Goal: Task Accomplishment & Management: Complete application form

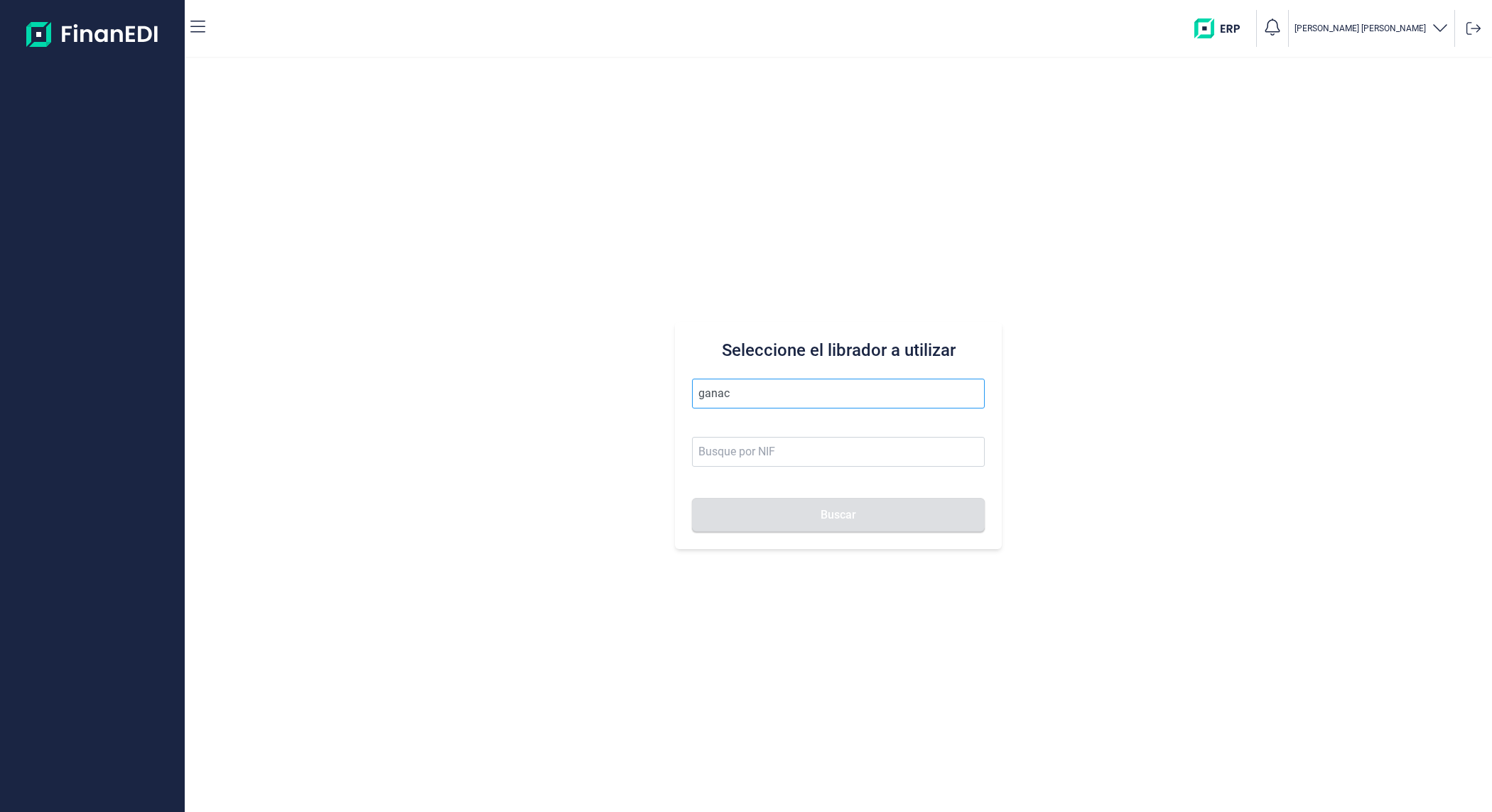
click at [787, 388] on input "ganac" at bounding box center [838, 394] width 293 height 30
type input "g"
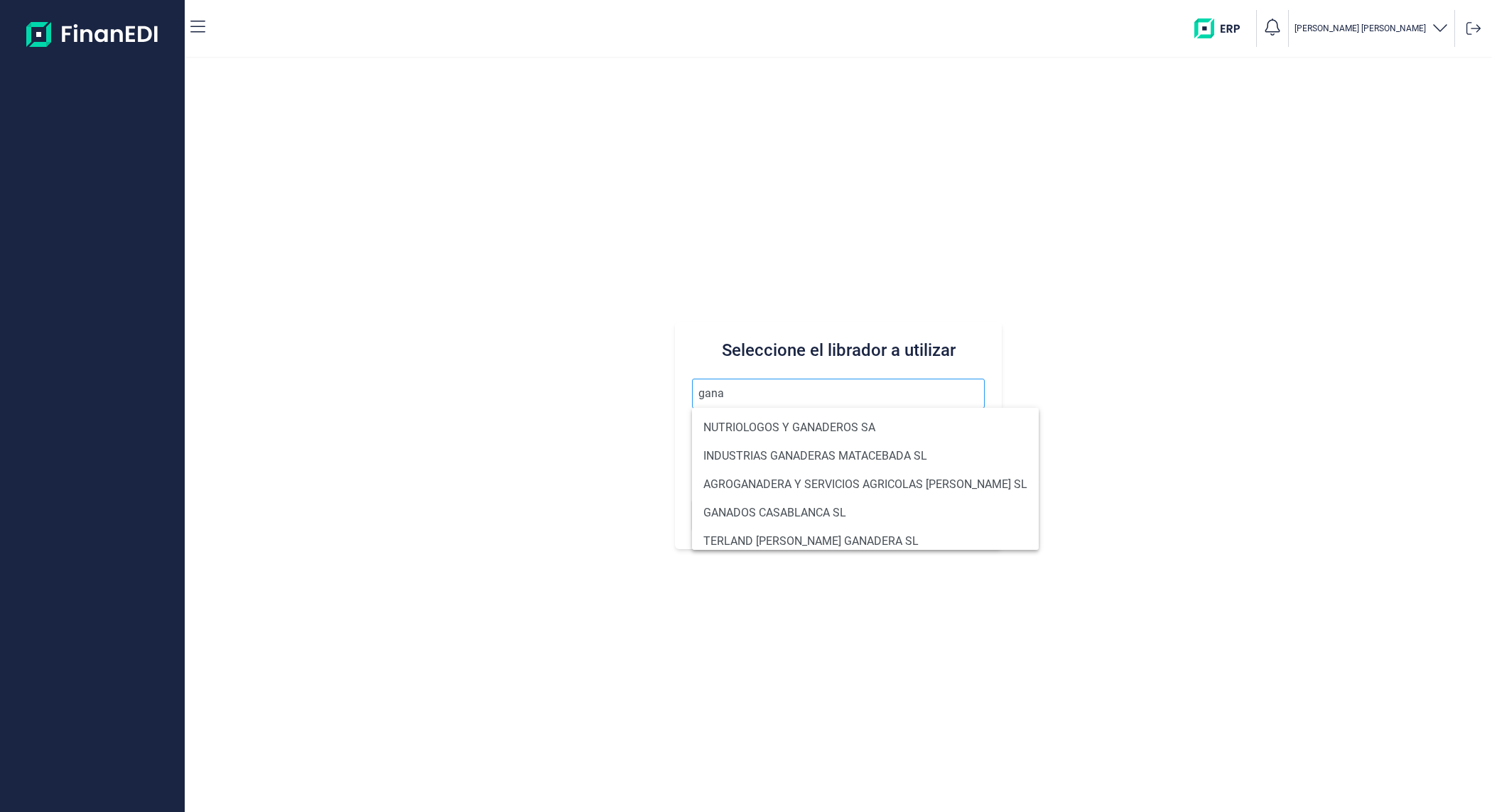
type input "ganac"
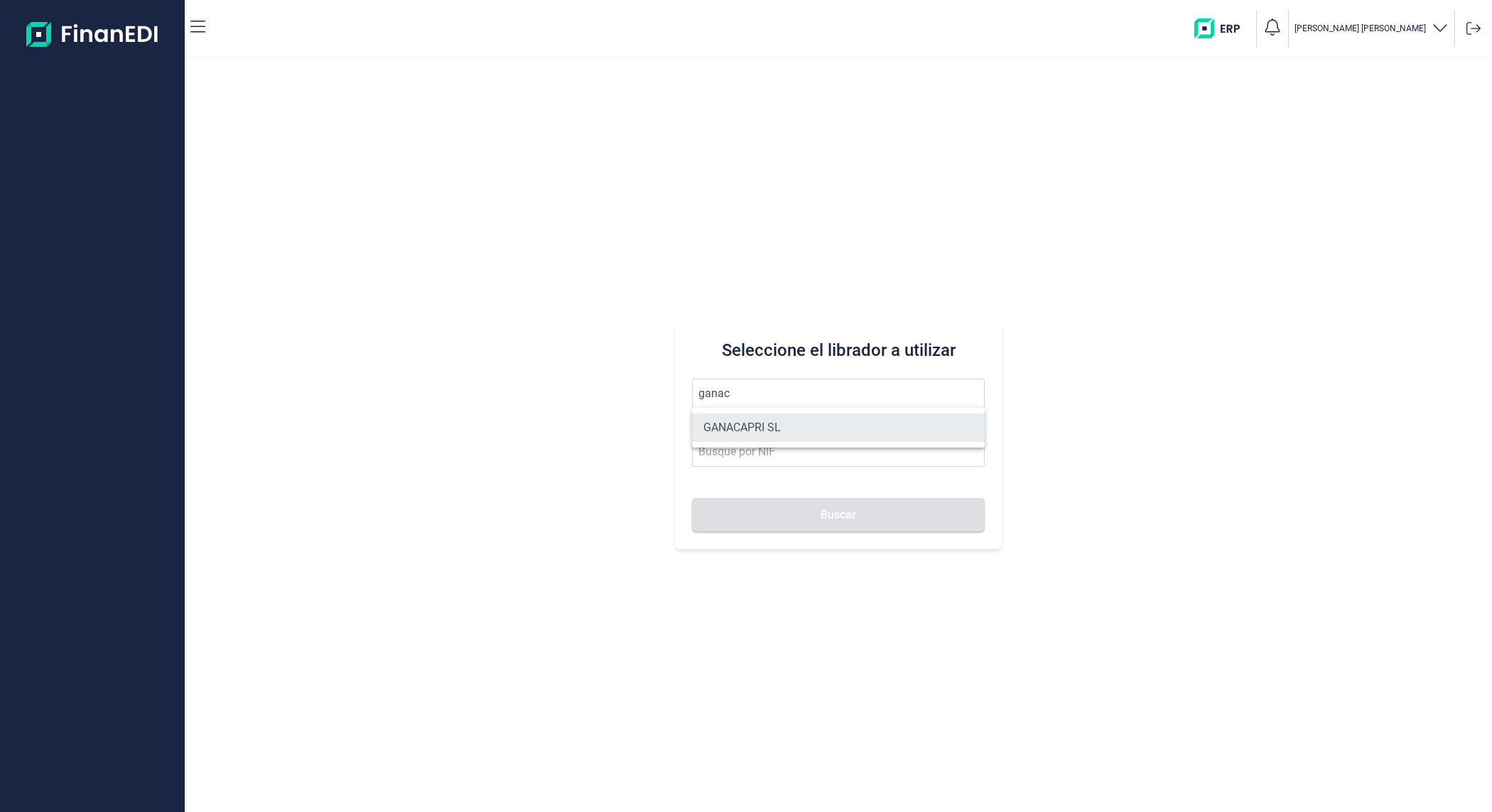
click at [771, 419] on li "GANACAPRI SL" at bounding box center [838, 428] width 293 height 28
type input "GANACAPRI SL"
type input "B19676709"
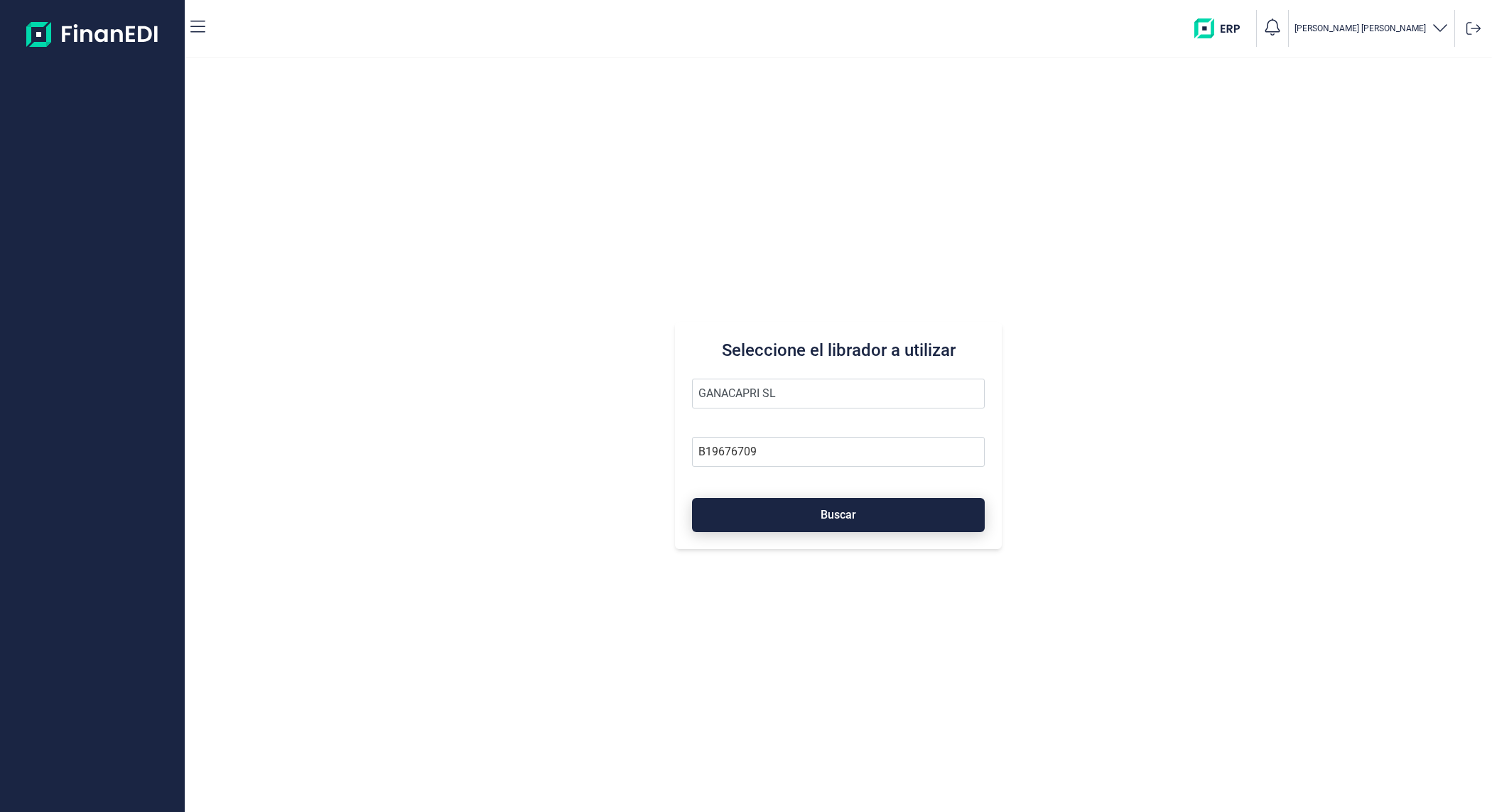
click at [827, 506] on button "Buscar" at bounding box center [838, 515] width 293 height 34
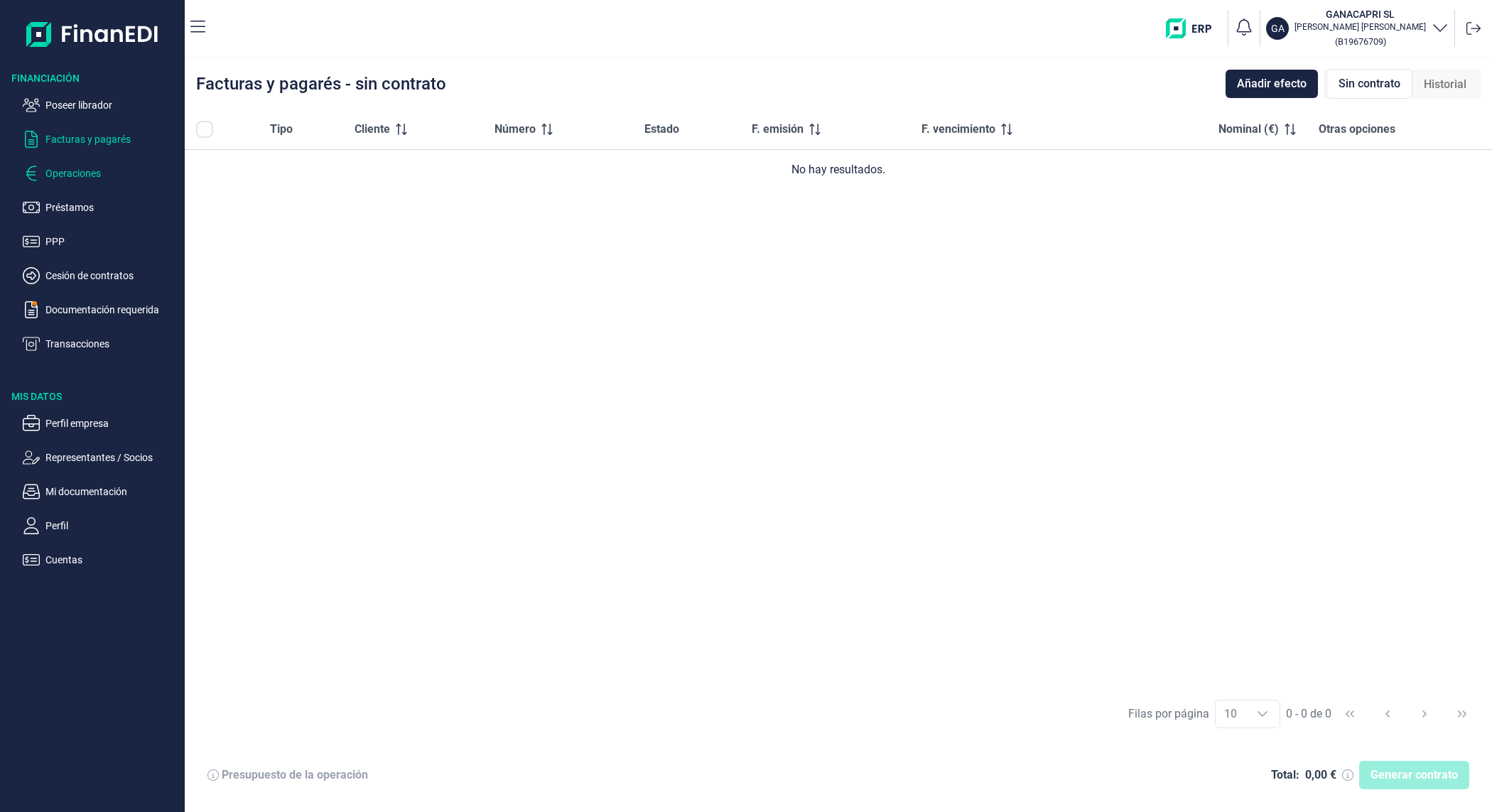
click at [57, 172] on p "Operaciones" at bounding box center [112, 173] width 133 height 17
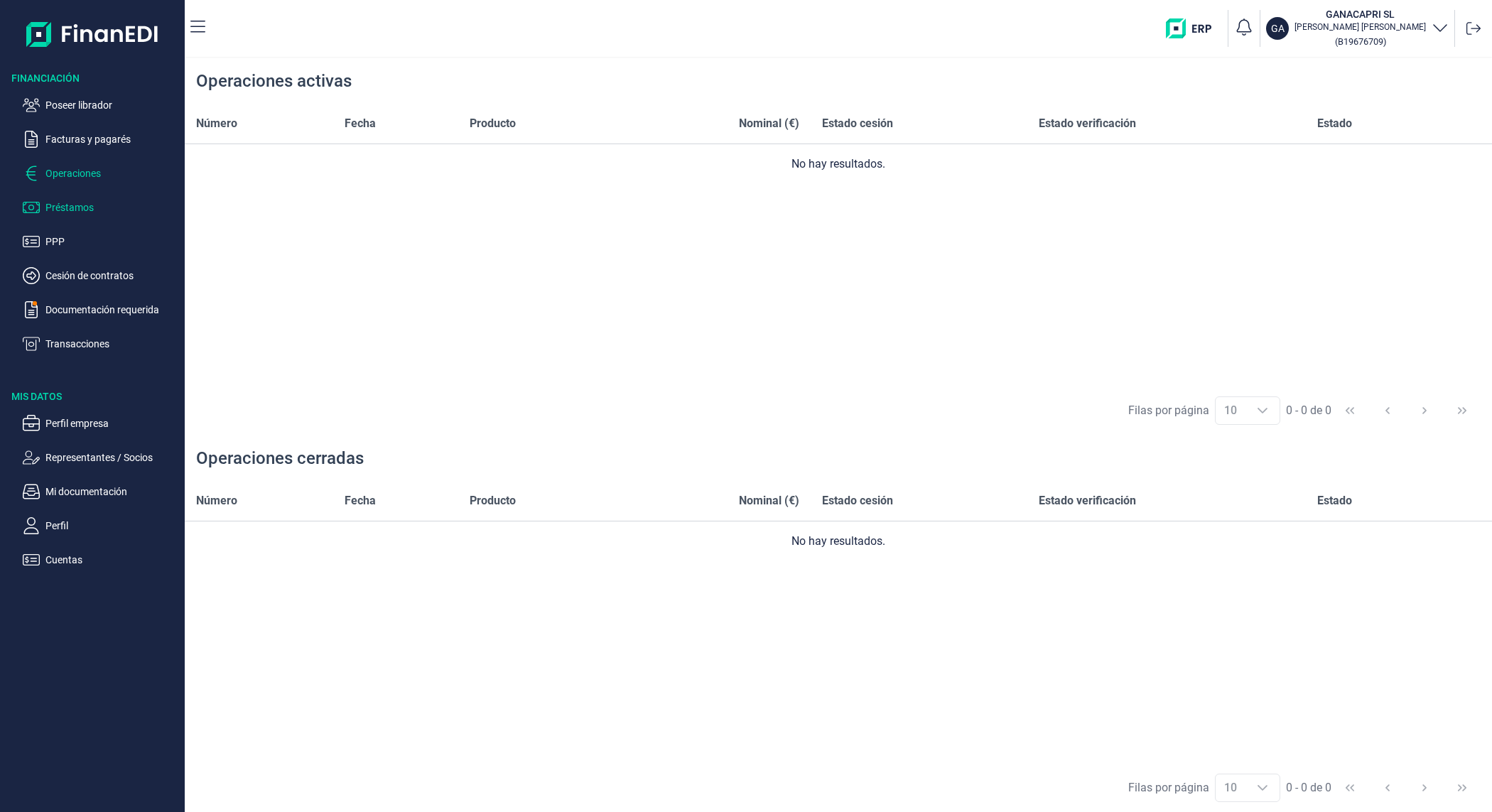
click at [75, 206] on p "Préstamos" at bounding box center [112, 207] width 133 height 17
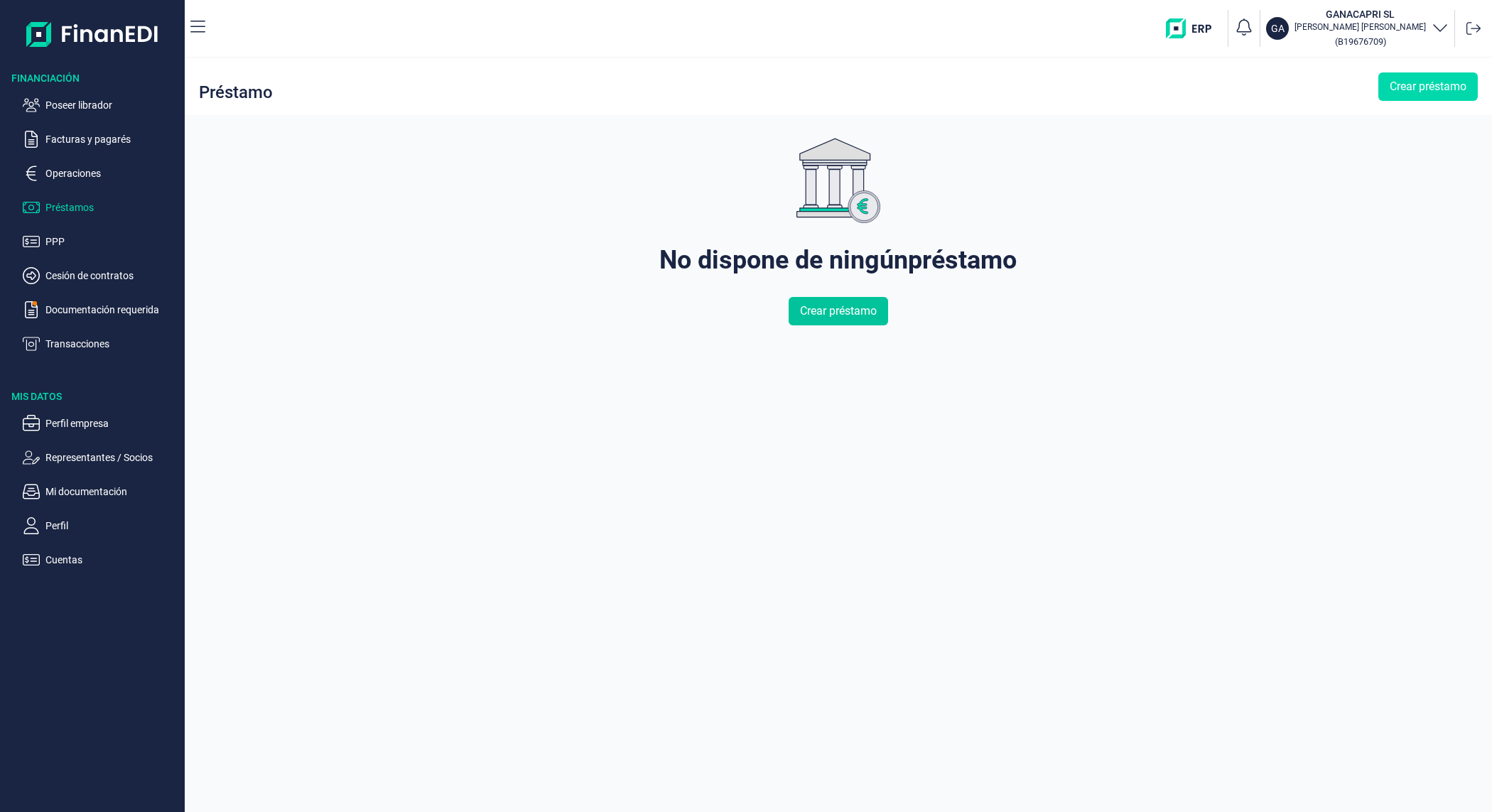
click at [808, 312] on span "Crear préstamo" at bounding box center [838, 311] width 77 height 17
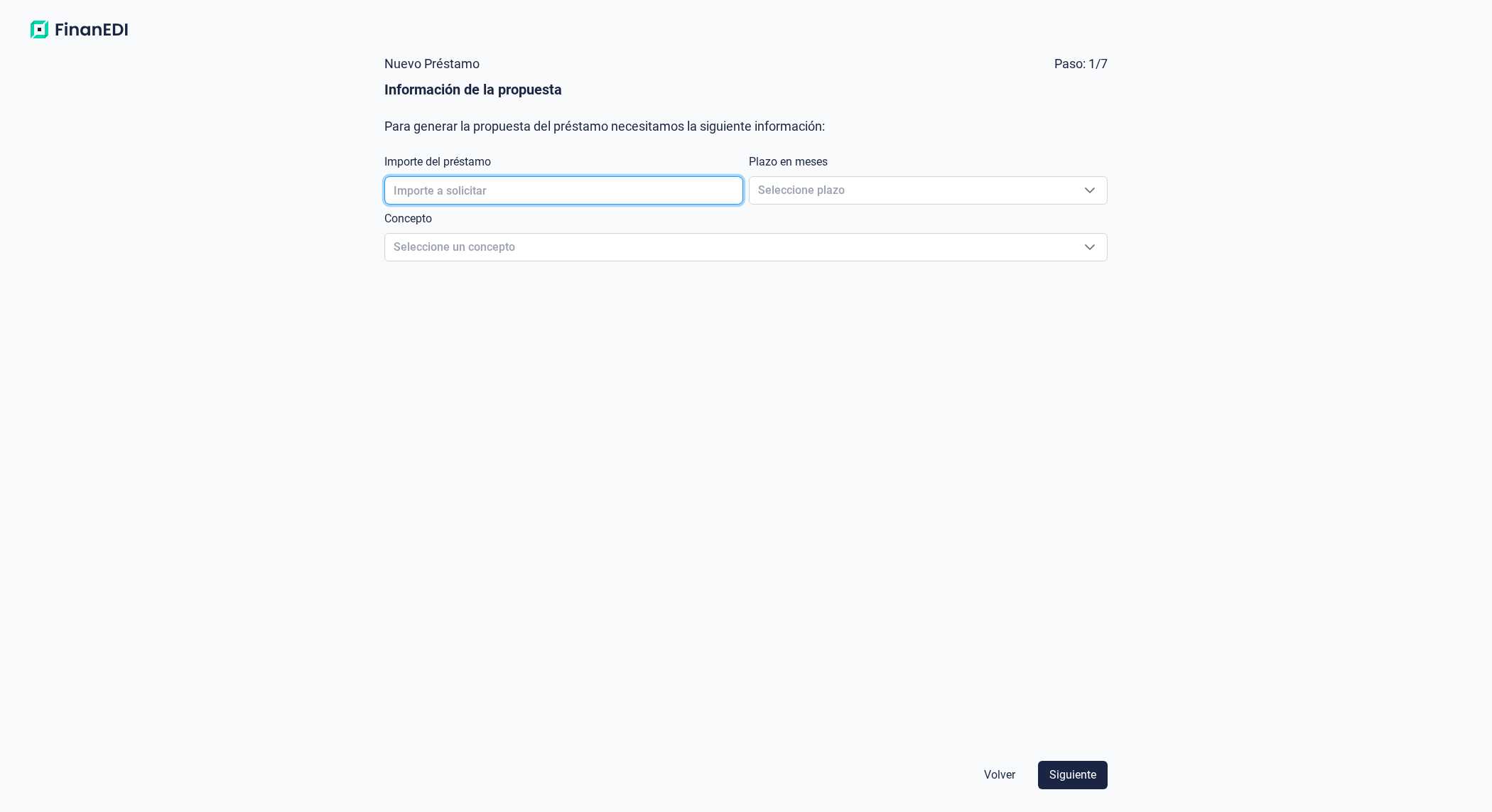
click at [554, 197] on input "text" at bounding box center [564, 191] width 359 height 28
type input "100.000,00 €"
click at [836, 194] on span "Seleccione plazo" at bounding box center [911, 190] width 323 height 27
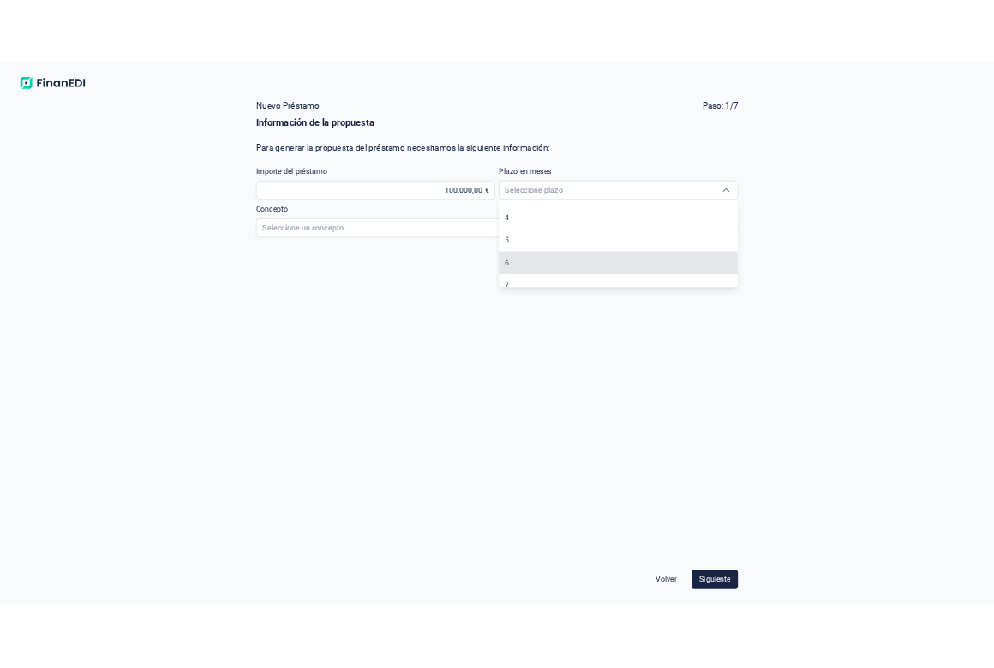
scroll to position [335, 0]
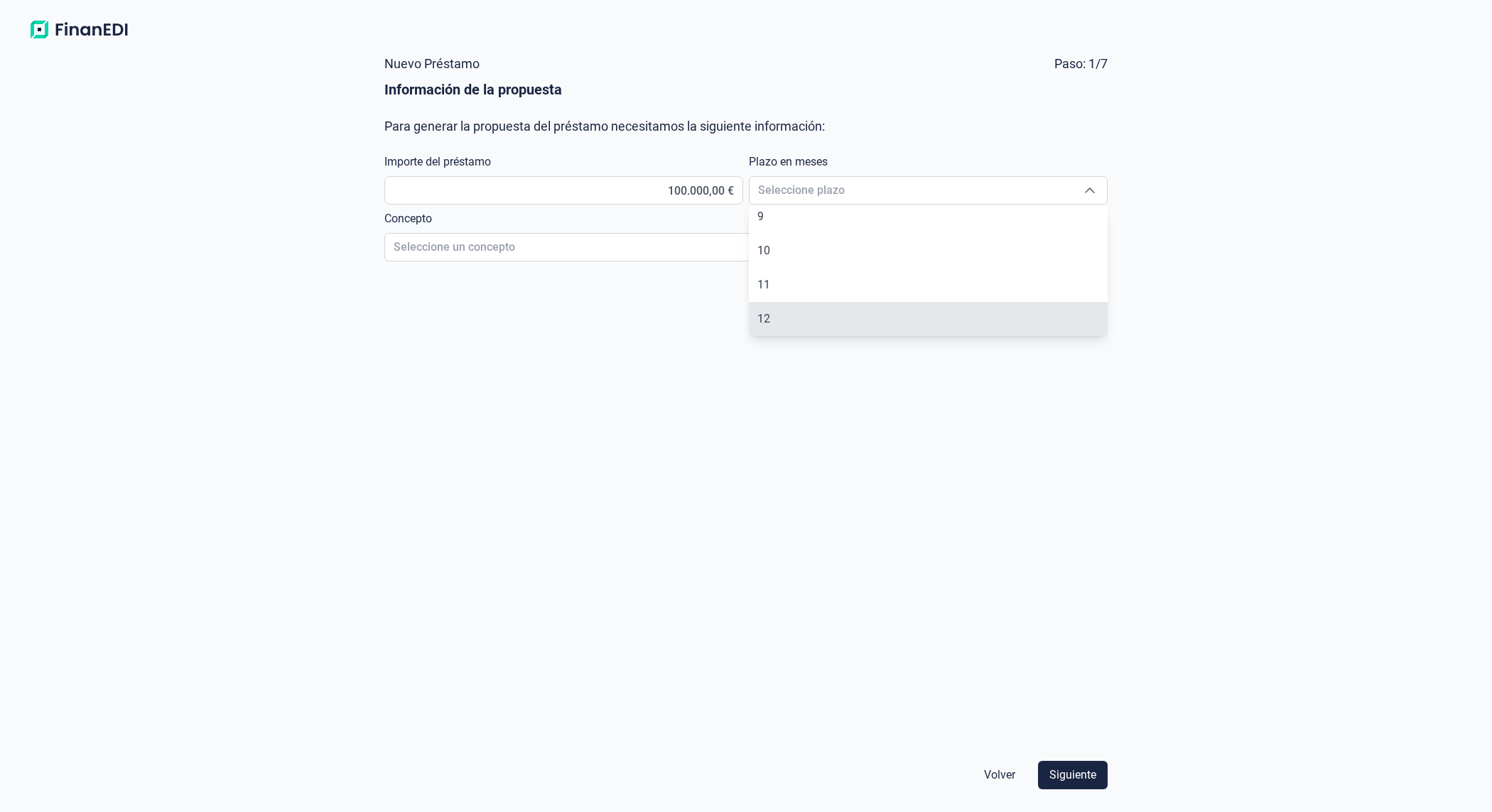
click at [807, 317] on li "12" at bounding box center [928, 318] width 359 height 34
type input "12"
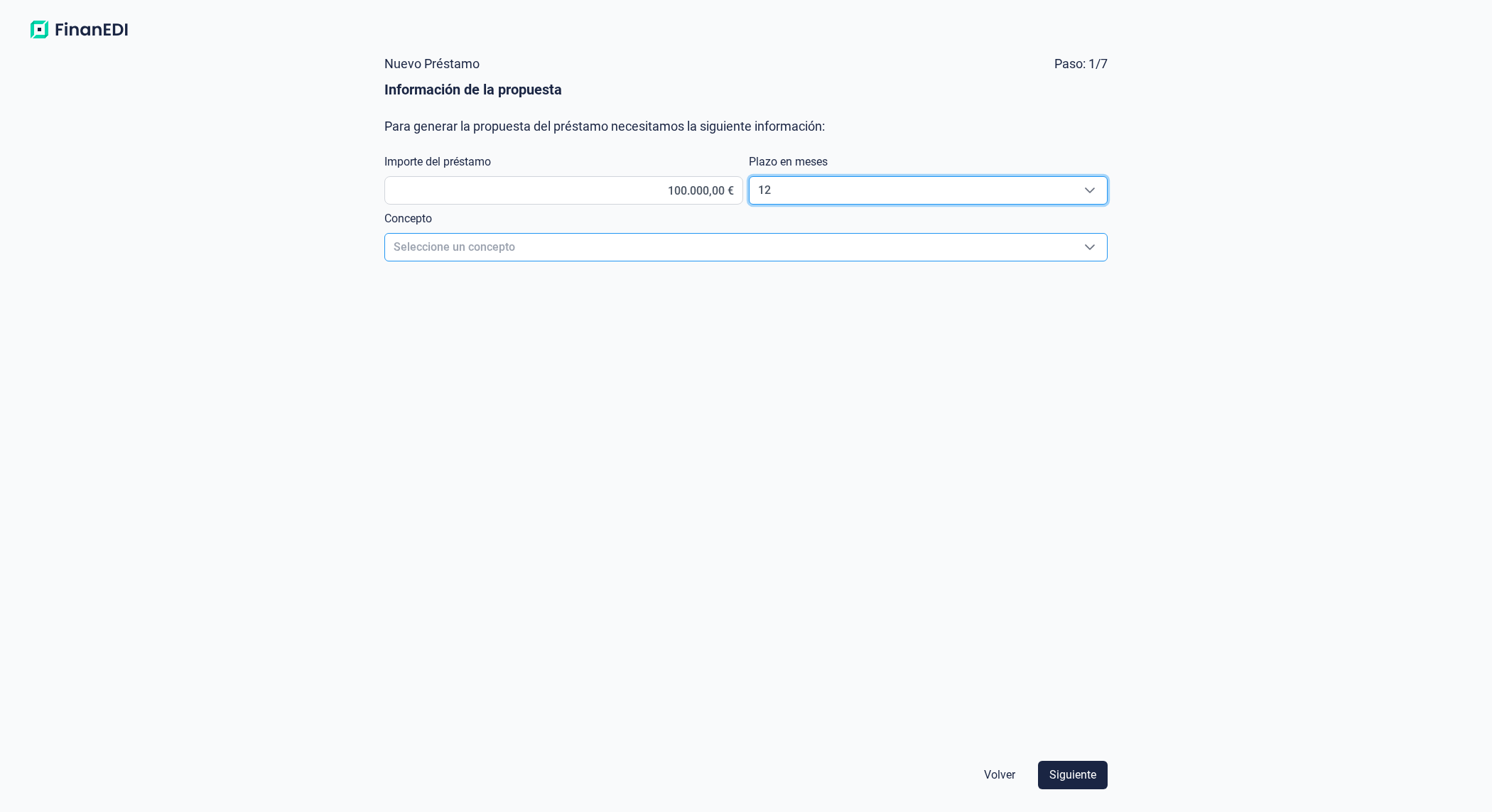
click at [632, 251] on span "Seleccione un concepto" at bounding box center [729, 247] width 688 height 27
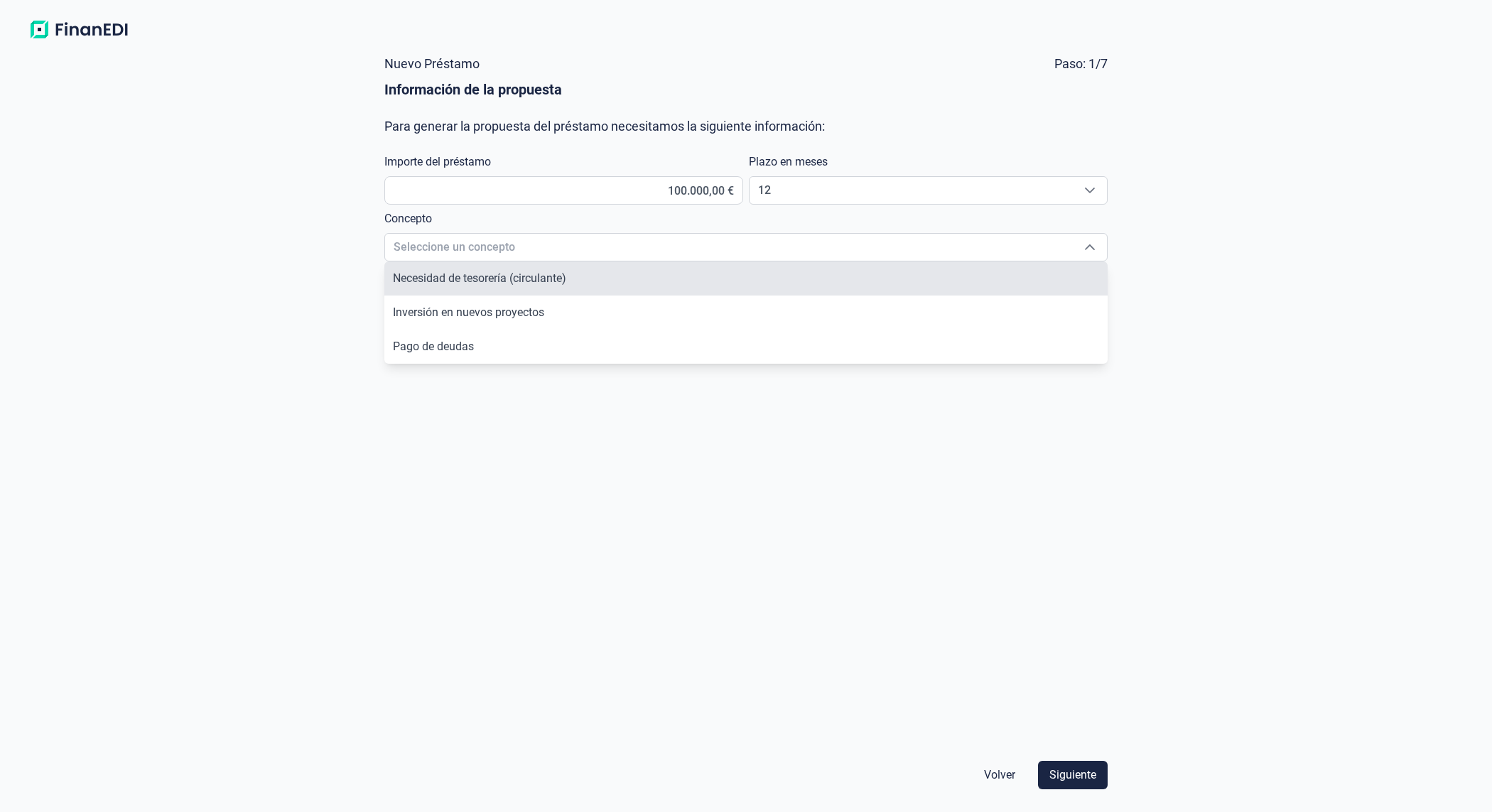
click at [634, 282] on li "Necesidad de tesorería (circulante)" at bounding box center [746, 278] width 723 height 34
type input "Necesidad de tesorería (circulante)"
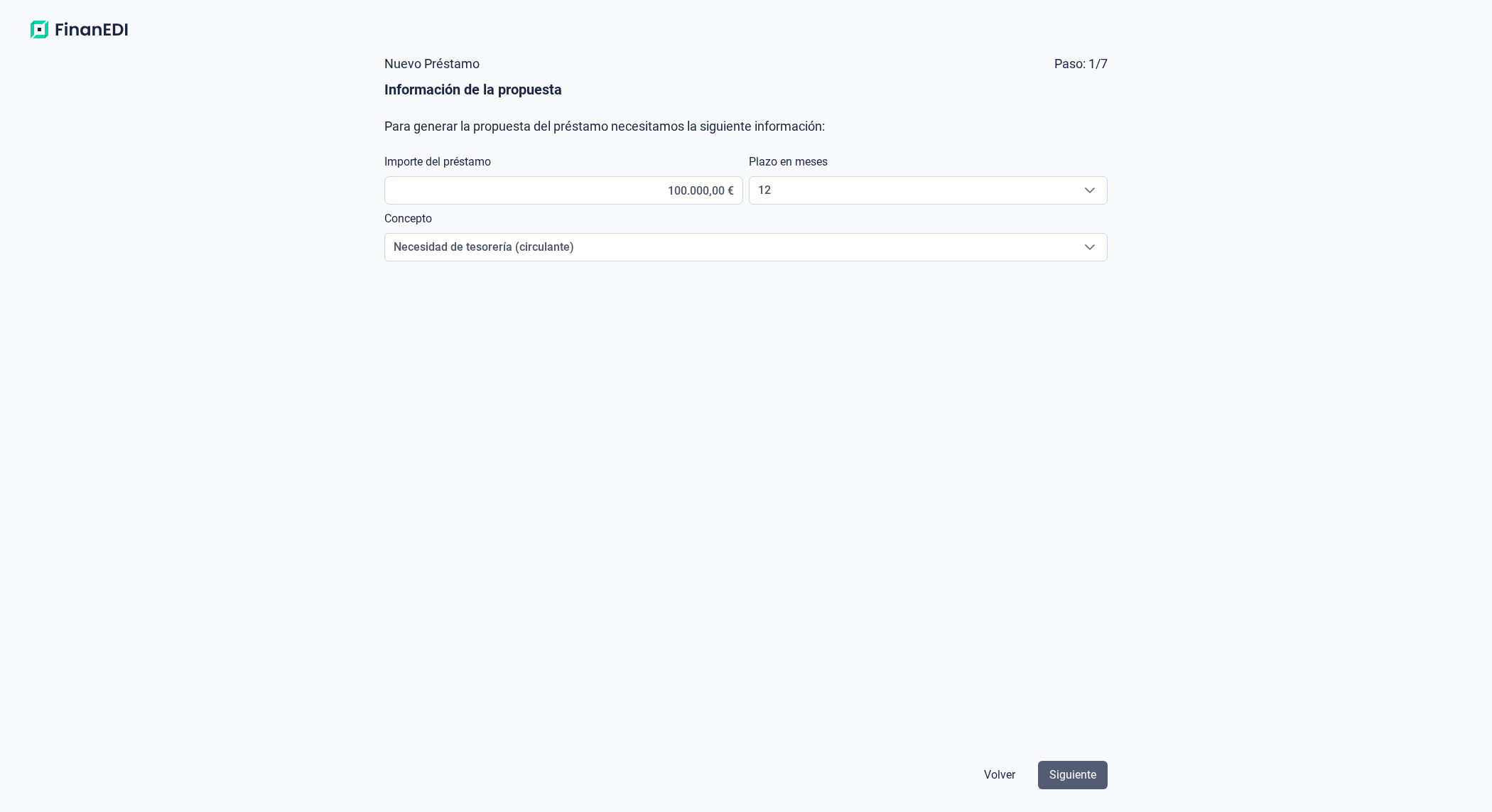
click at [1056, 777] on span "Siguiente" at bounding box center [1073, 775] width 47 height 17
select select "ES"
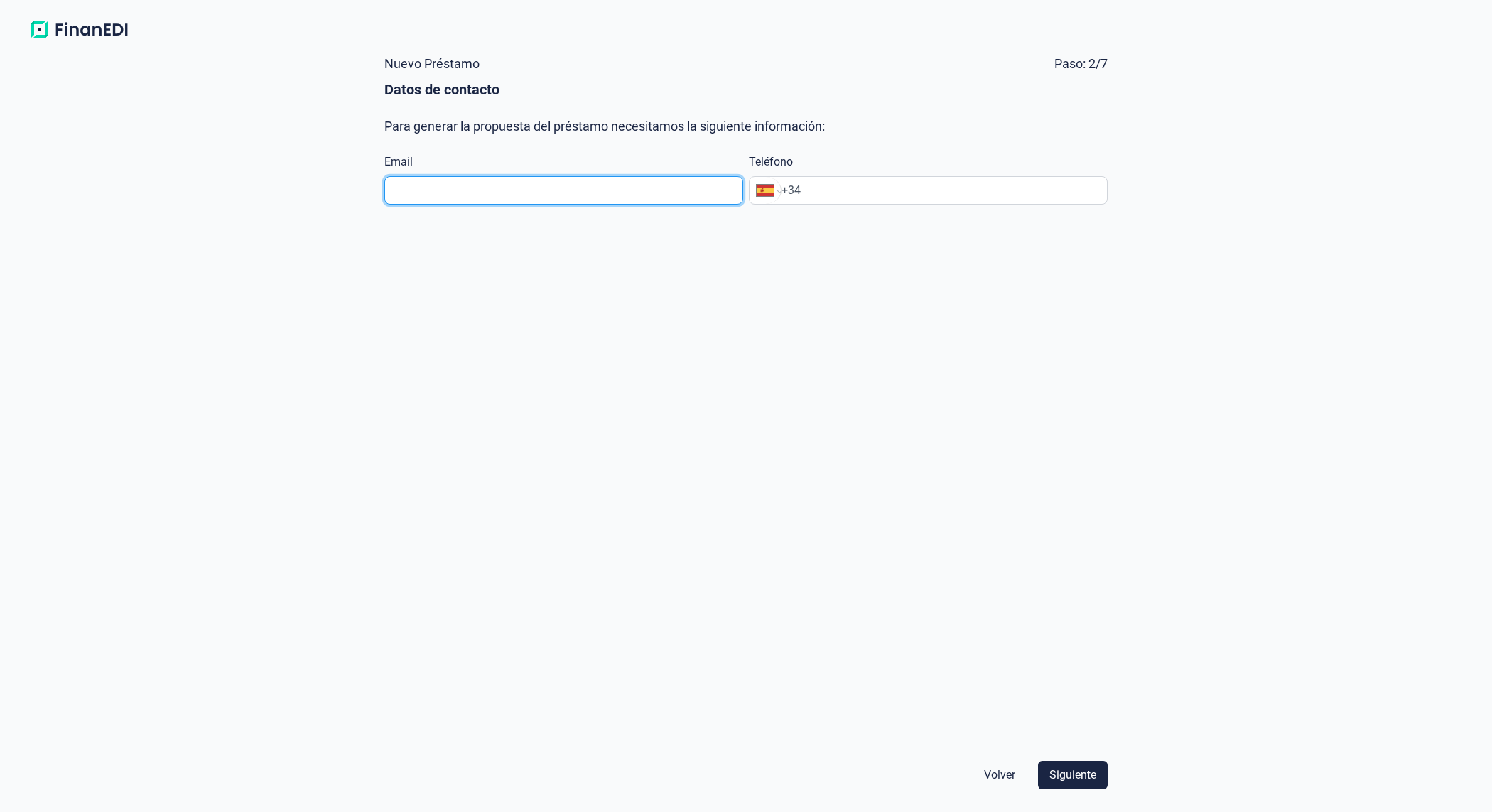
click at [700, 196] on input "text" at bounding box center [564, 191] width 359 height 28
click at [558, 200] on input "text" at bounding box center [564, 191] width 359 height 28
paste input "[EMAIL_ADDRESS][DOMAIN_NAME]"
type input "[EMAIL_ADDRESS][DOMAIN_NAME]"
click at [967, 196] on input "+34" at bounding box center [944, 190] width 326 height 17
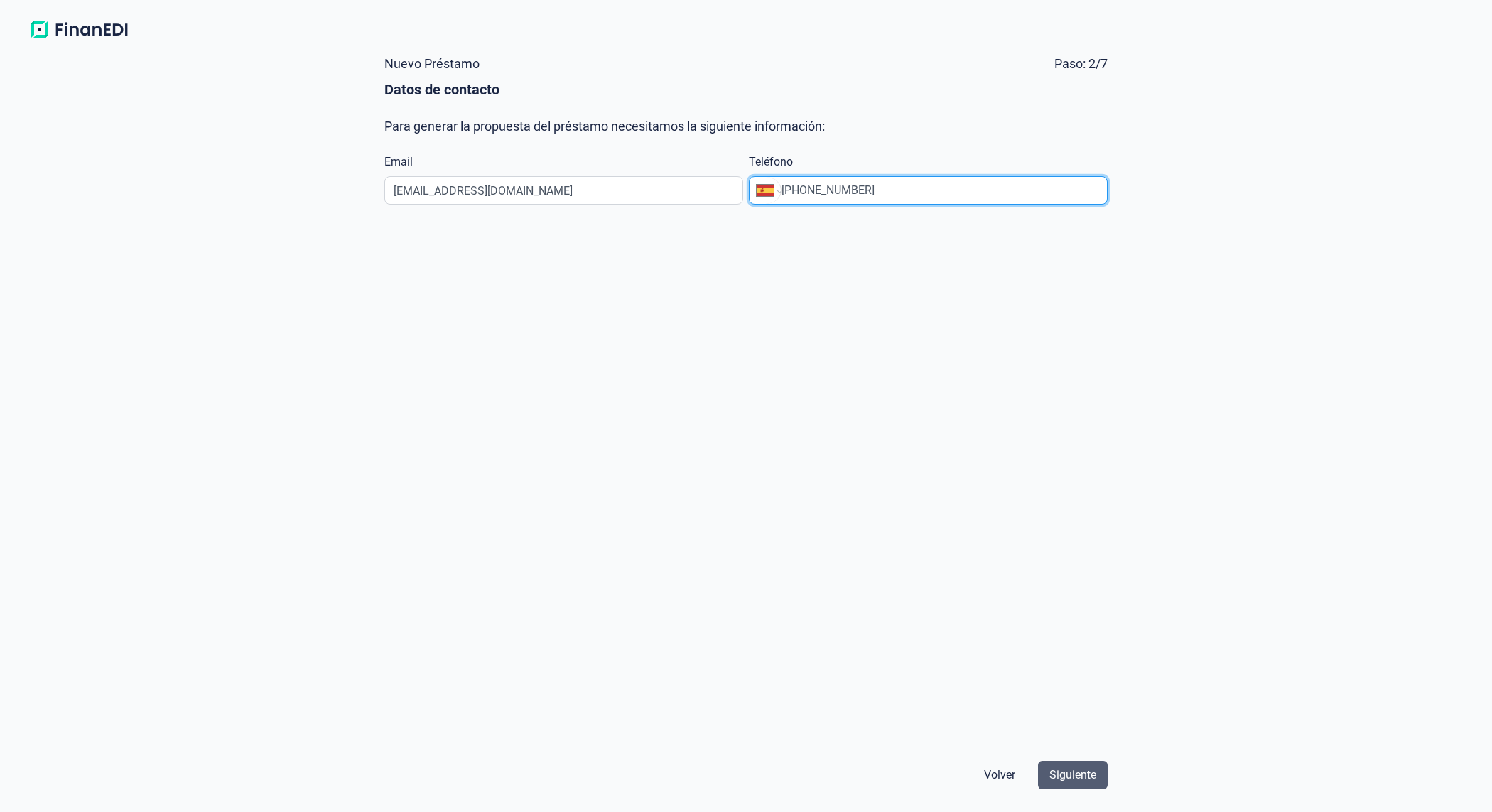
type input "[PHONE_NUMBER]"
click at [1055, 771] on span "Siguiente" at bounding box center [1073, 775] width 47 height 17
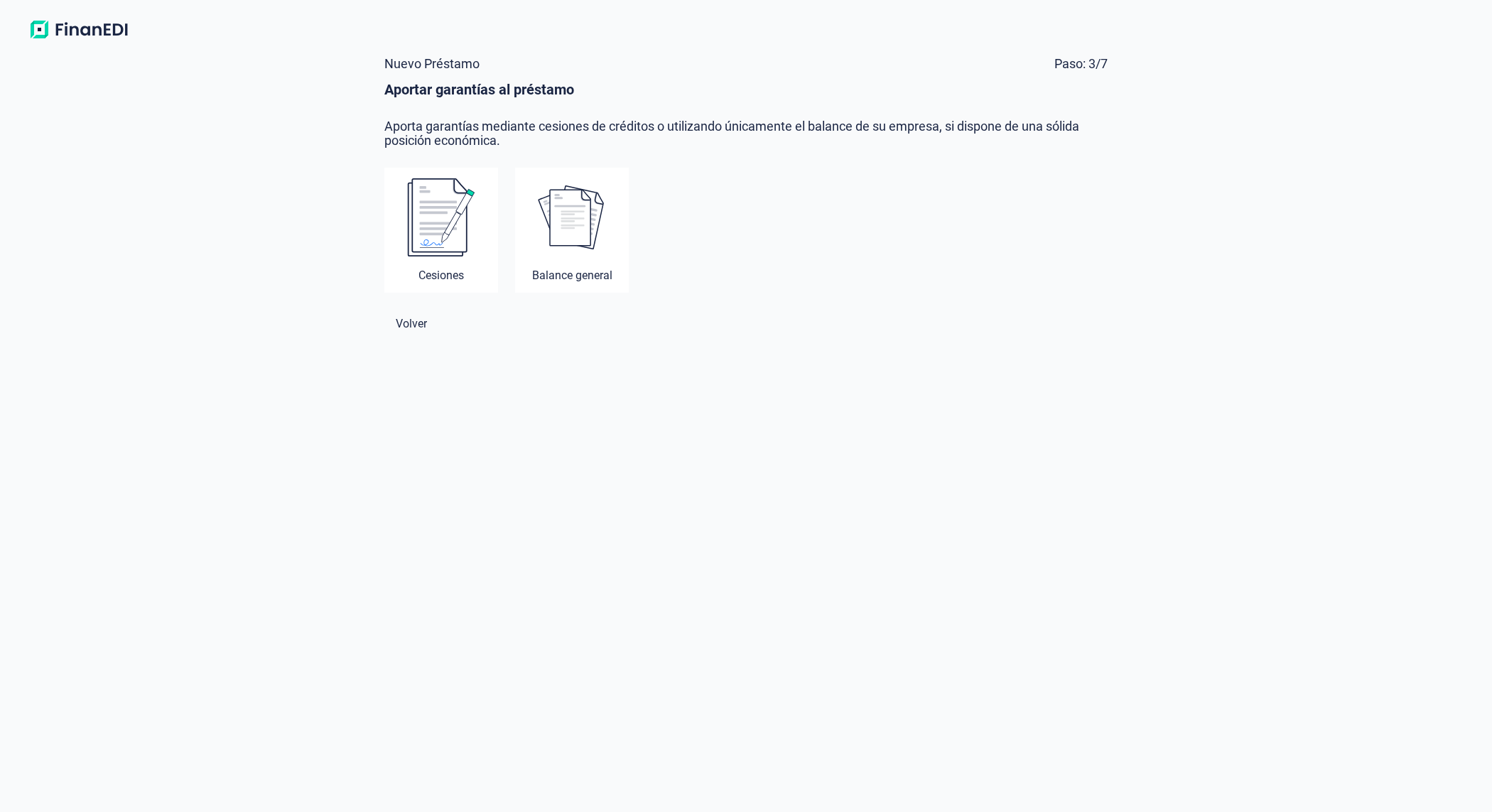
click at [438, 235] on img at bounding box center [441, 217] width 68 height 80
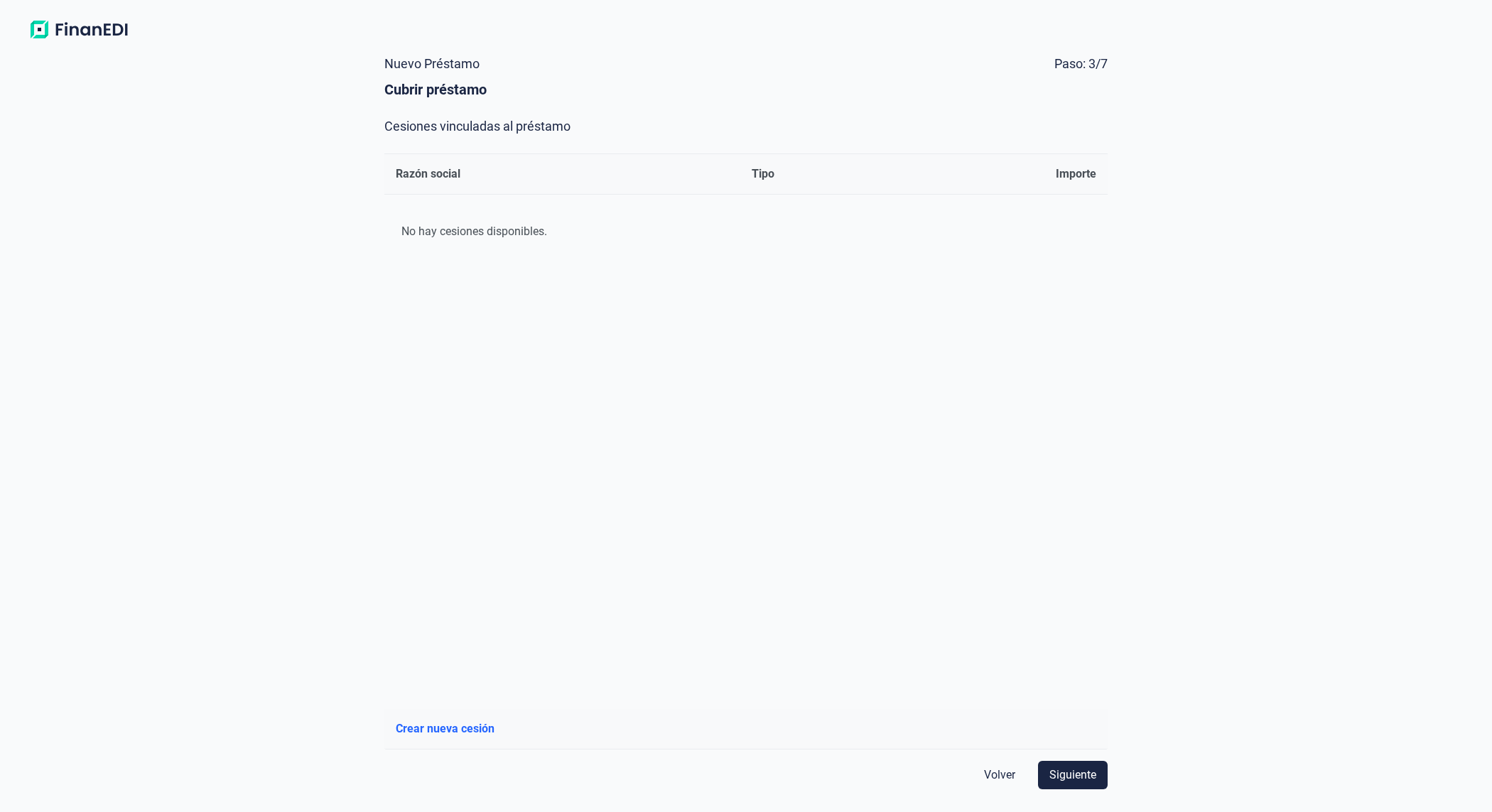
click at [463, 723] on span "Crear nueva cesión" at bounding box center [444, 728] width 99 height 17
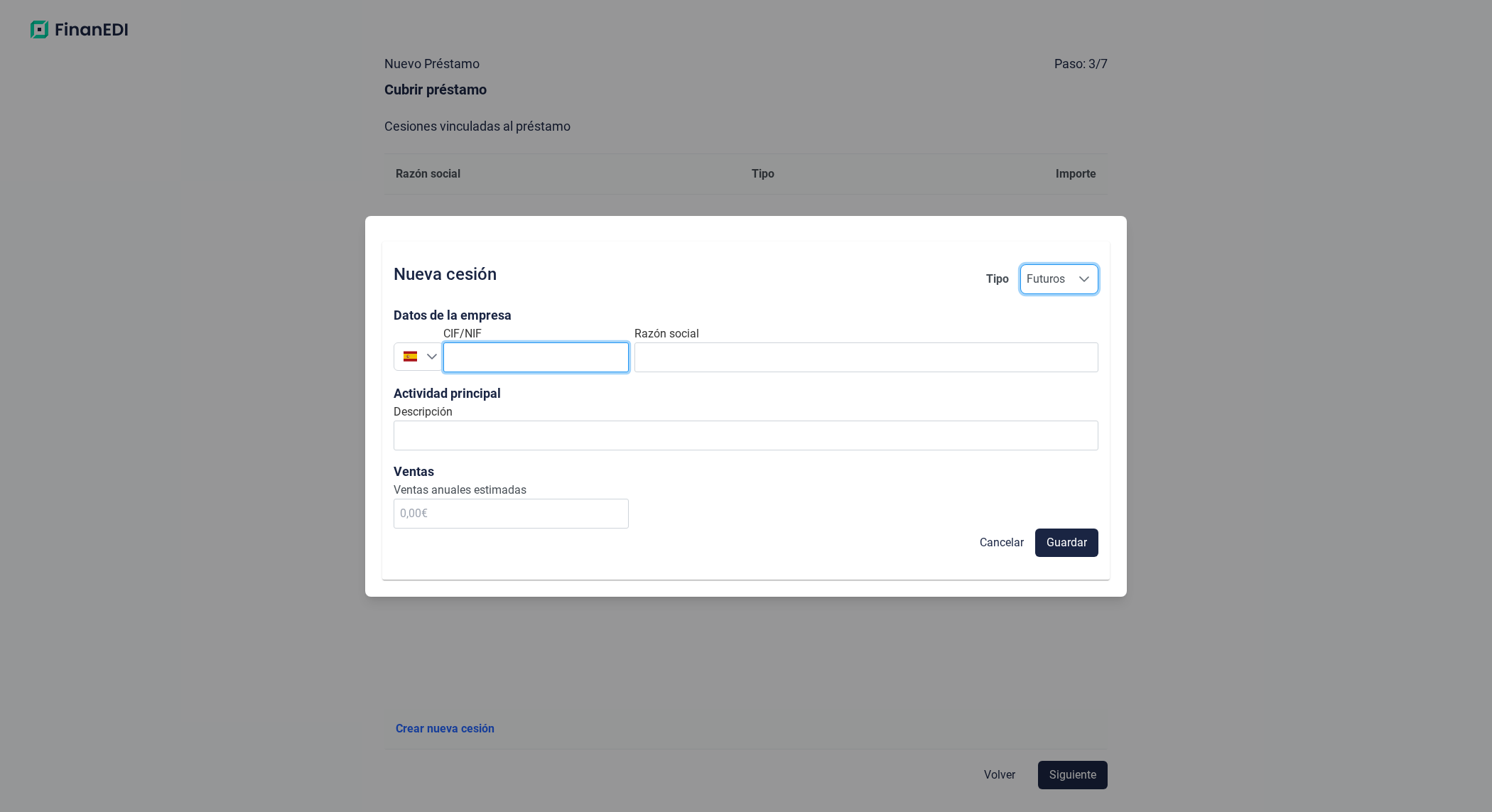
click at [527, 355] on input "text" at bounding box center [536, 357] width 186 height 30
paste input "A47037296"
click at [449, 359] on input "A47037296" at bounding box center [536, 357] width 186 height 30
click at [534, 357] on input "A47037296" at bounding box center [536, 357] width 186 height 30
type input "A47037296"
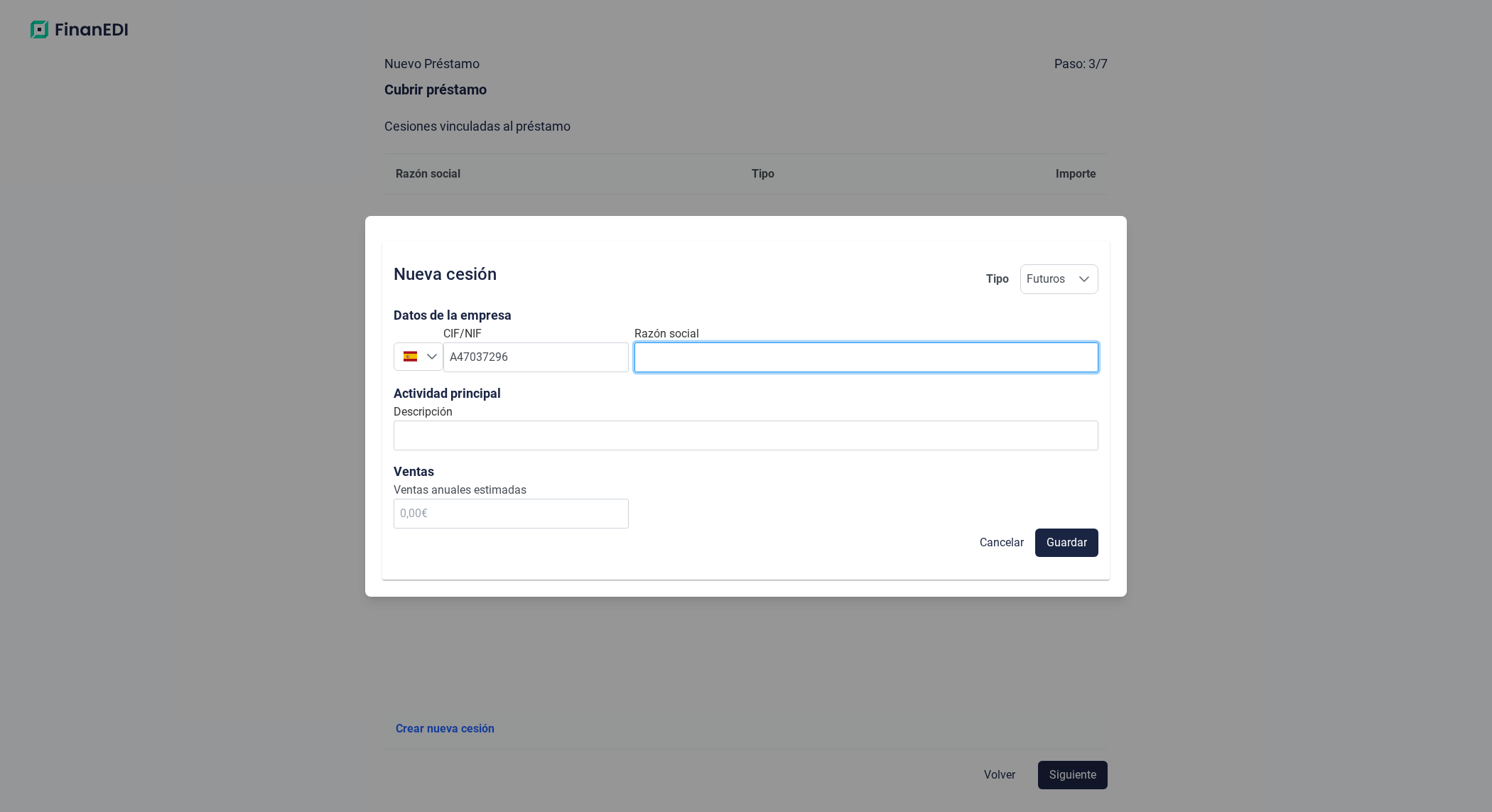
click at [676, 363] on input "text" at bounding box center [866, 357] width 464 height 30
type input "QUESERIAS ENTREPINARES"
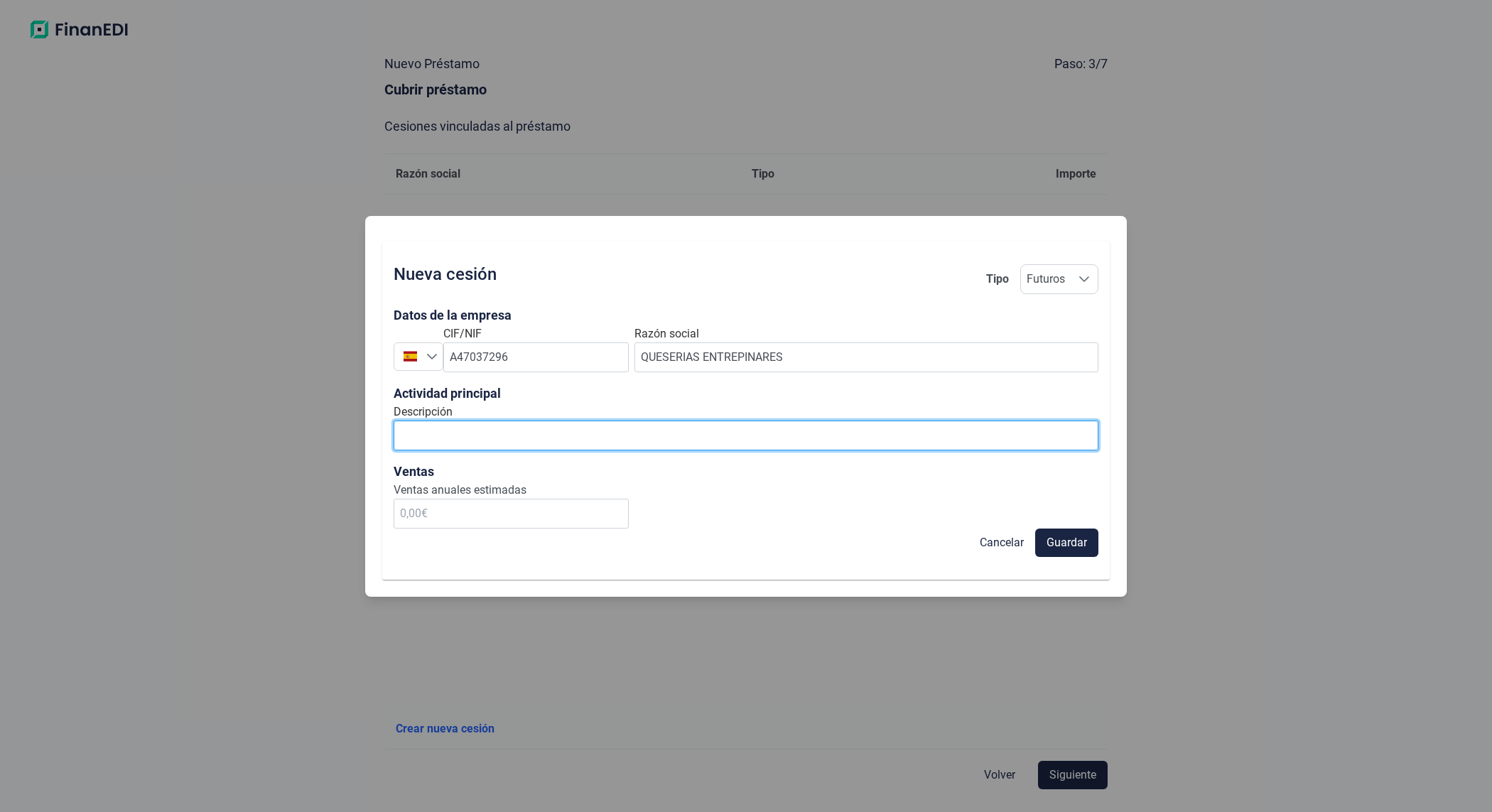
click at [965, 434] on input "Descripción" at bounding box center [746, 435] width 705 height 30
type input "SUMINISTRO DE LECHE CRUDA"
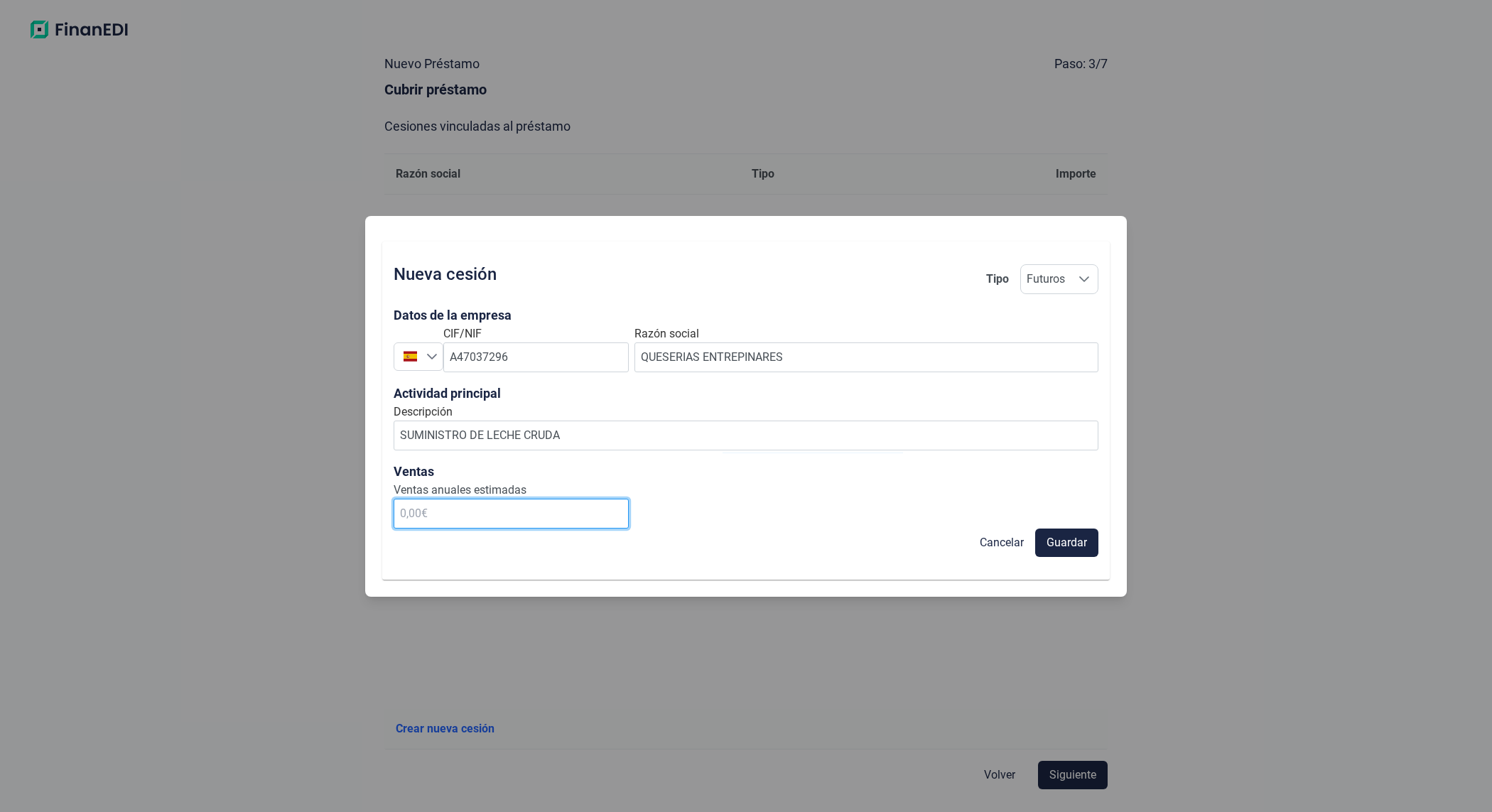
click at [513, 504] on input "text" at bounding box center [511, 514] width 235 height 30
type input "3.000.000,00 €"
click at [1083, 550] on span "Guardar" at bounding box center [1066, 542] width 41 height 17
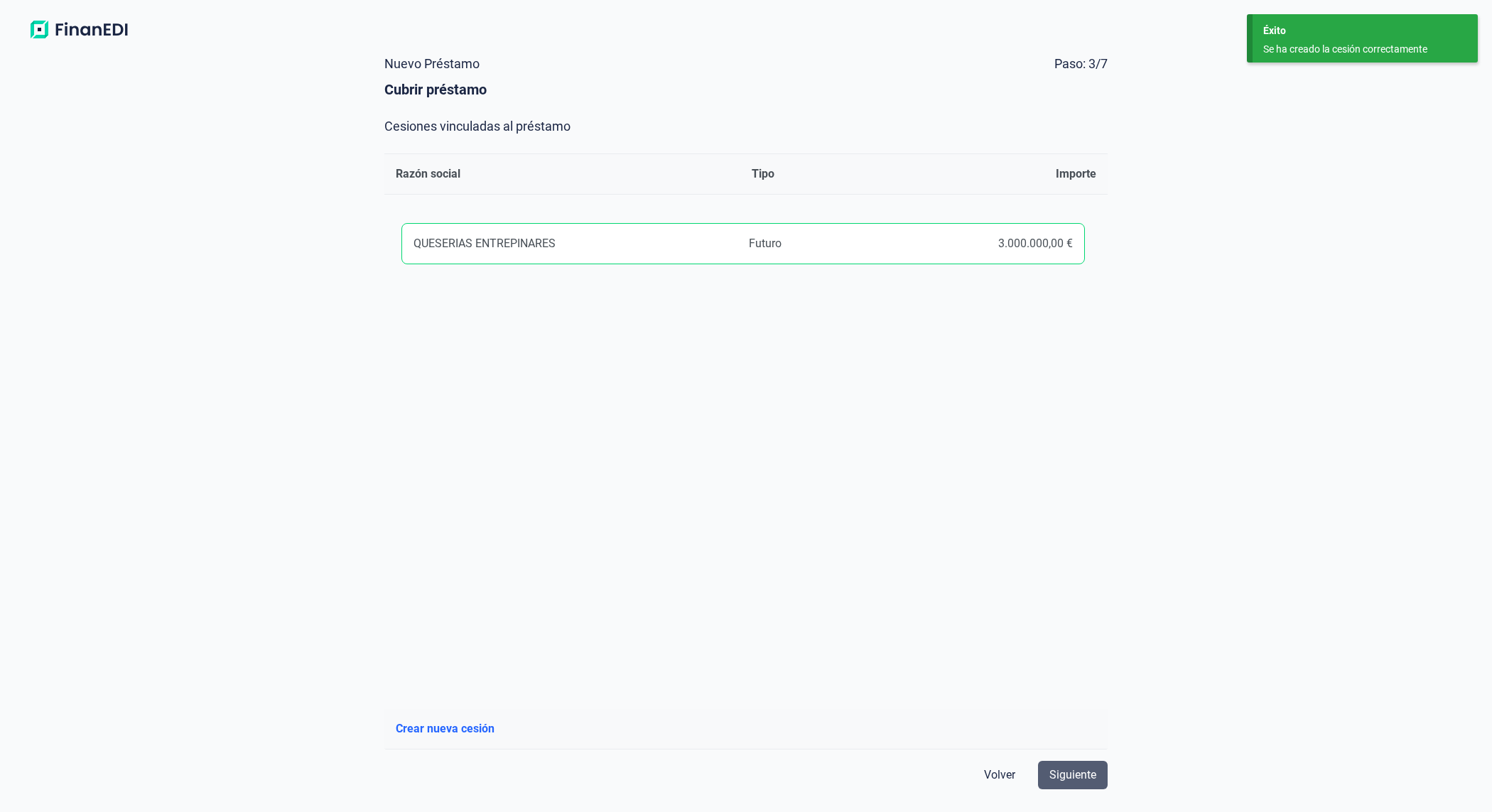
click at [1075, 769] on span "Siguiente" at bounding box center [1073, 775] width 47 height 17
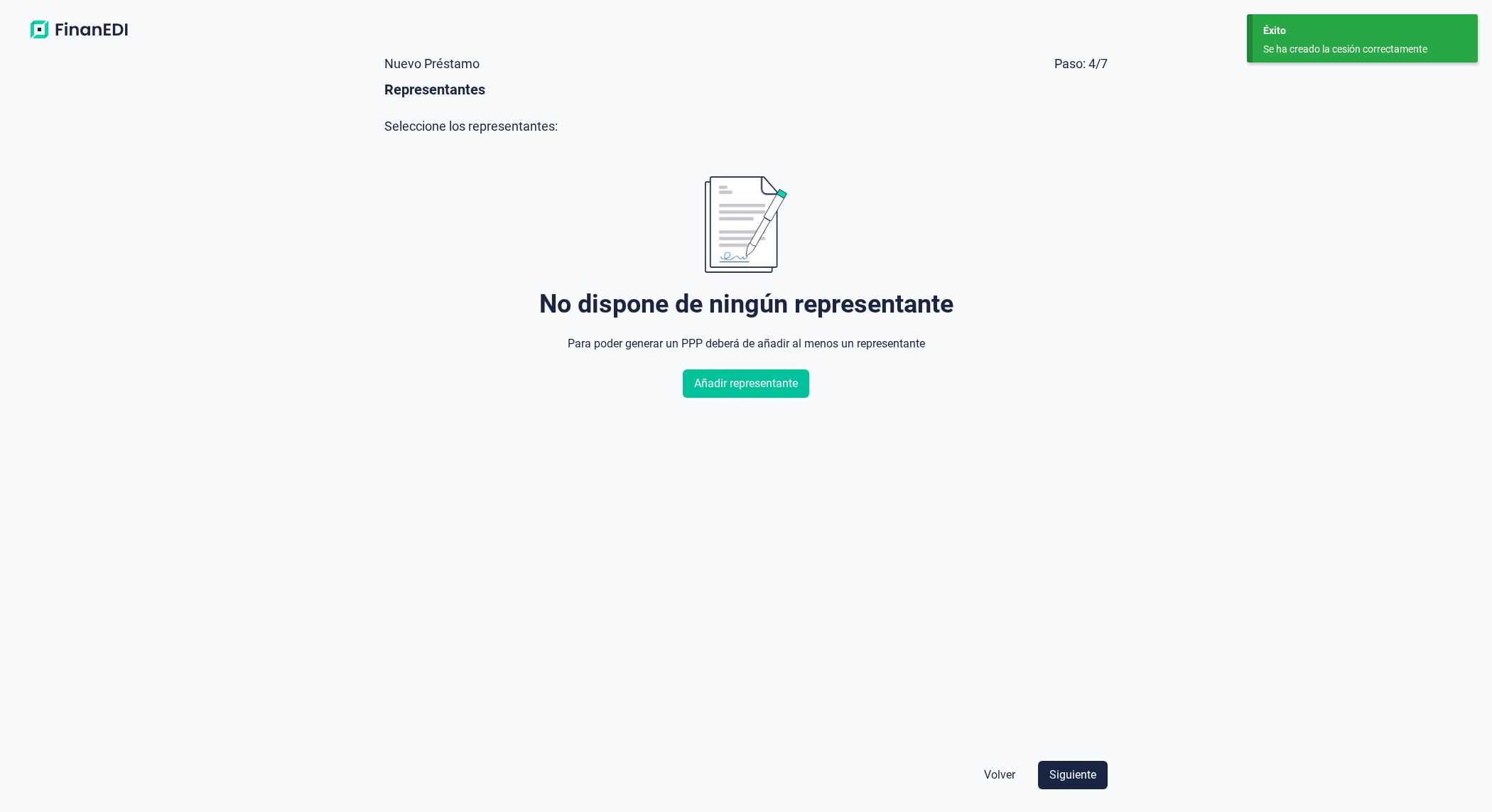
click at [748, 390] on span "Añadir representante" at bounding box center [745, 384] width 104 height 17
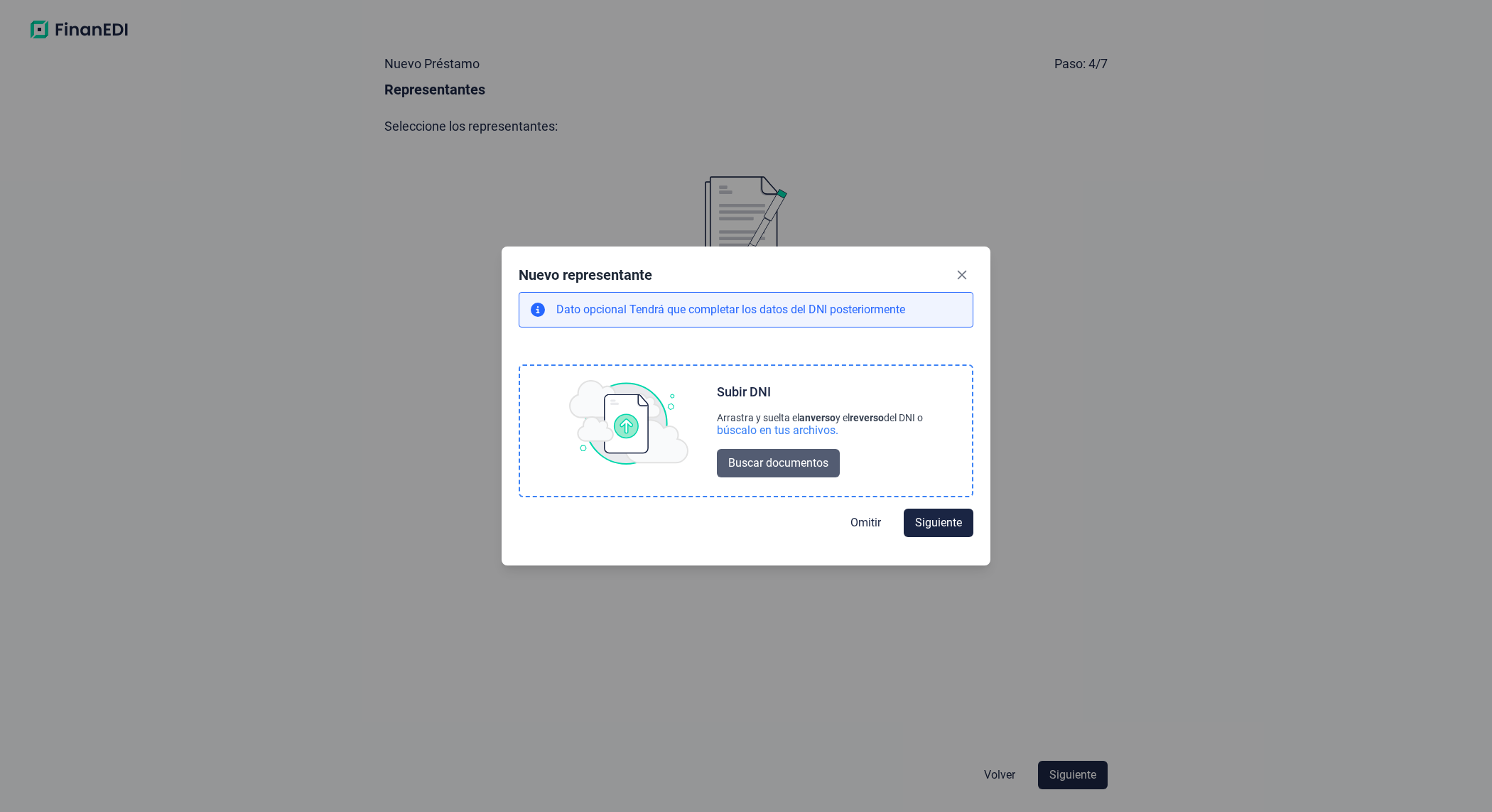
click at [762, 462] on span "Buscar documentos" at bounding box center [777, 462] width 100 height 17
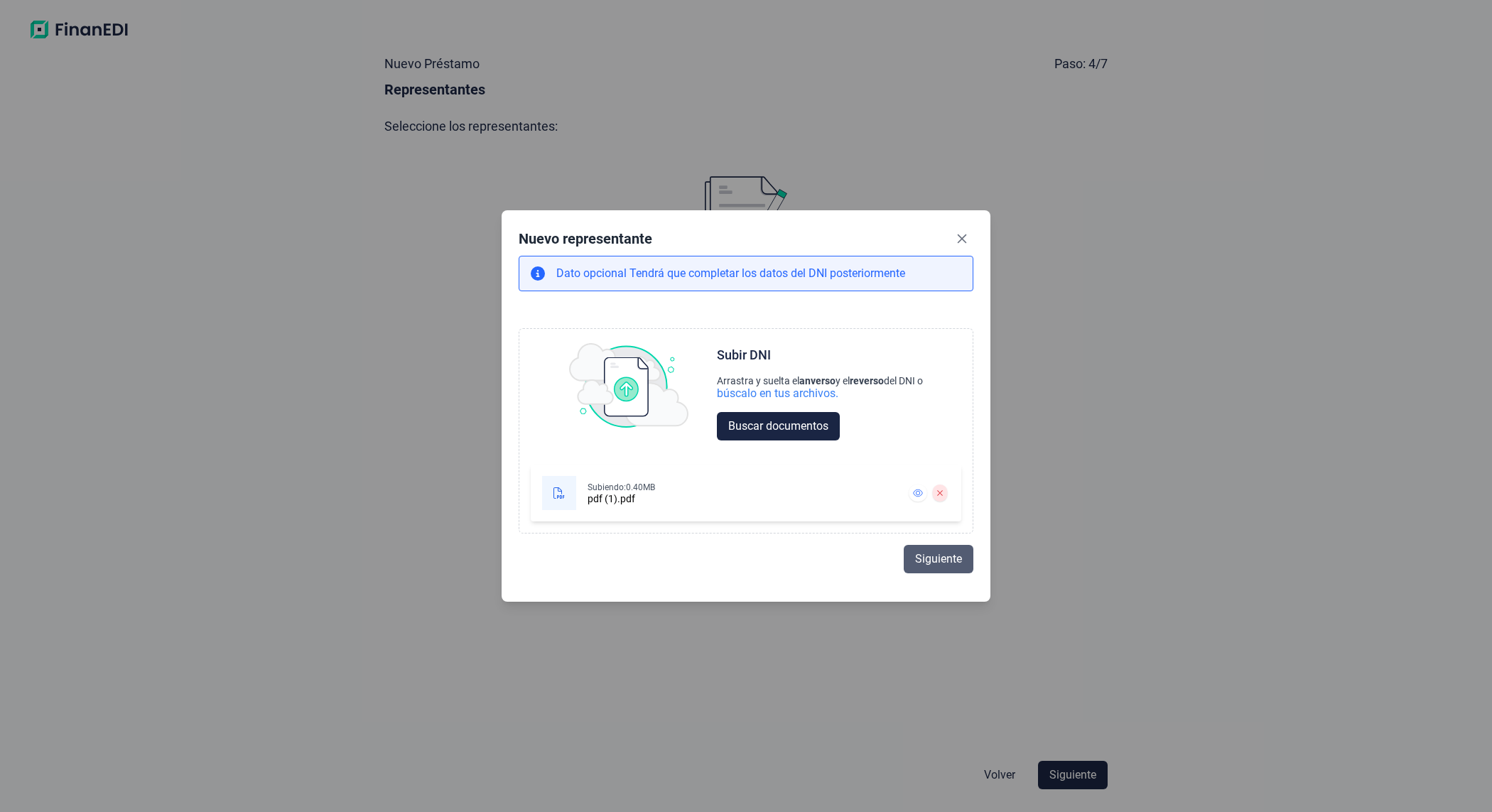
click at [932, 559] on span "Siguiente" at bounding box center [938, 558] width 47 height 17
select select "ES"
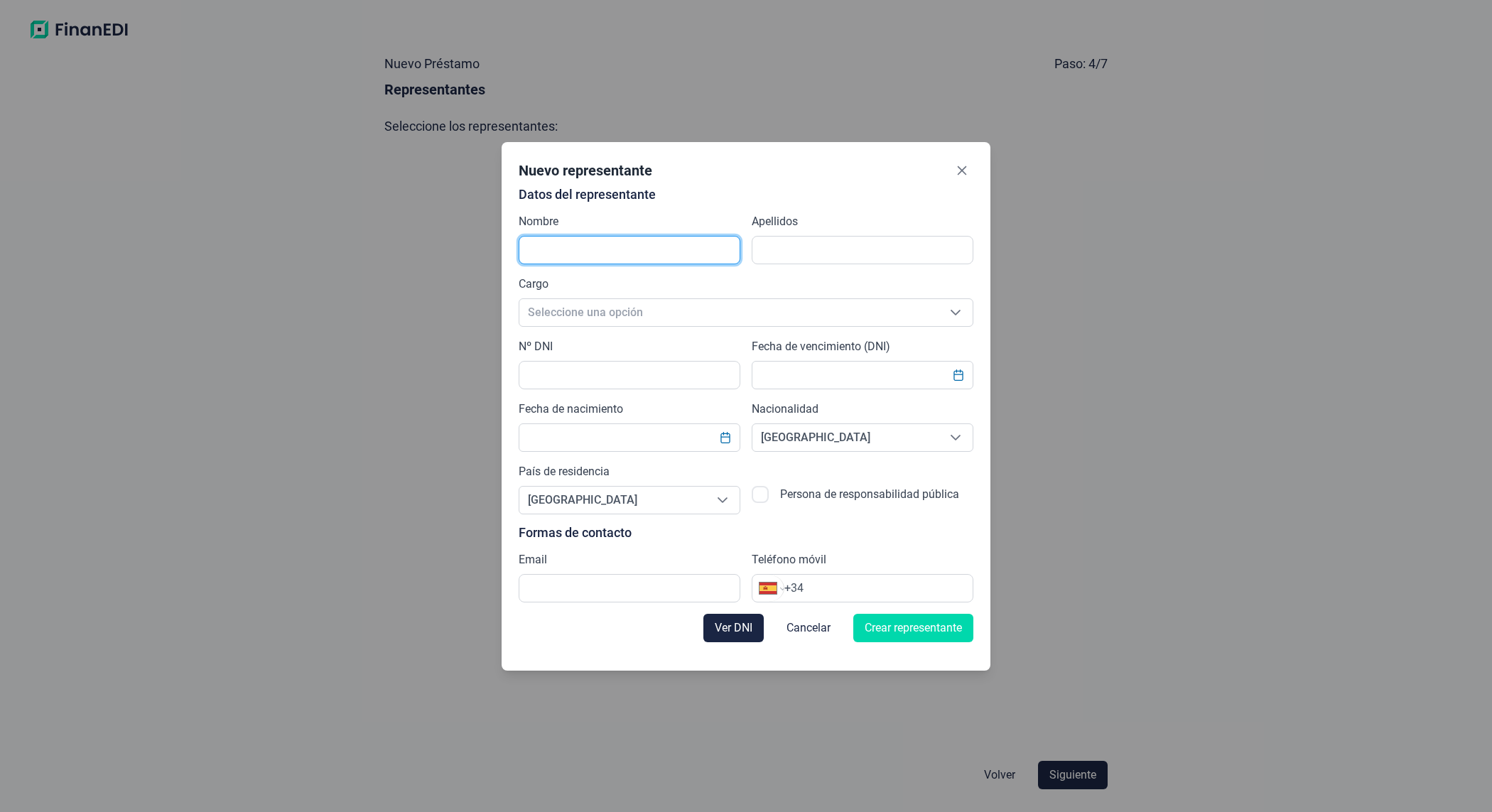
click at [652, 254] on input "text" at bounding box center [629, 250] width 221 height 28
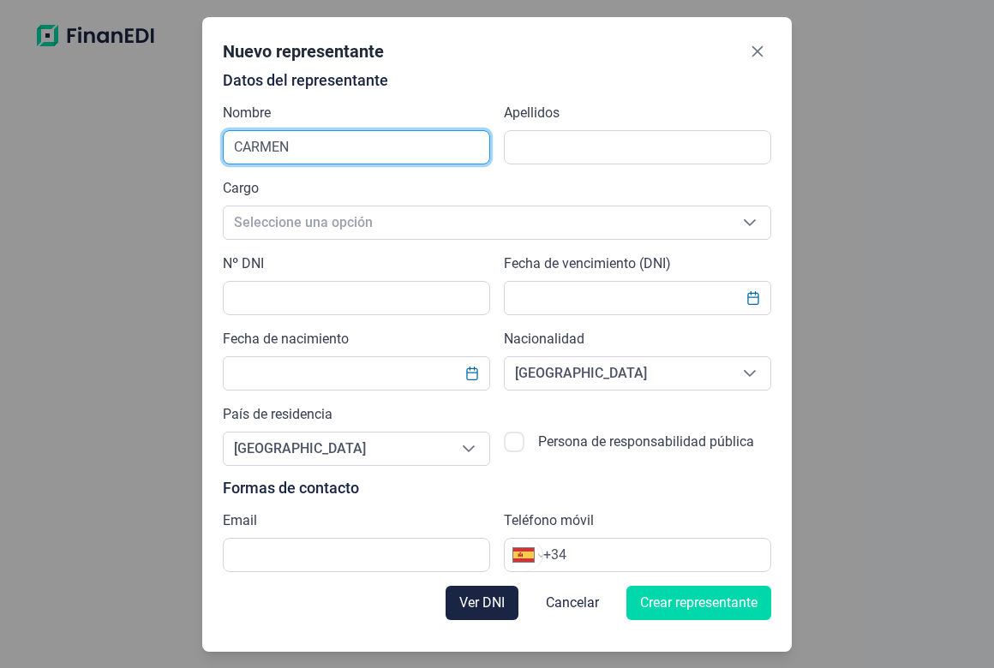
click at [427, 144] on input "CARMEN" at bounding box center [356, 147] width 267 height 34
type input "[PERSON_NAME]"
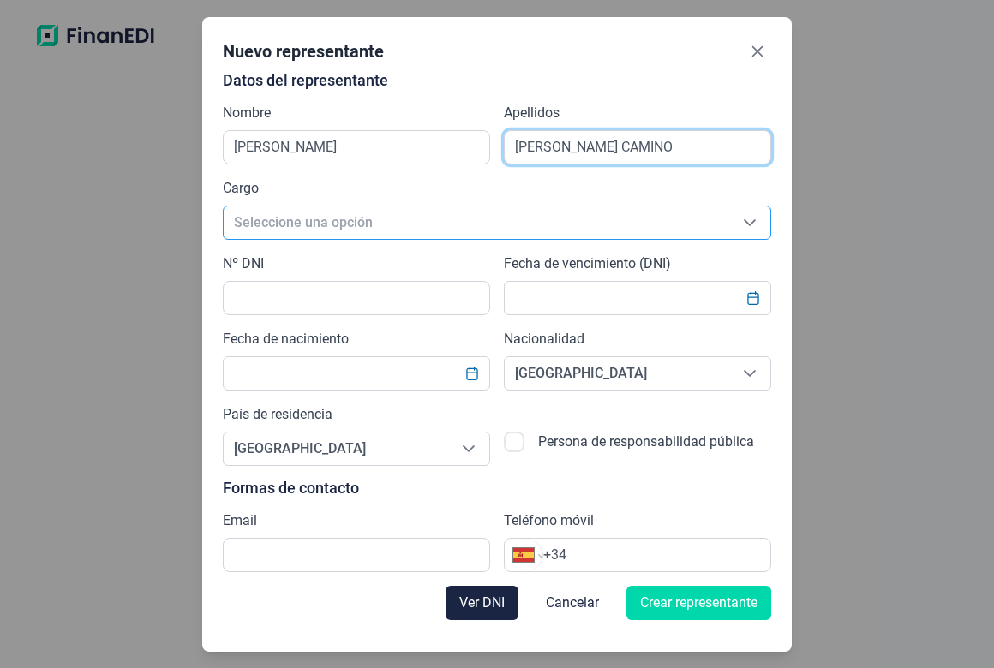
type input "[PERSON_NAME] CAMINO"
click at [313, 225] on span "Seleccione una opción" at bounding box center [477, 223] width 506 height 33
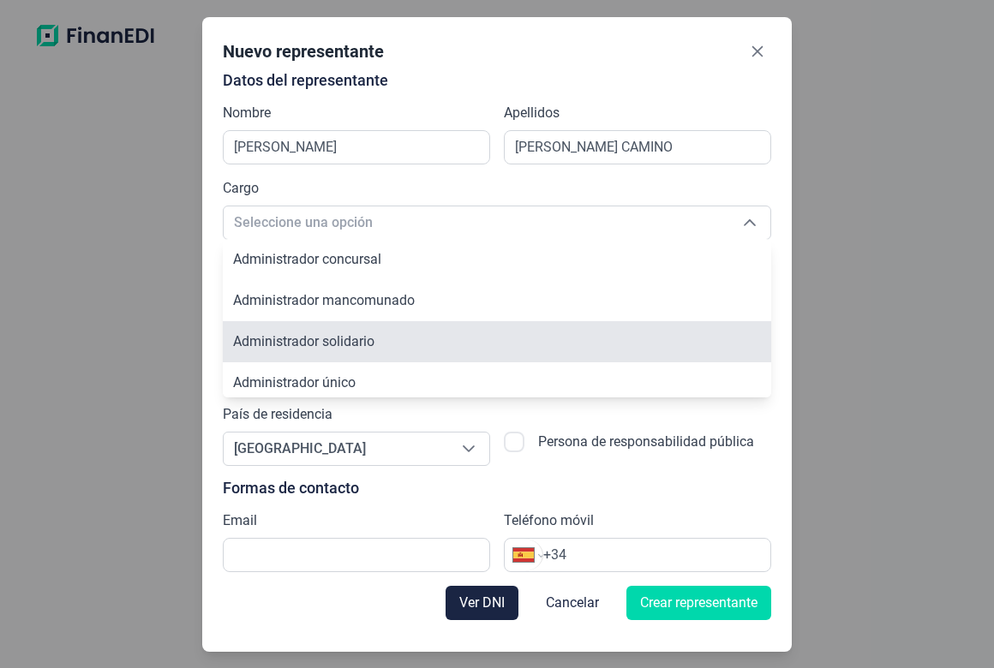
click at [369, 350] on li "Administrador solidario" at bounding box center [497, 341] width 548 height 41
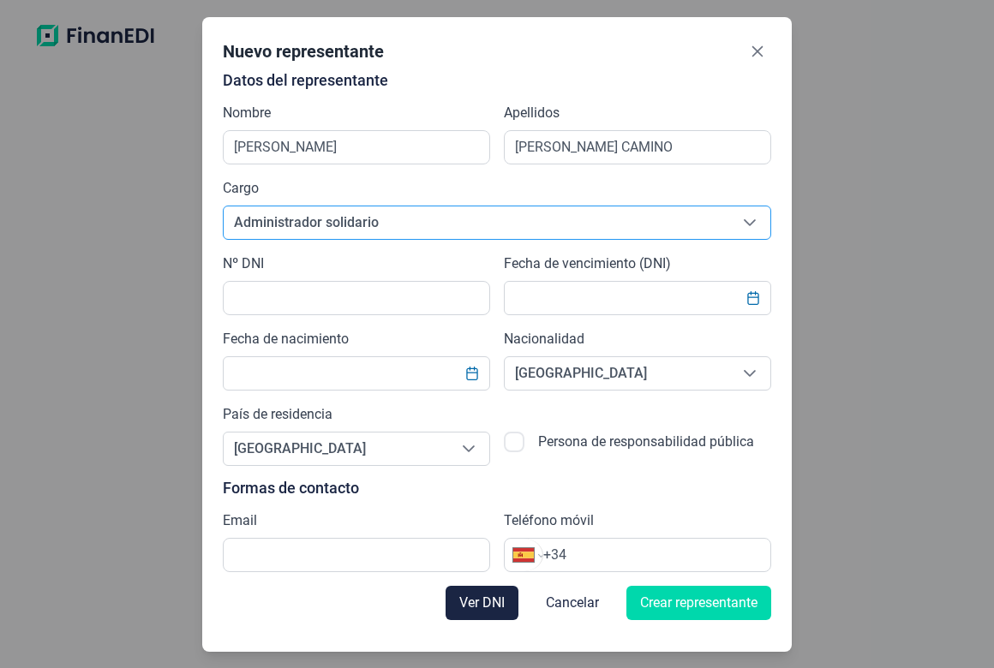
click at [337, 234] on span "Administrador solidario" at bounding box center [477, 223] width 506 height 33
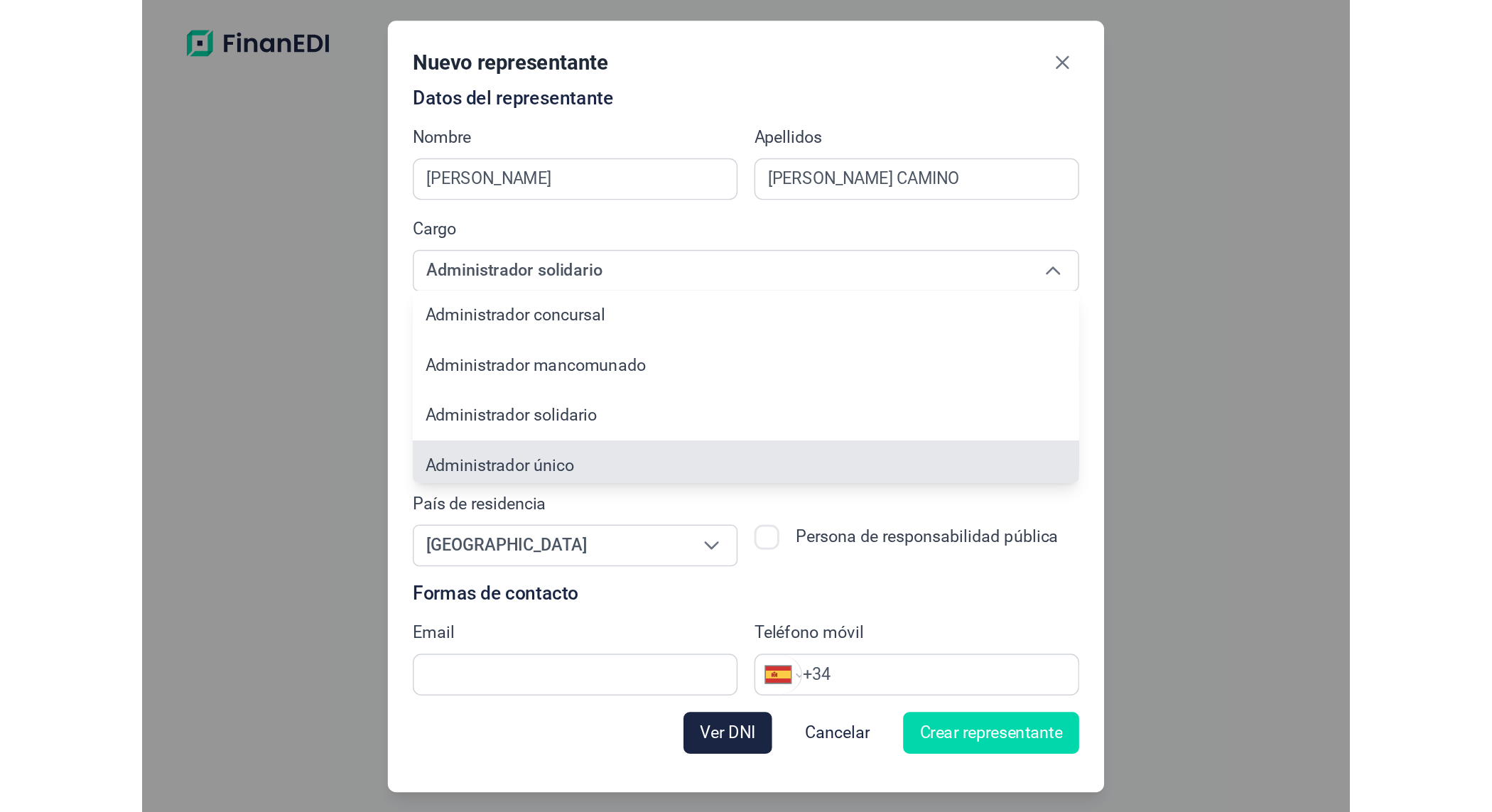
scroll to position [5, 0]
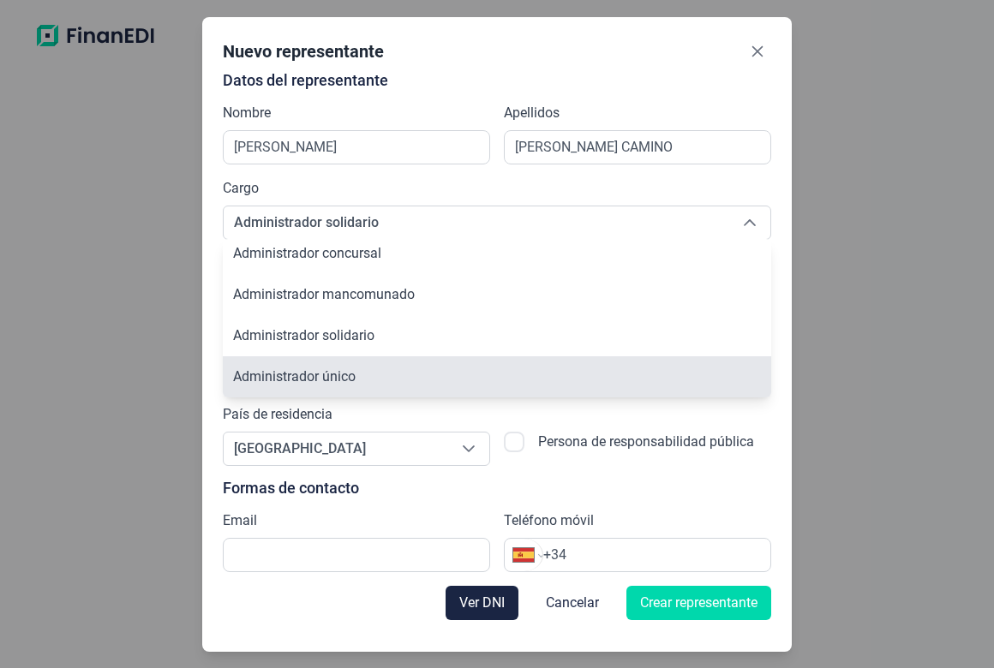
click at [339, 377] on span "Administrador único" at bounding box center [294, 377] width 123 height 16
type input "Administrador único"
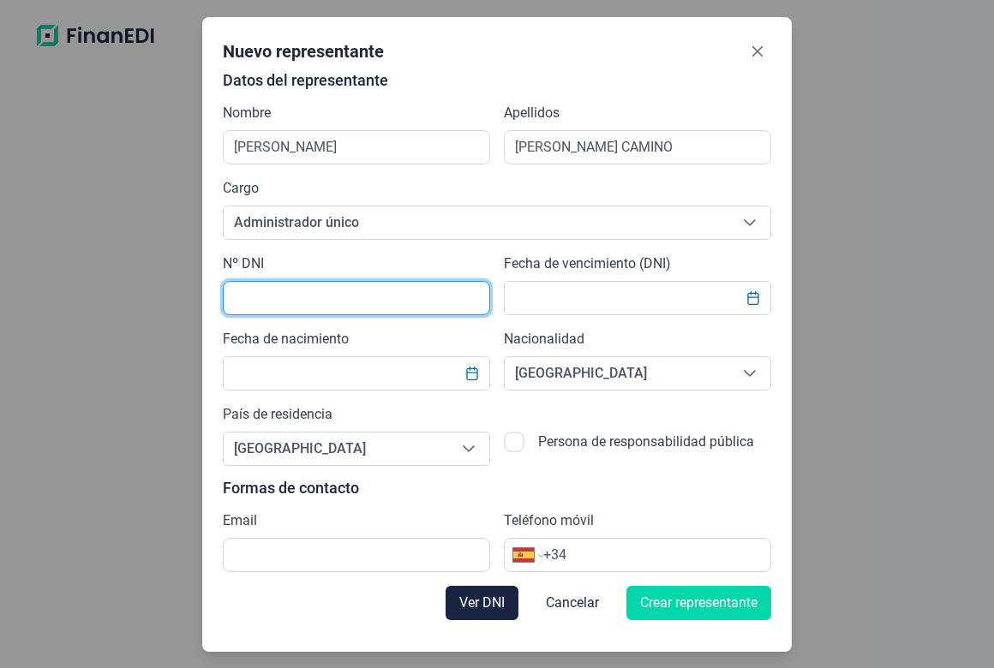
click at [319, 288] on input "text" at bounding box center [356, 298] width 267 height 34
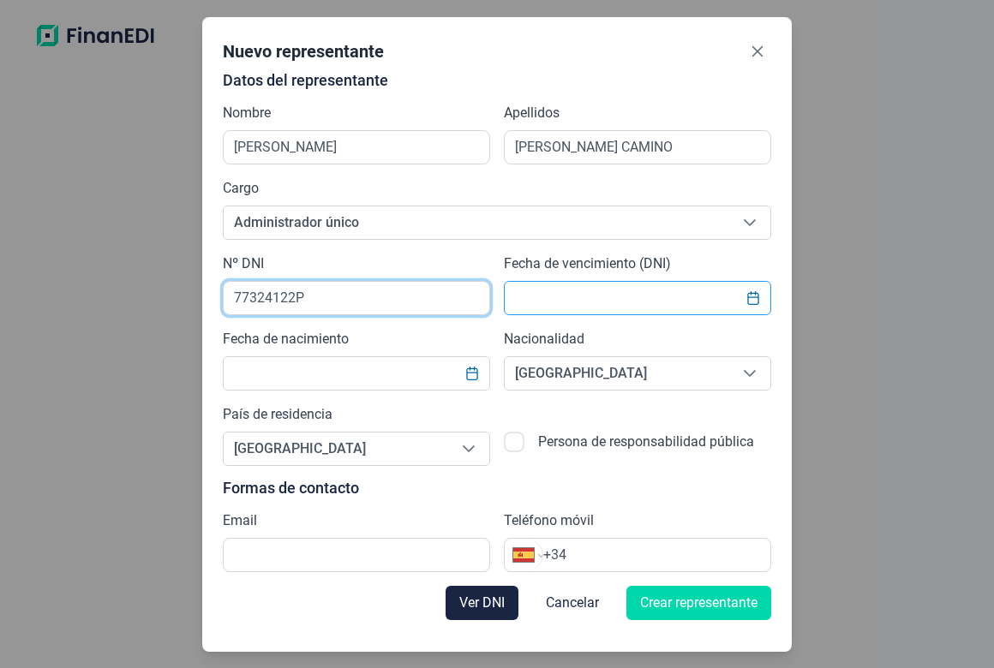
type input "77324122P"
click at [668, 301] on input "text" at bounding box center [637, 298] width 267 height 34
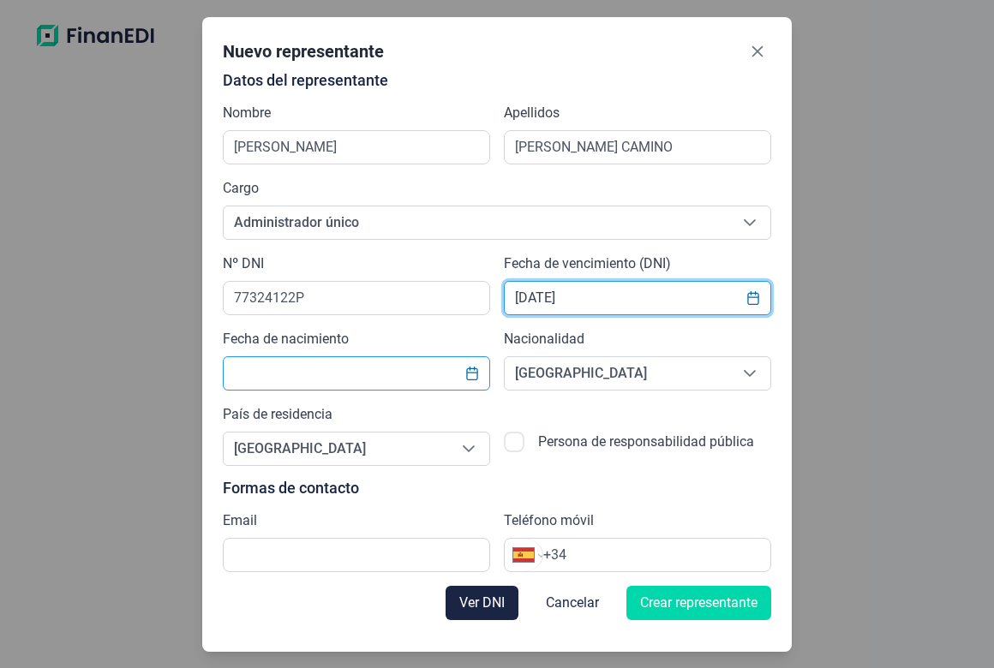
type input "[DATE]"
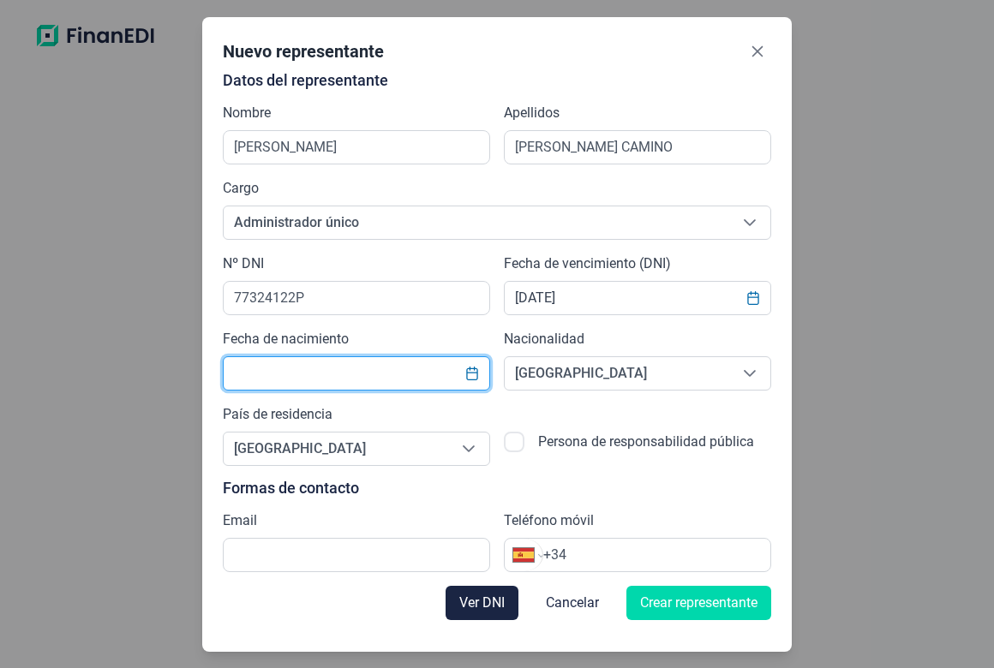
click at [311, 381] on input "text" at bounding box center [356, 374] width 267 height 34
type input "[DATE]"
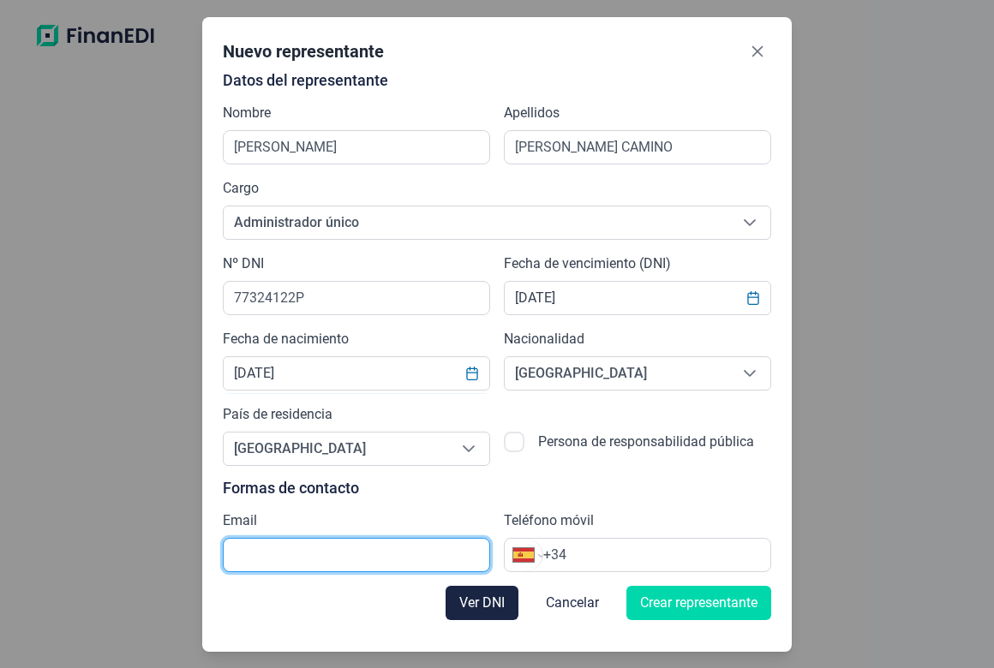
click at [375, 564] on input "text" at bounding box center [356, 555] width 267 height 34
paste input "A47037296"
type input "A47037296"
drag, startPoint x: 375, startPoint y: 564, endPoint x: 32, endPoint y: 518, distance: 346.6
click at [32, 518] on div "Nuevo representante Datos del representante Nombre [PERSON_NAME] Apellidos [PER…" at bounding box center [497, 334] width 994 height 668
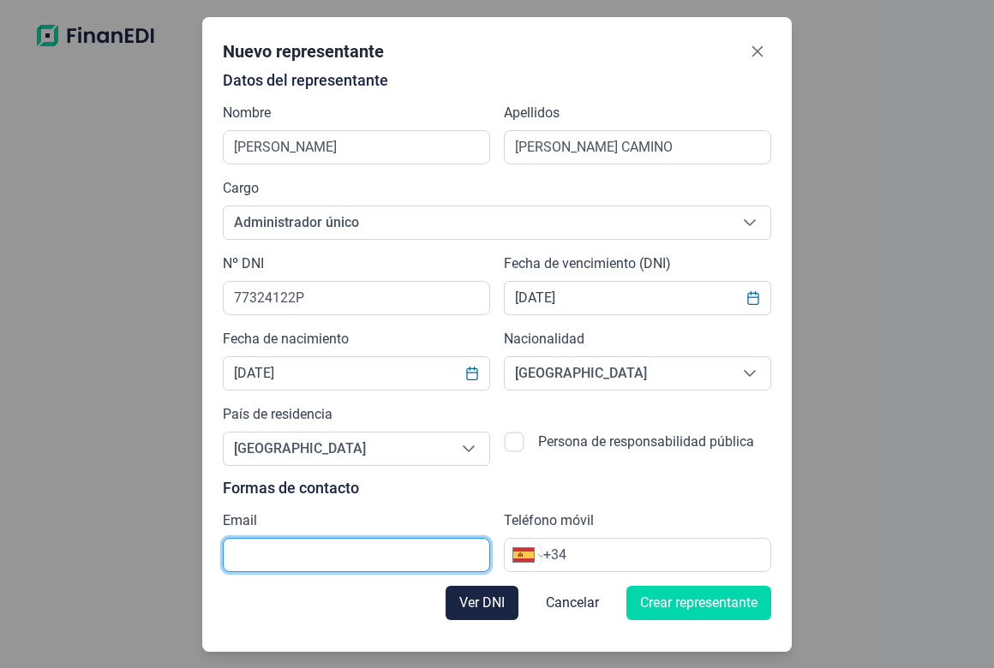
click at [311, 562] on input "text" at bounding box center [356, 555] width 267 height 34
paste input "A47037296"
type input "A47037296"
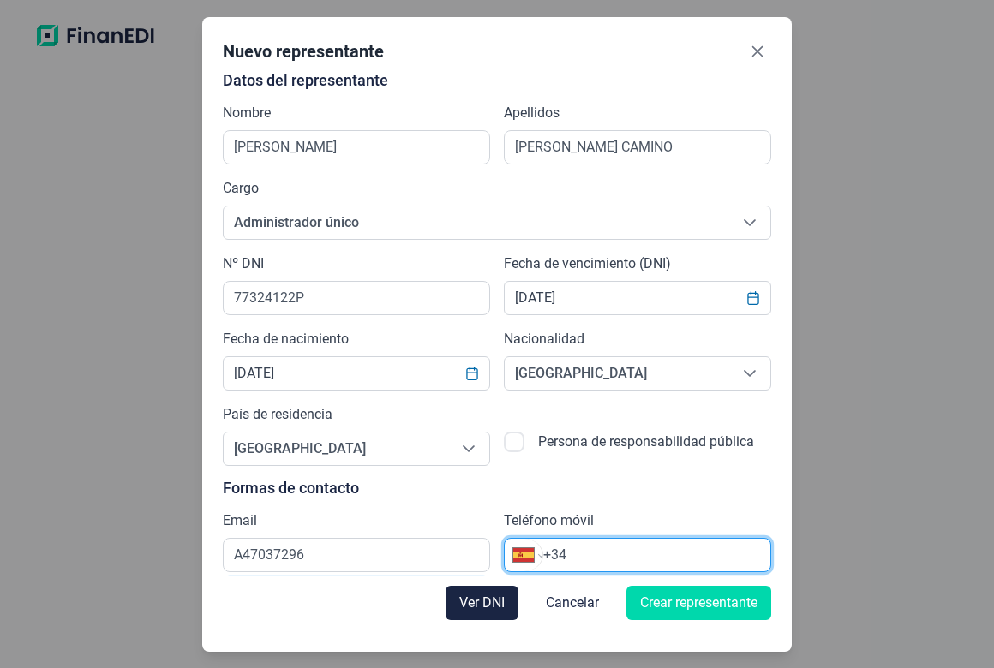
click at [635, 549] on input "+34" at bounding box center [656, 555] width 227 height 21
type input "[PHONE_NUMBER]"
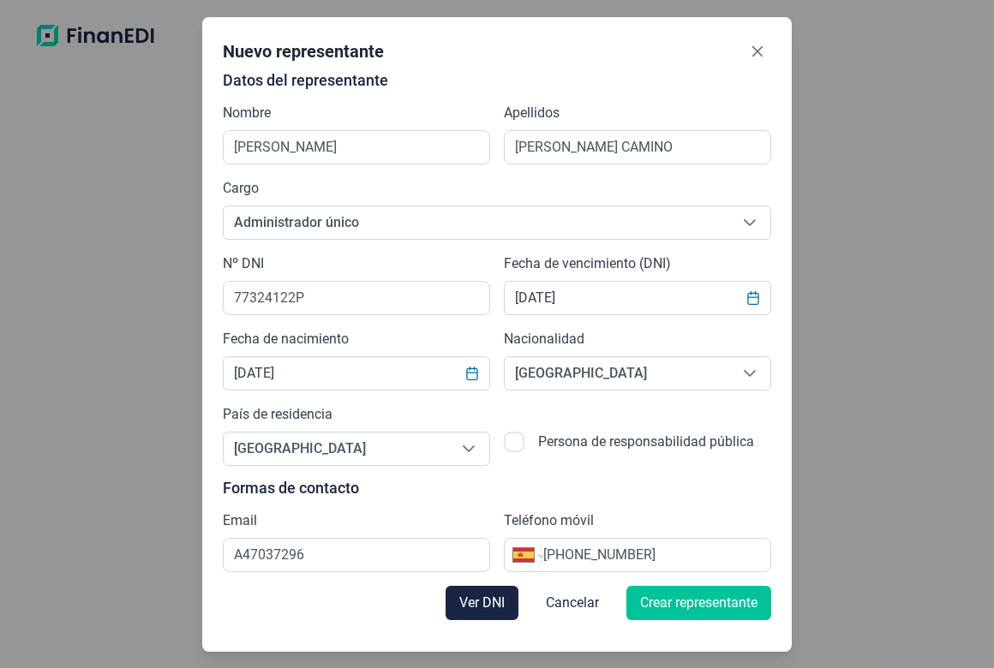
click at [649, 610] on span "Crear representante" at bounding box center [698, 603] width 117 height 21
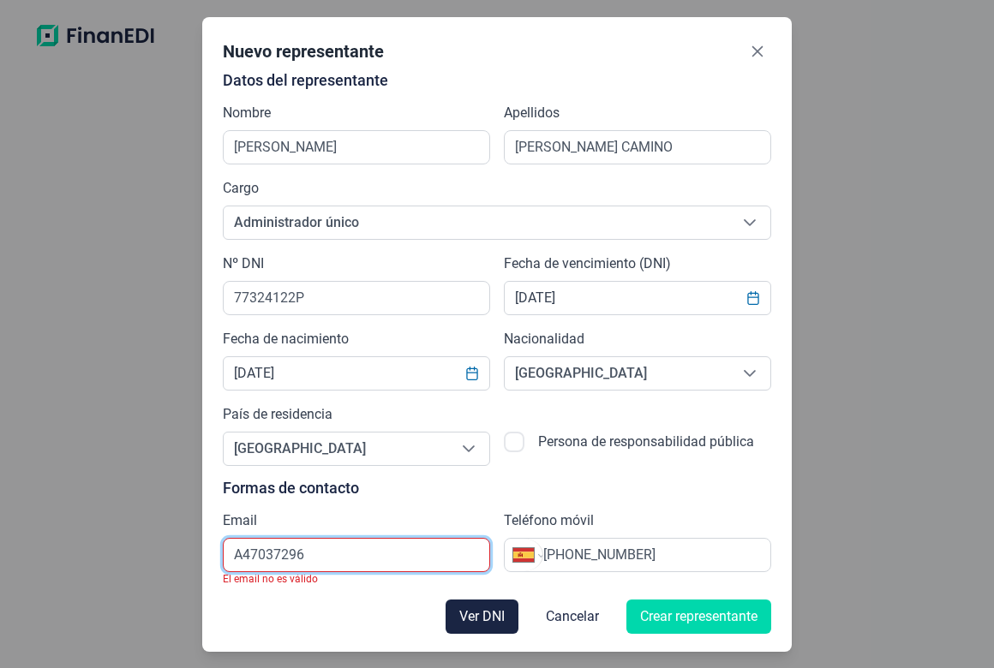
click at [392, 560] on input "A47037296" at bounding box center [356, 555] width 267 height 34
drag, startPoint x: 324, startPoint y: 554, endPoint x: 121, endPoint y: 547, distance: 203.2
click at [121, 547] on div "Nuevo representante Datos del representante Nombre [PERSON_NAME] Apellidos [PER…" at bounding box center [497, 334] width 994 height 668
paste input "A47037296"
type input "A47037296"
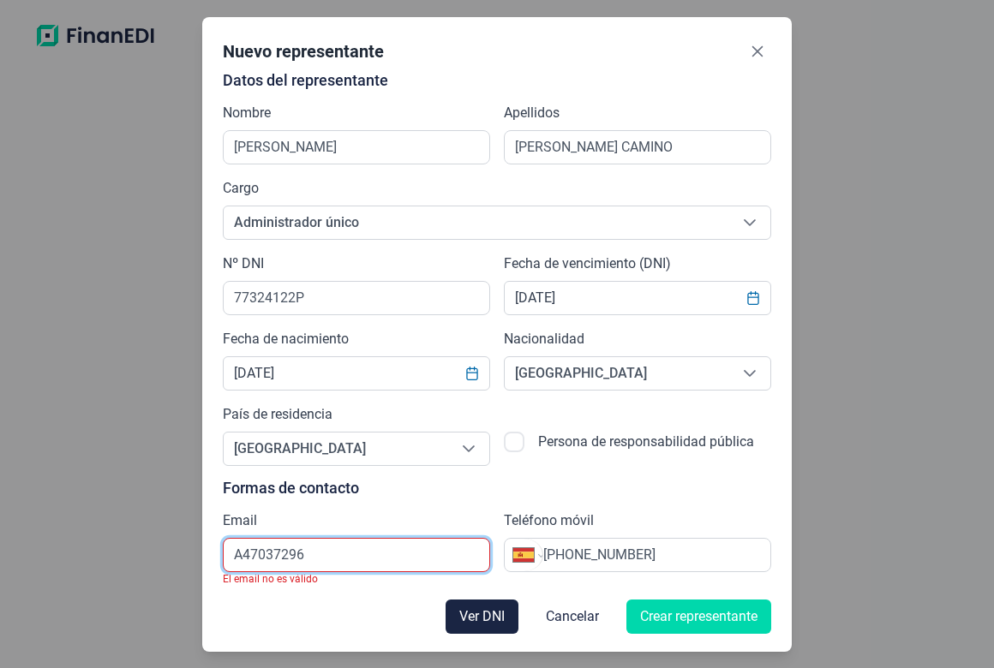
drag, startPoint x: 306, startPoint y: 547, endPoint x: 88, endPoint y: 545, distance: 217.7
click at [88, 545] on div "Nuevo representante Datos del representante Nombre [PERSON_NAME] Apellidos [PER…" at bounding box center [497, 334] width 994 height 668
paste input "[EMAIL_ADDRESS][DOMAIN_NAME]"
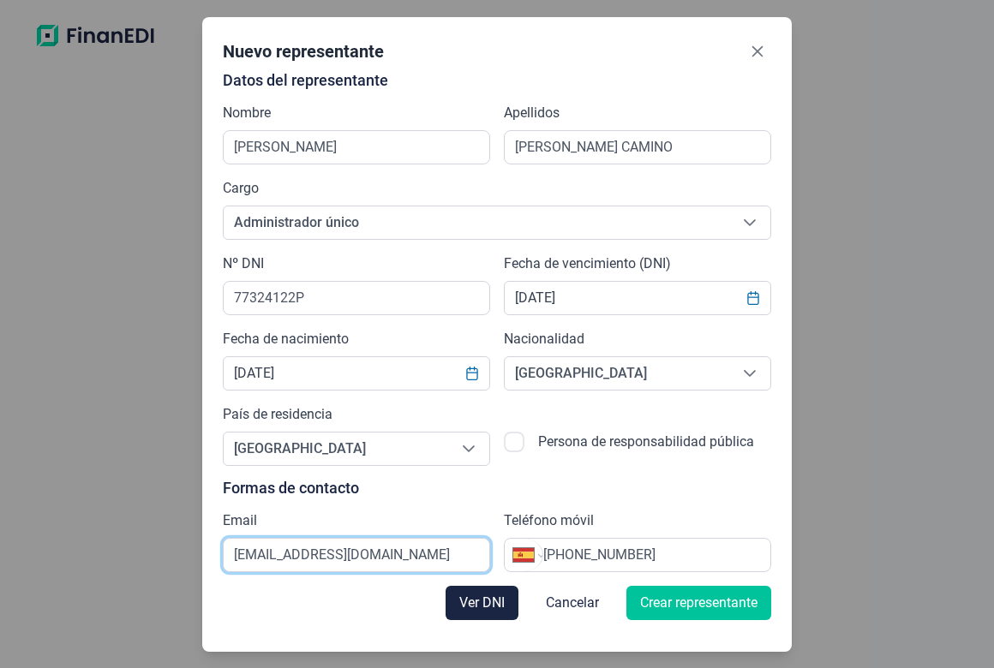
type input "[EMAIL_ADDRESS][DOMAIN_NAME]"
click at [678, 606] on span "Crear representante" at bounding box center [698, 603] width 117 height 21
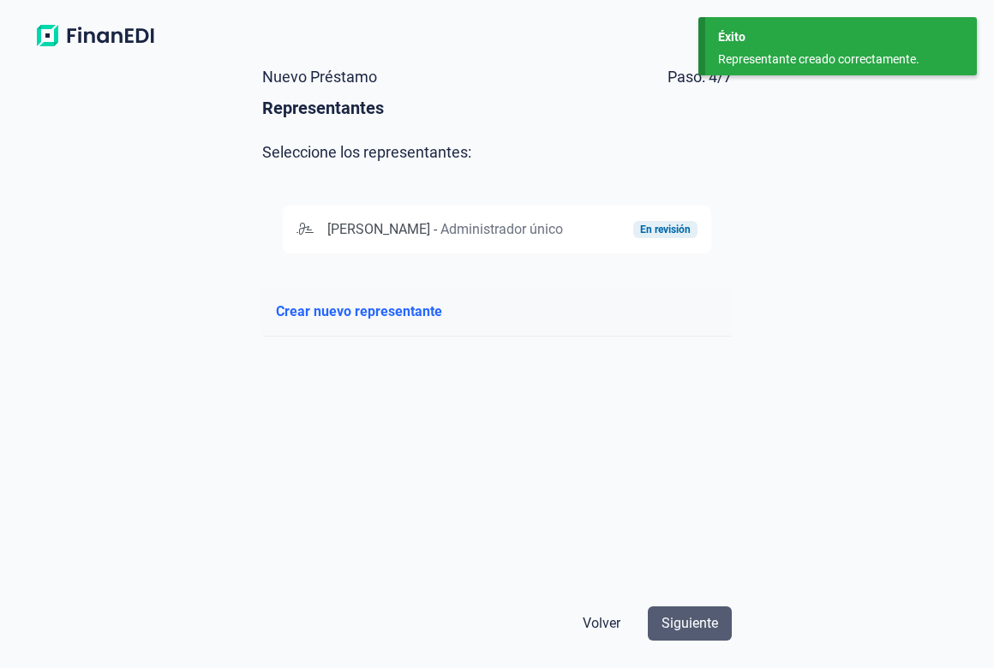
click at [695, 621] on span "Siguiente" at bounding box center [690, 624] width 57 height 21
click at [421, 322] on span "Crear nuevo representante" at bounding box center [359, 312] width 166 height 21
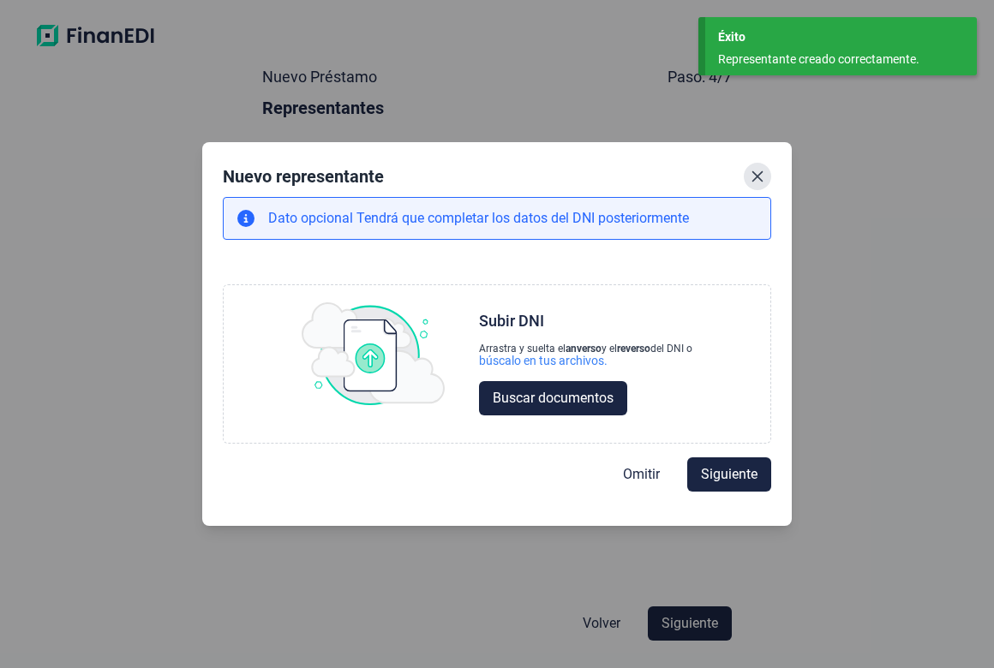
click at [752, 180] on icon "Close" at bounding box center [757, 176] width 11 height 11
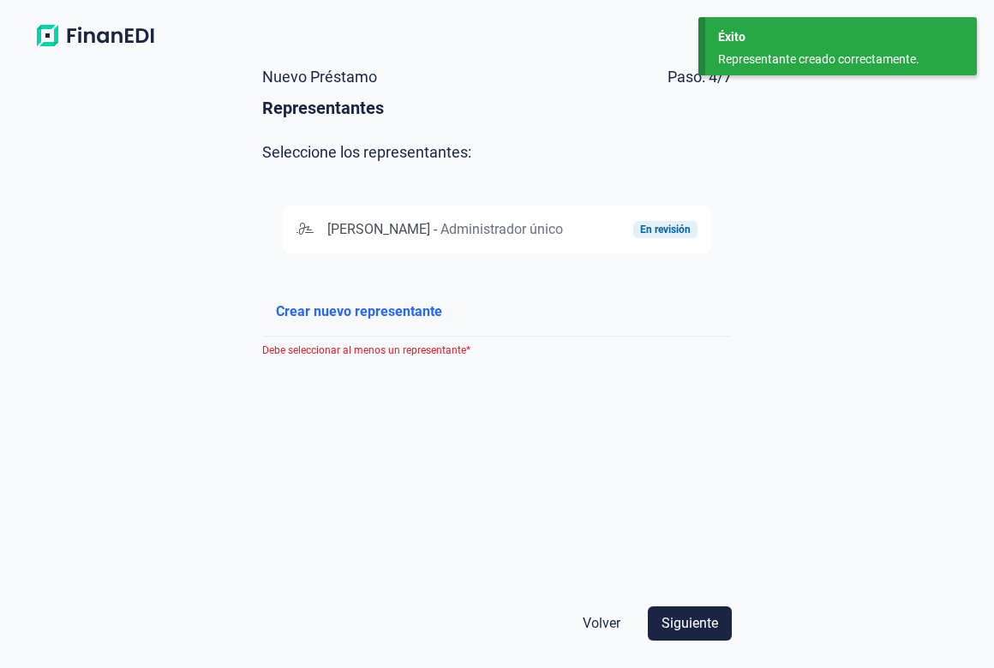
click at [370, 228] on span "[PERSON_NAME]" at bounding box center [378, 229] width 103 height 16
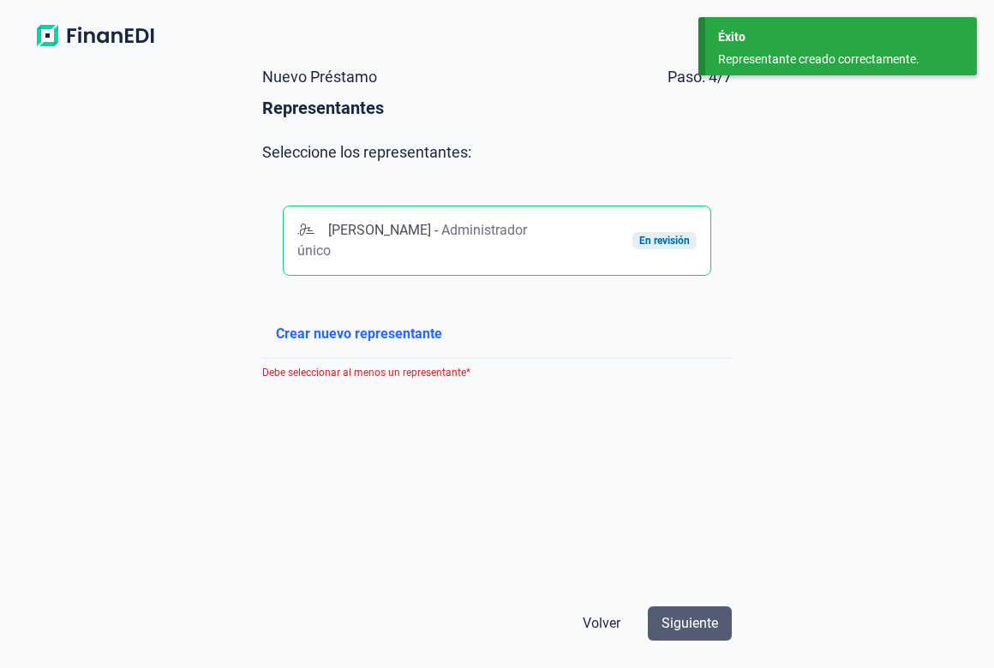
click at [713, 628] on span "Siguiente" at bounding box center [690, 624] width 57 height 21
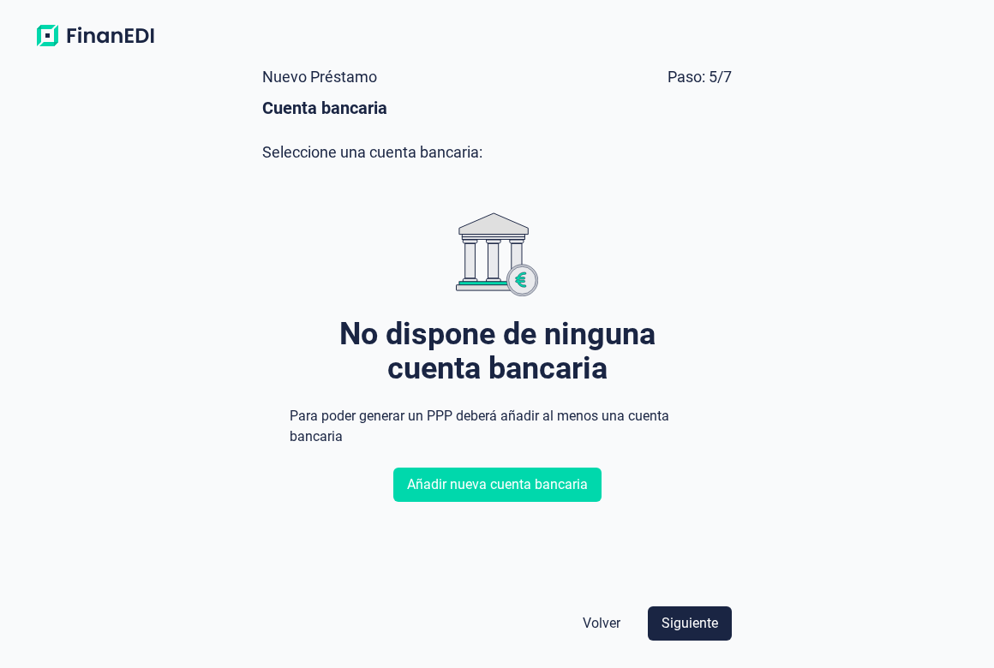
click at [713, 628] on span "Siguiente" at bounding box center [690, 624] width 57 height 21
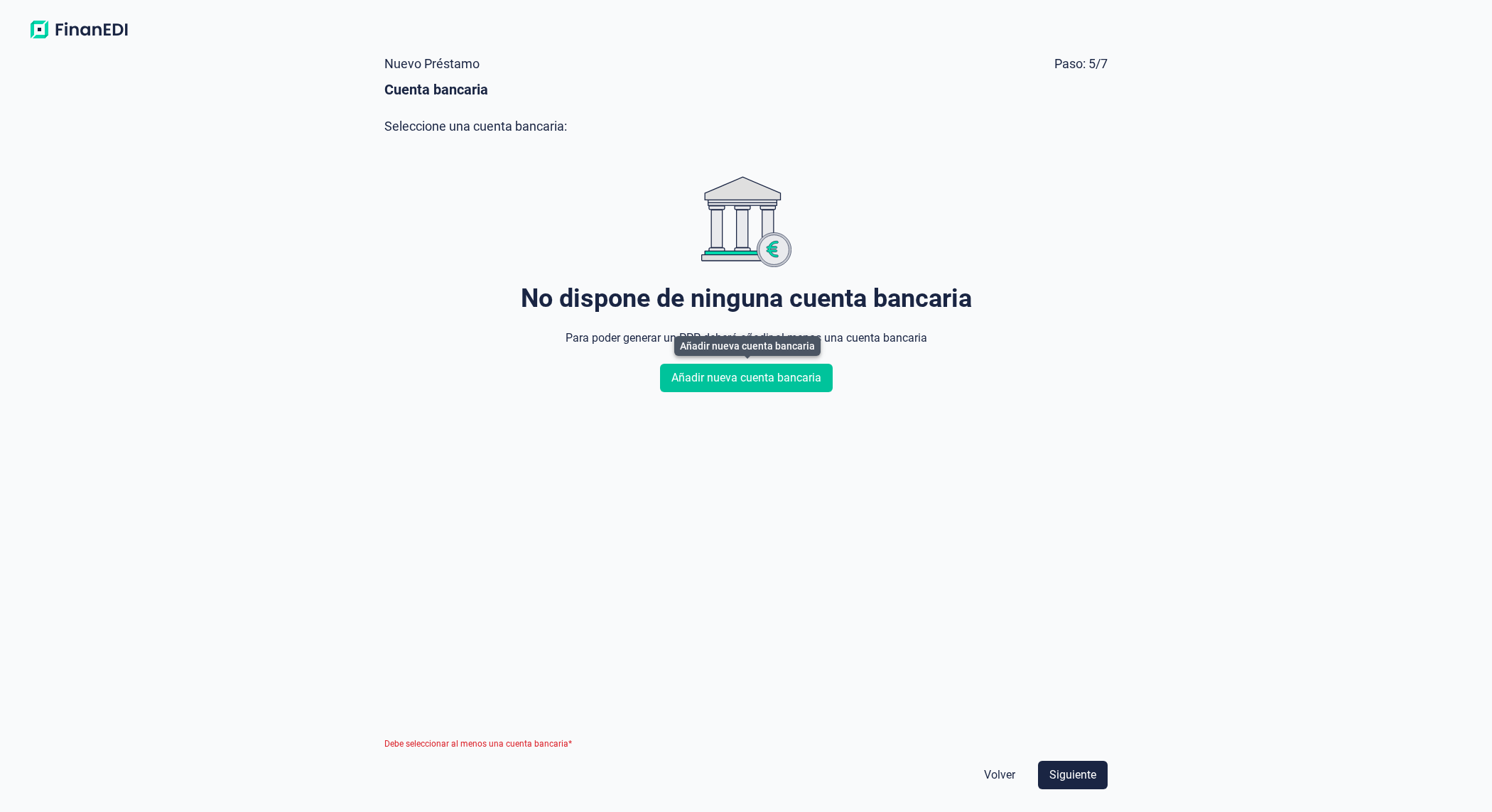
click at [709, 382] on span "Añadir nueva cuenta bancaria" at bounding box center [746, 378] width 150 height 17
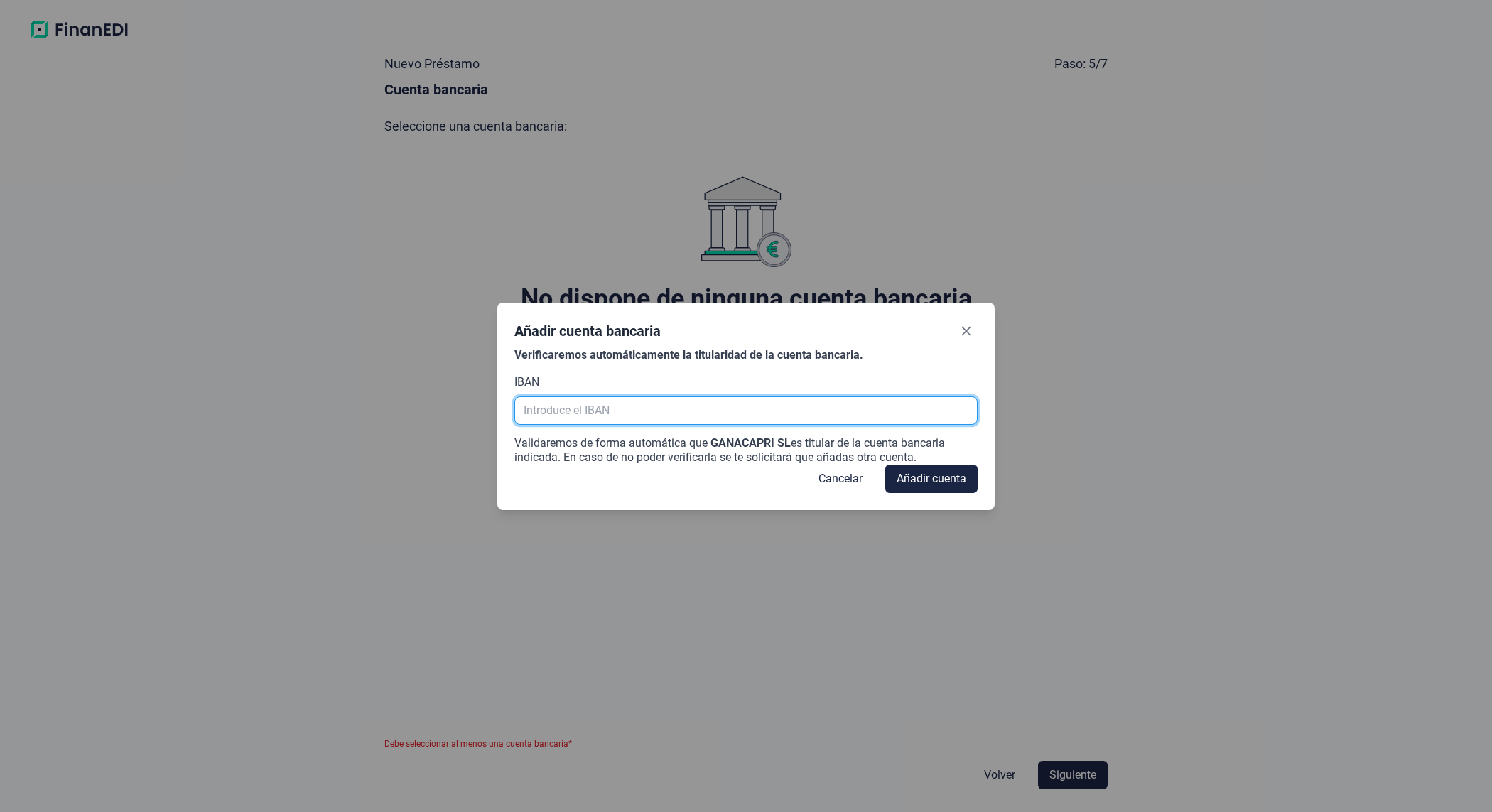
click at [698, 406] on input "text" at bounding box center [745, 410] width 463 height 28
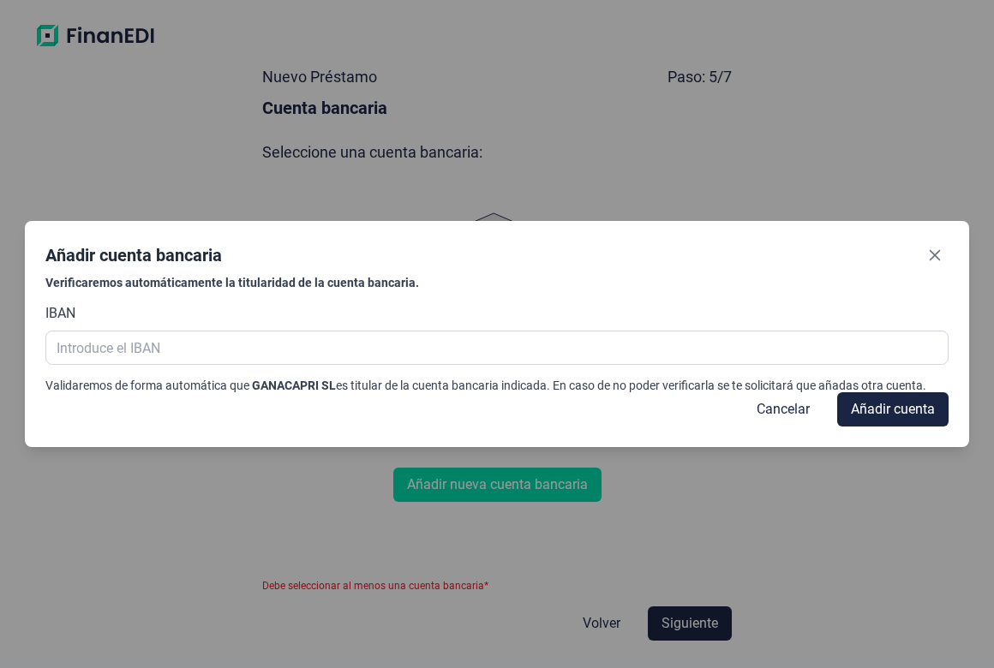
click at [362, 371] on div "Verificaremos automáticamente la titularidad de la cuenta bancaria. IBAN Valida…" at bounding box center [496, 334] width 903 height 117
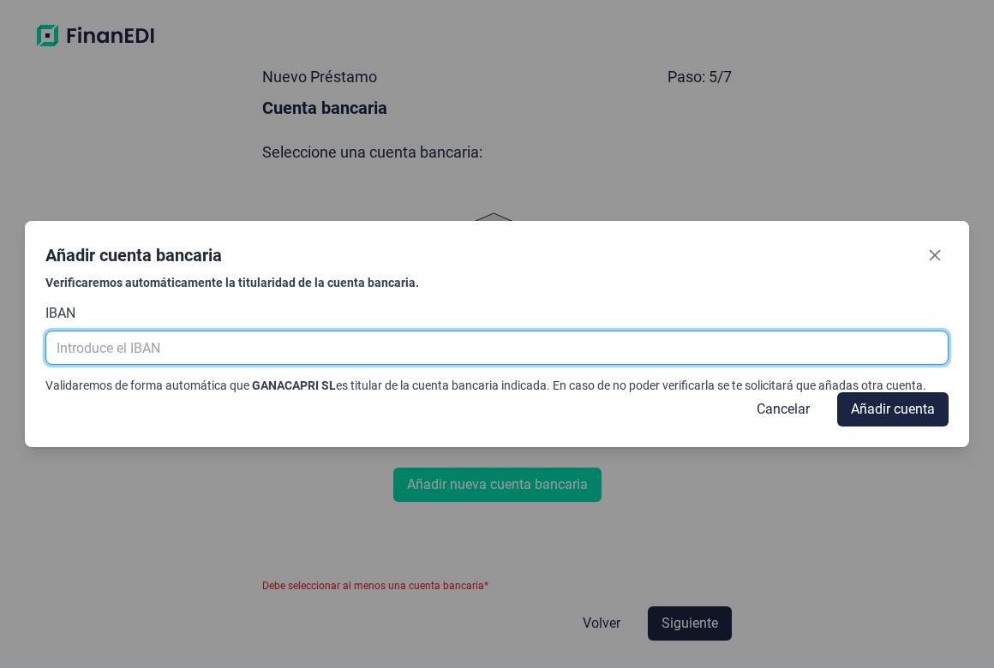
click at [360, 358] on input "text" at bounding box center [496, 348] width 903 height 34
click at [296, 354] on input "ES84" at bounding box center [496, 348] width 903 height 34
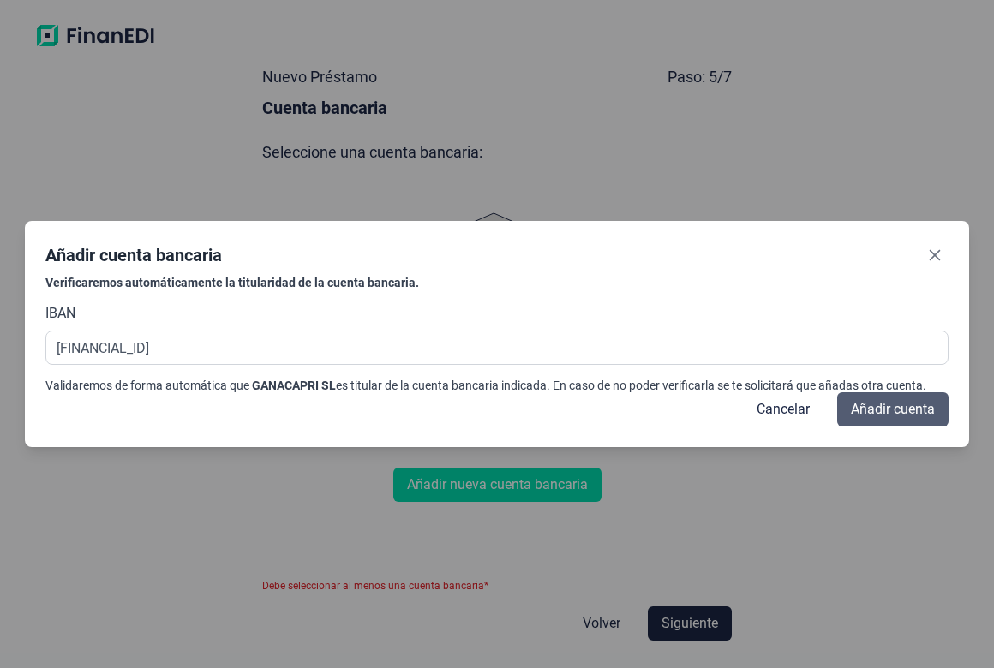
type input "[FINANCIAL_ID]"
click at [874, 408] on span "Añadir cuenta" at bounding box center [893, 409] width 84 height 21
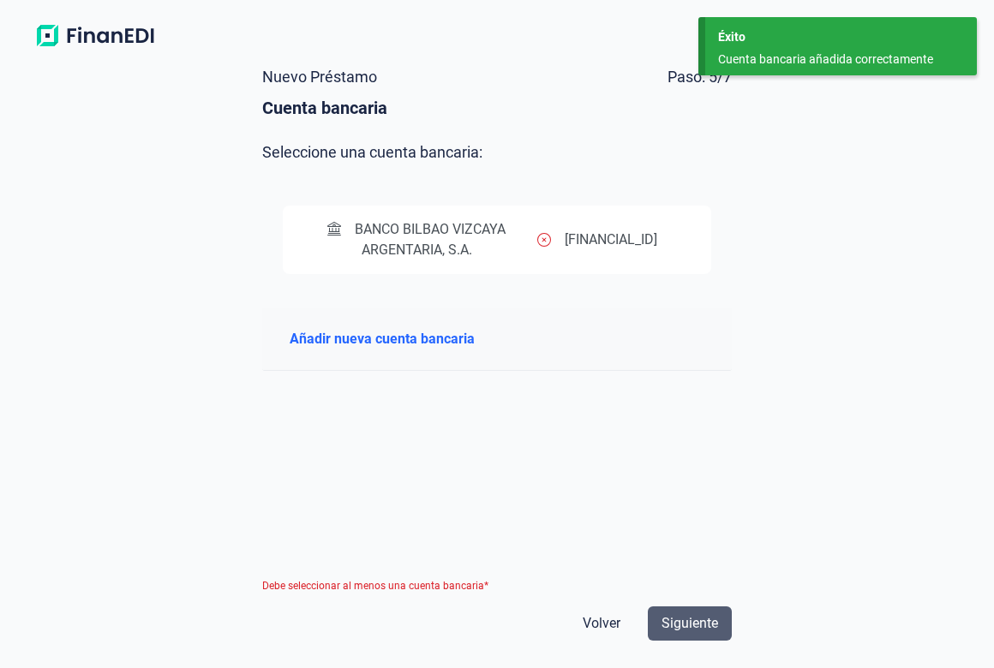
click at [686, 615] on span "Siguiente" at bounding box center [690, 624] width 57 height 21
click at [488, 208] on button "BANCO BILBAO VIZCAYA ARGENTARIA, S.A. [FINANCIAL_ID]" at bounding box center [497, 240] width 429 height 69
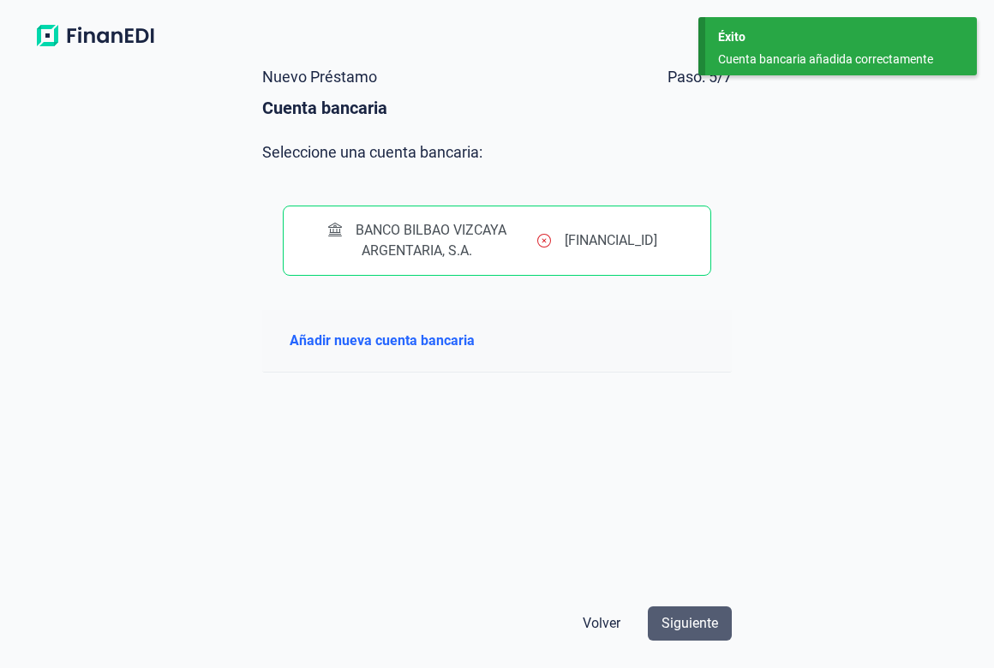
click at [716, 615] on span "Siguiente" at bounding box center [690, 624] width 57 height 21
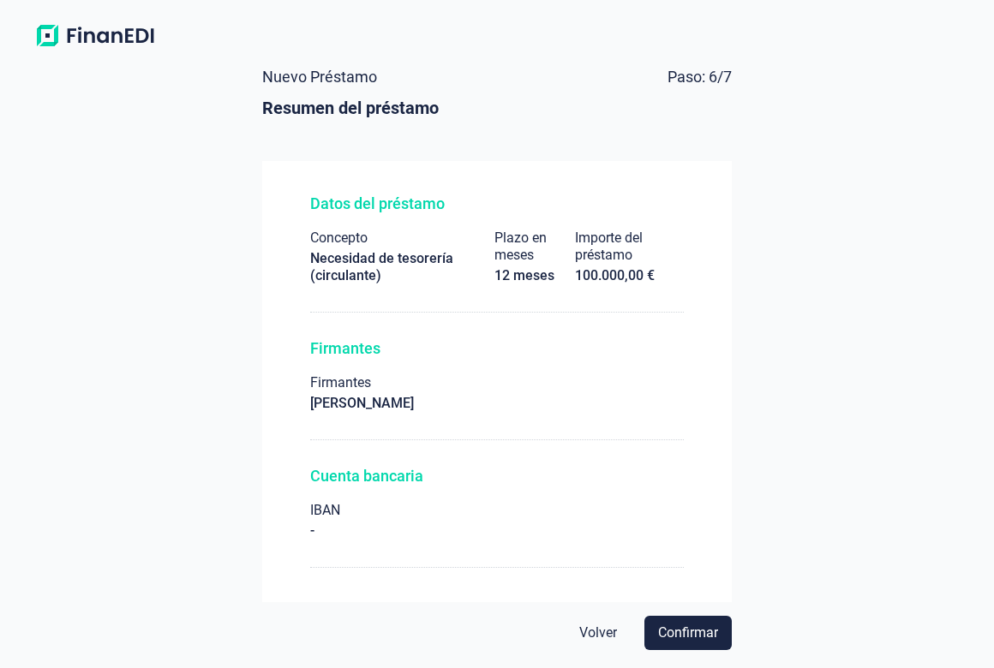
click at [716, 616] on button "Confirmar" at bounding box center [687, 633] width 87 height 34
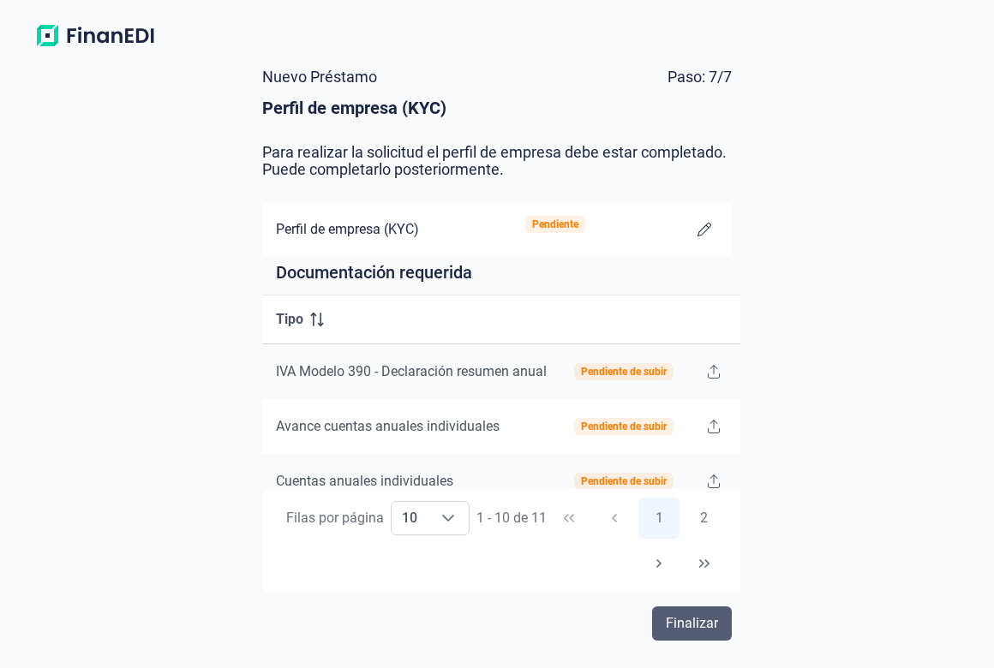
click at [692, 620] on span "Finalizar" at bounding box center [692, 624] width 52 height 21
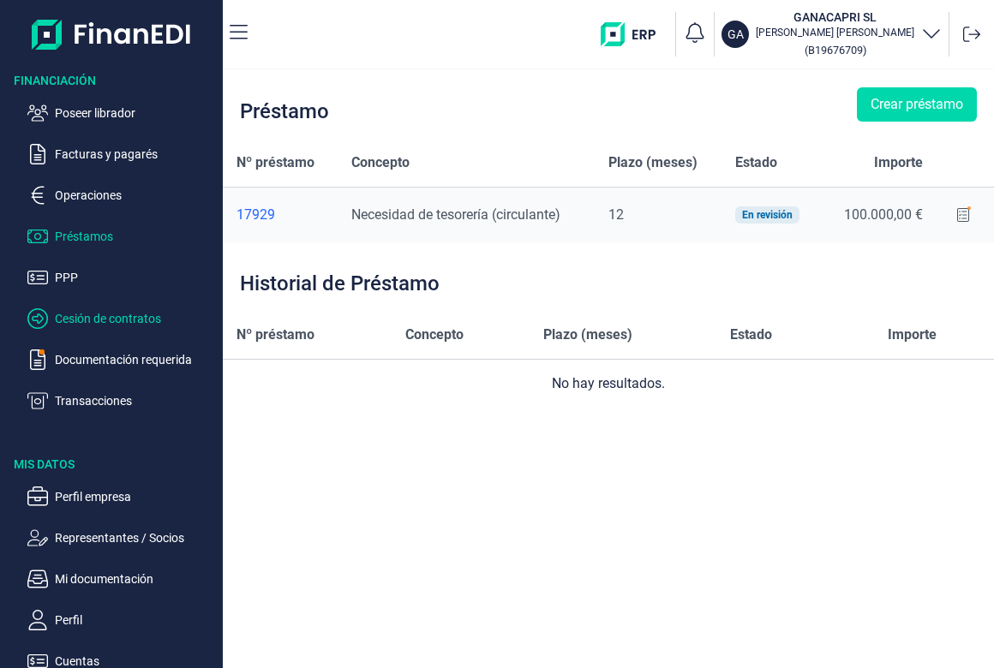
click at [120, 309] on p "Cesión de contratos" at bounding box center [135, 319] width 161 height 21
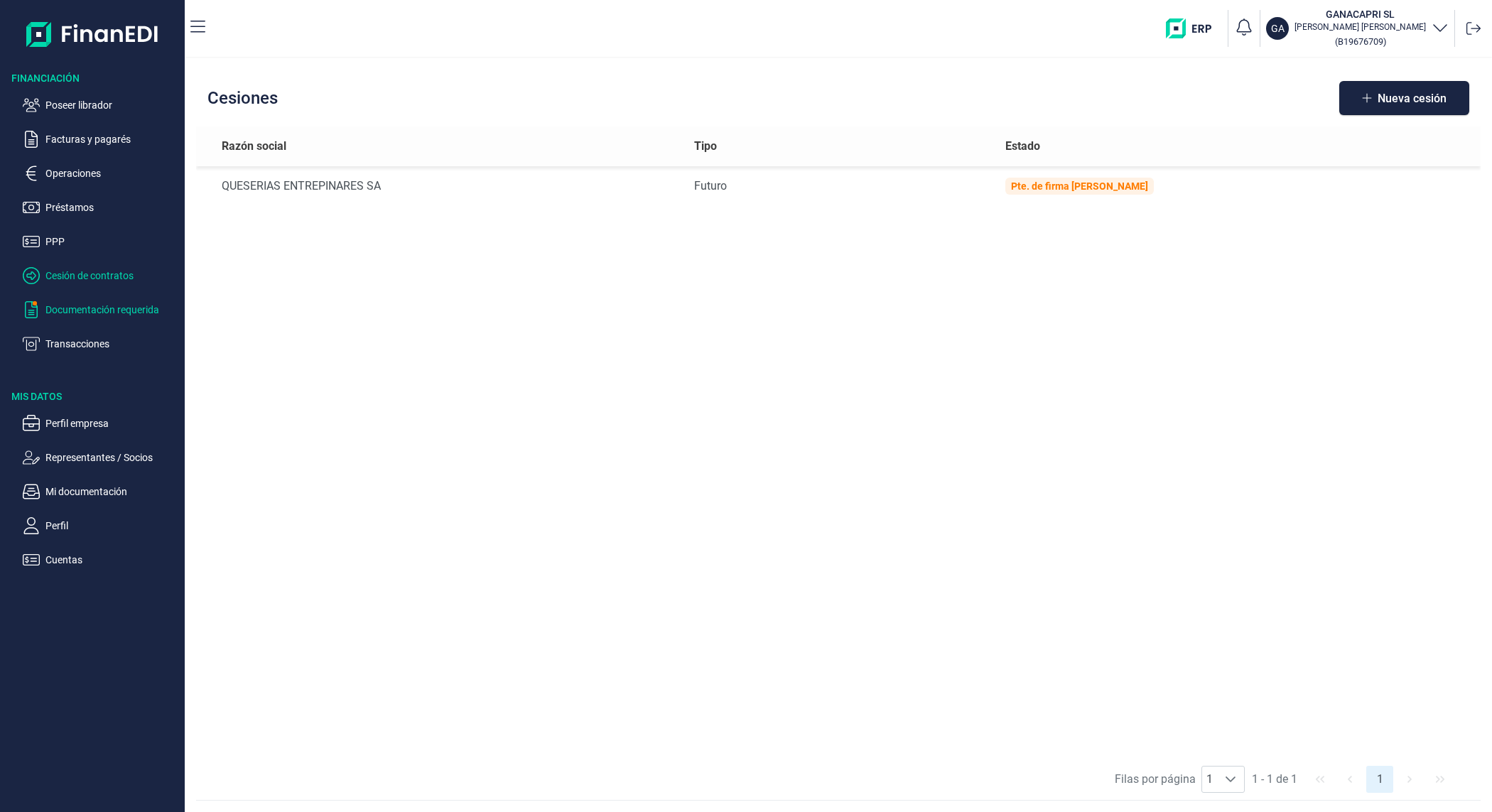
click at [86, 312] on p "Documentación requerida" at bounding box center [112, 309] width 133 height 17
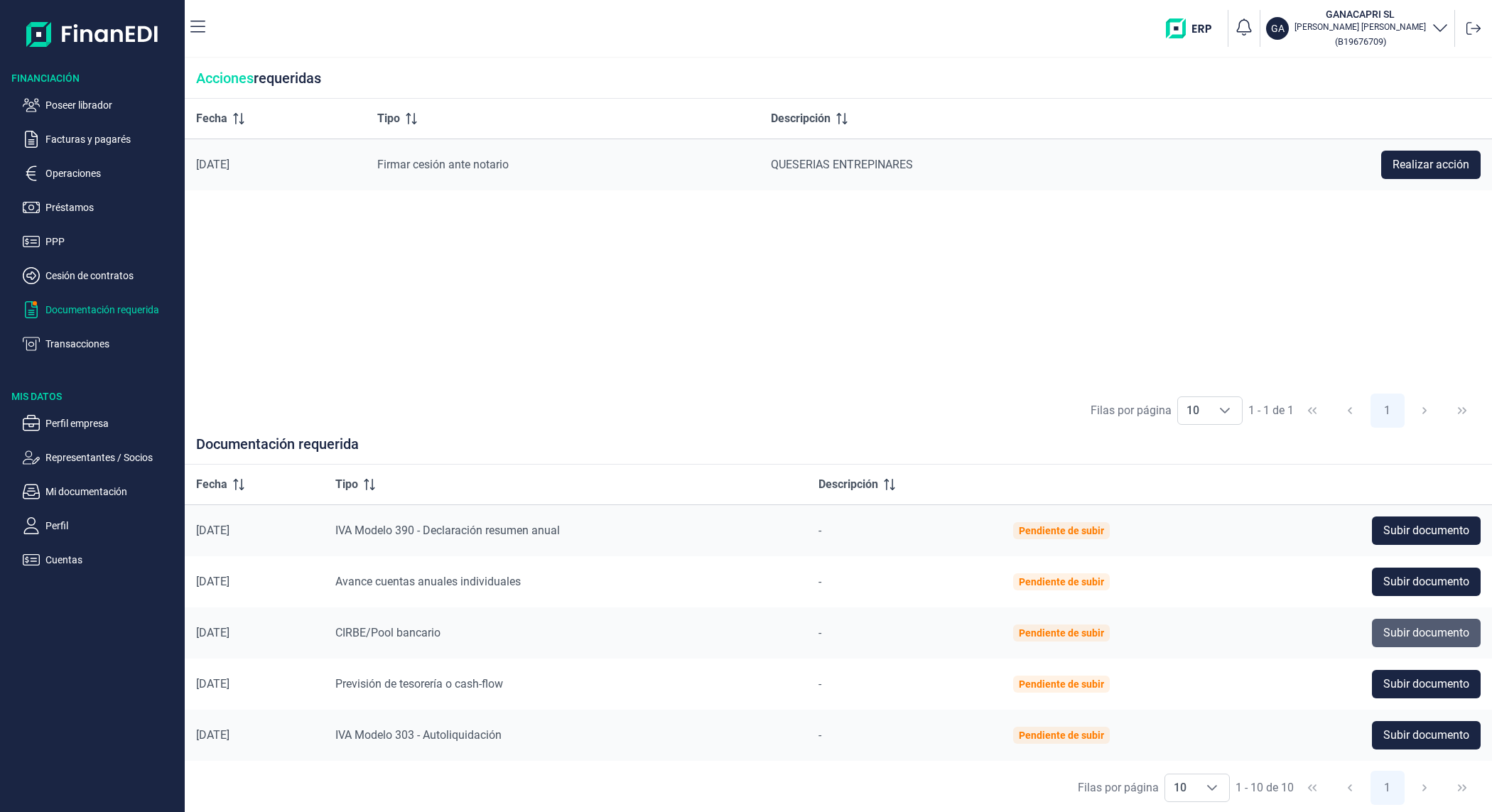
click at [1385, 634] on span "Subir documento" at bounding box center [1427, 632] width 86 height 17
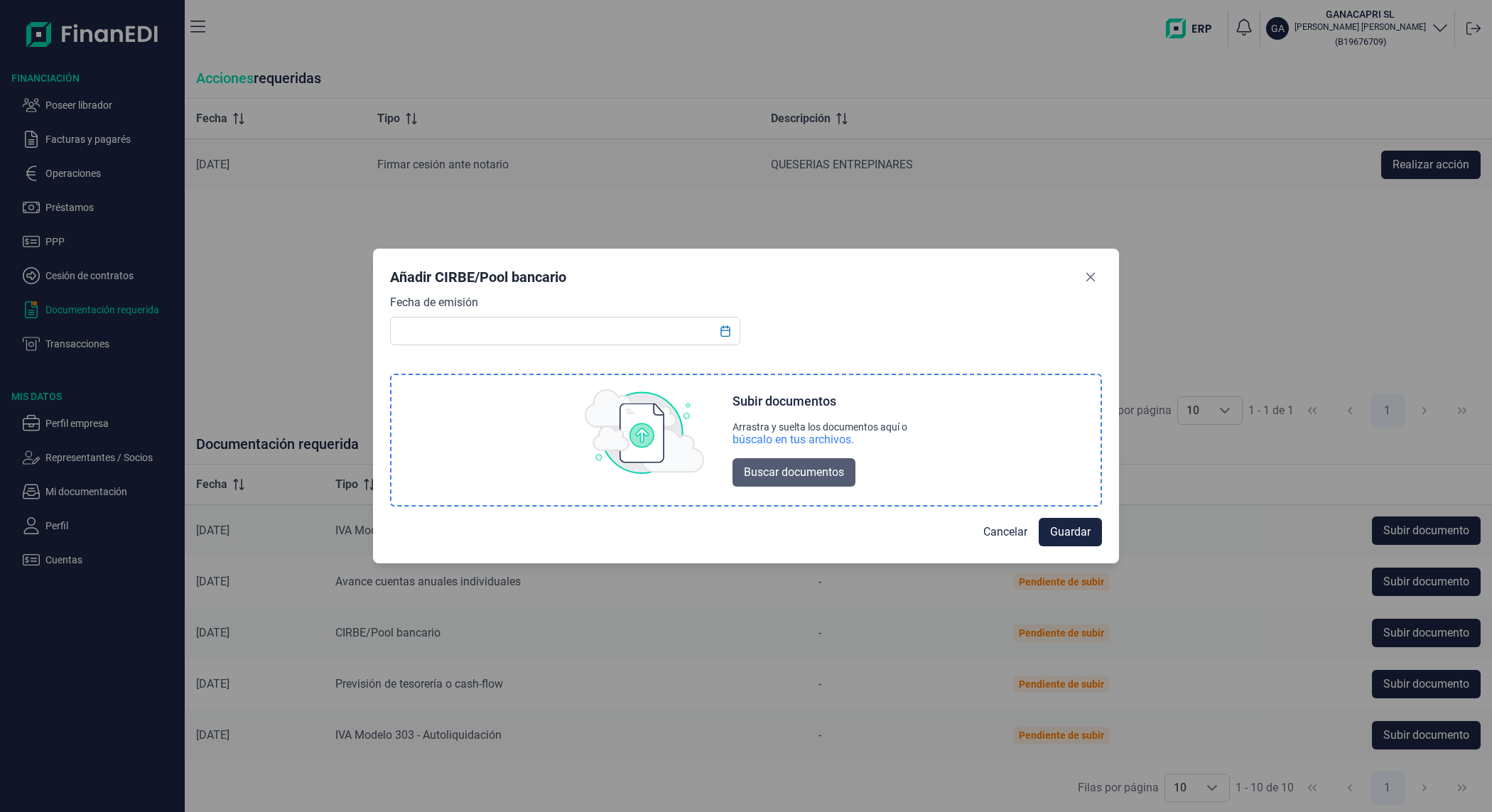
click at [744, 473] on span "Buscar documentos" at bounding box center [793, 472] width 100 height 17
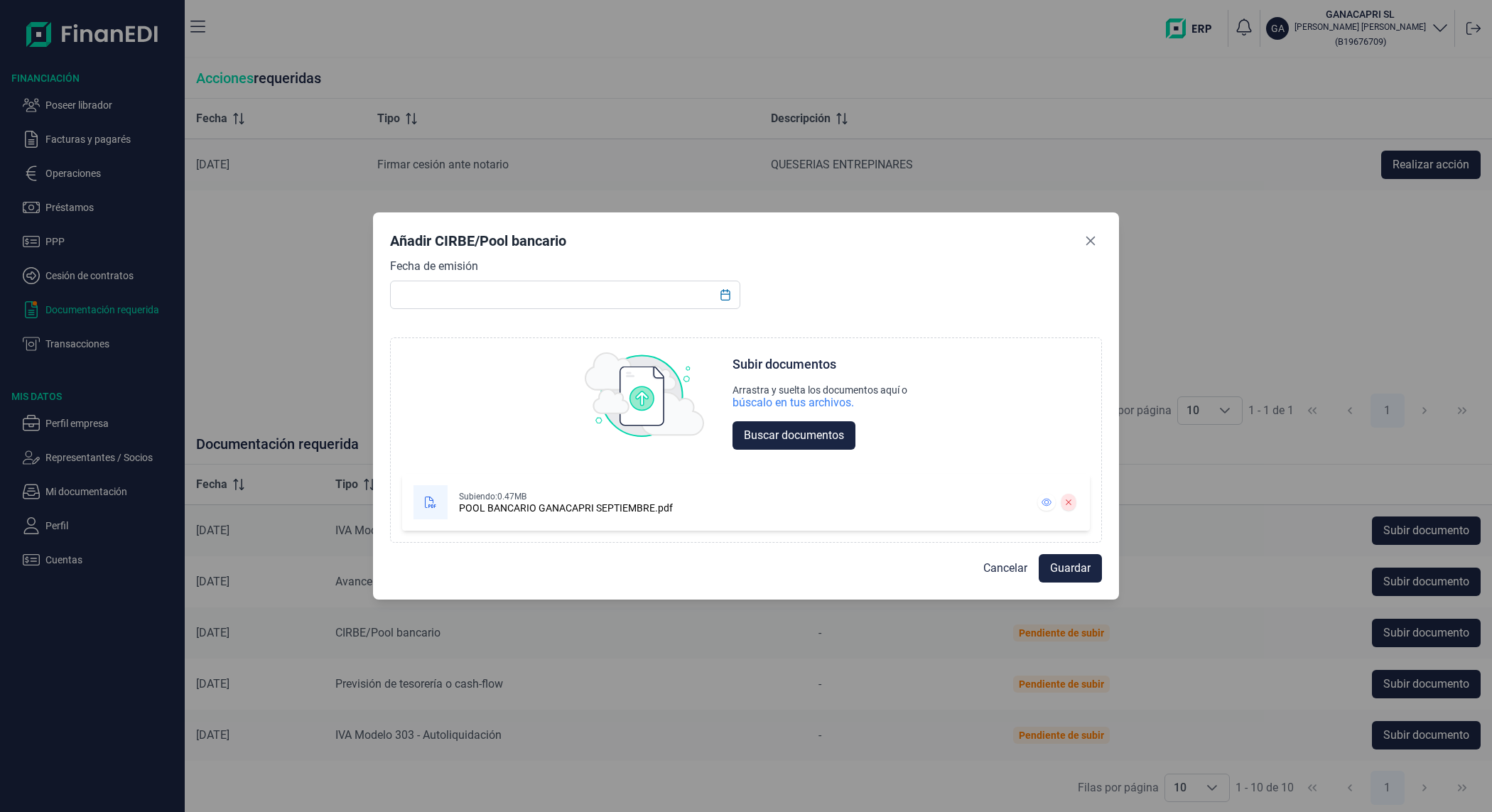
click at [606, 277] on div "Fecha de emisión" at bounding box center [564, 283] width 351 height 51
click at [616, 295] on input "text" at bounding box center [564, 295] width 351 height 28
click at [724, 292] on icon "Choose Date" at bounding box center [725, 295] width 12 height 12
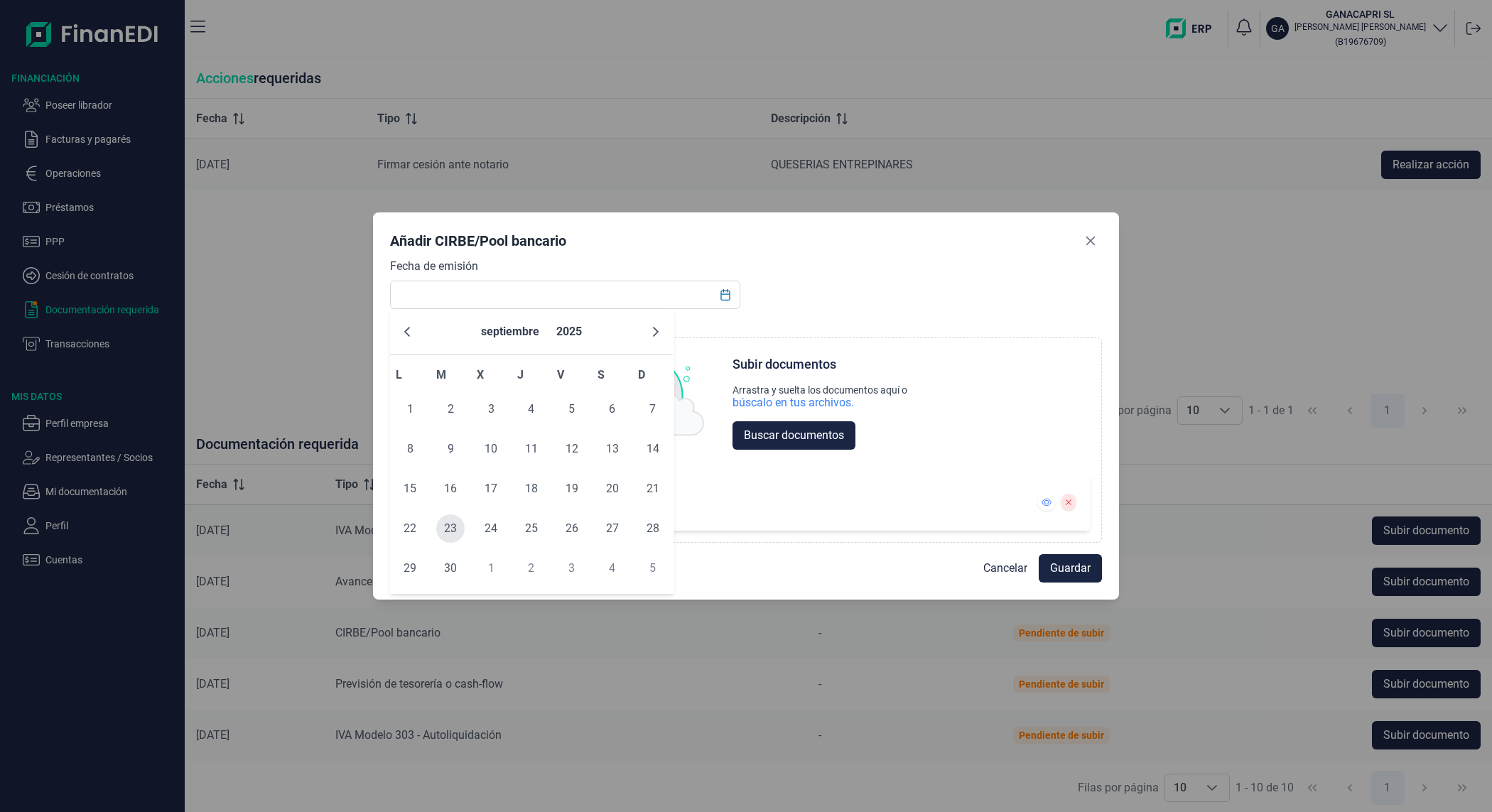
click at [451, 527] on span "23" at bounding box center [450, 528] width 28 height 28
type input "[DATE]"
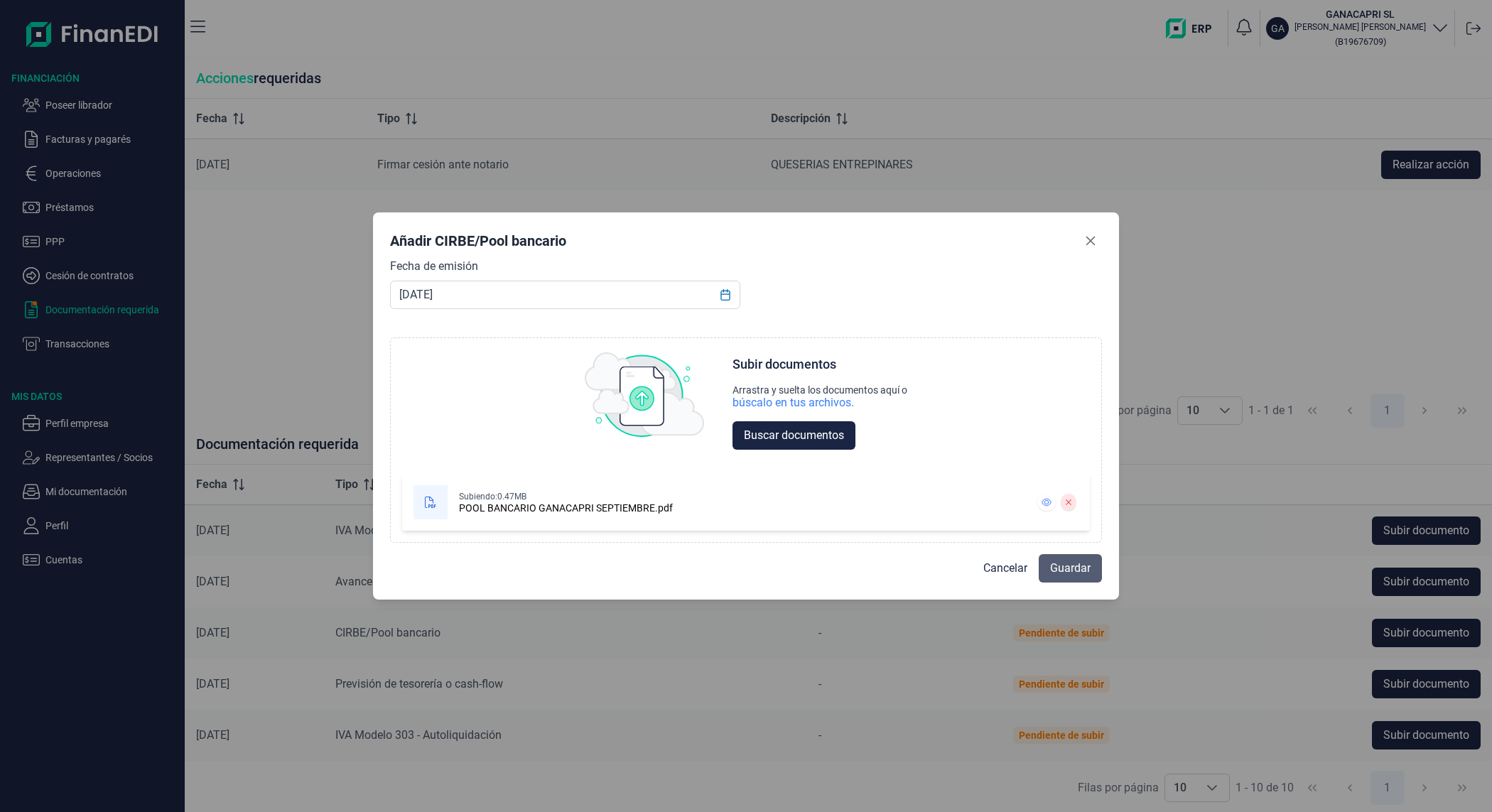
click at [1064, 569] on span "Guardar" at bounding box center [1070, 568] width 41 height 17
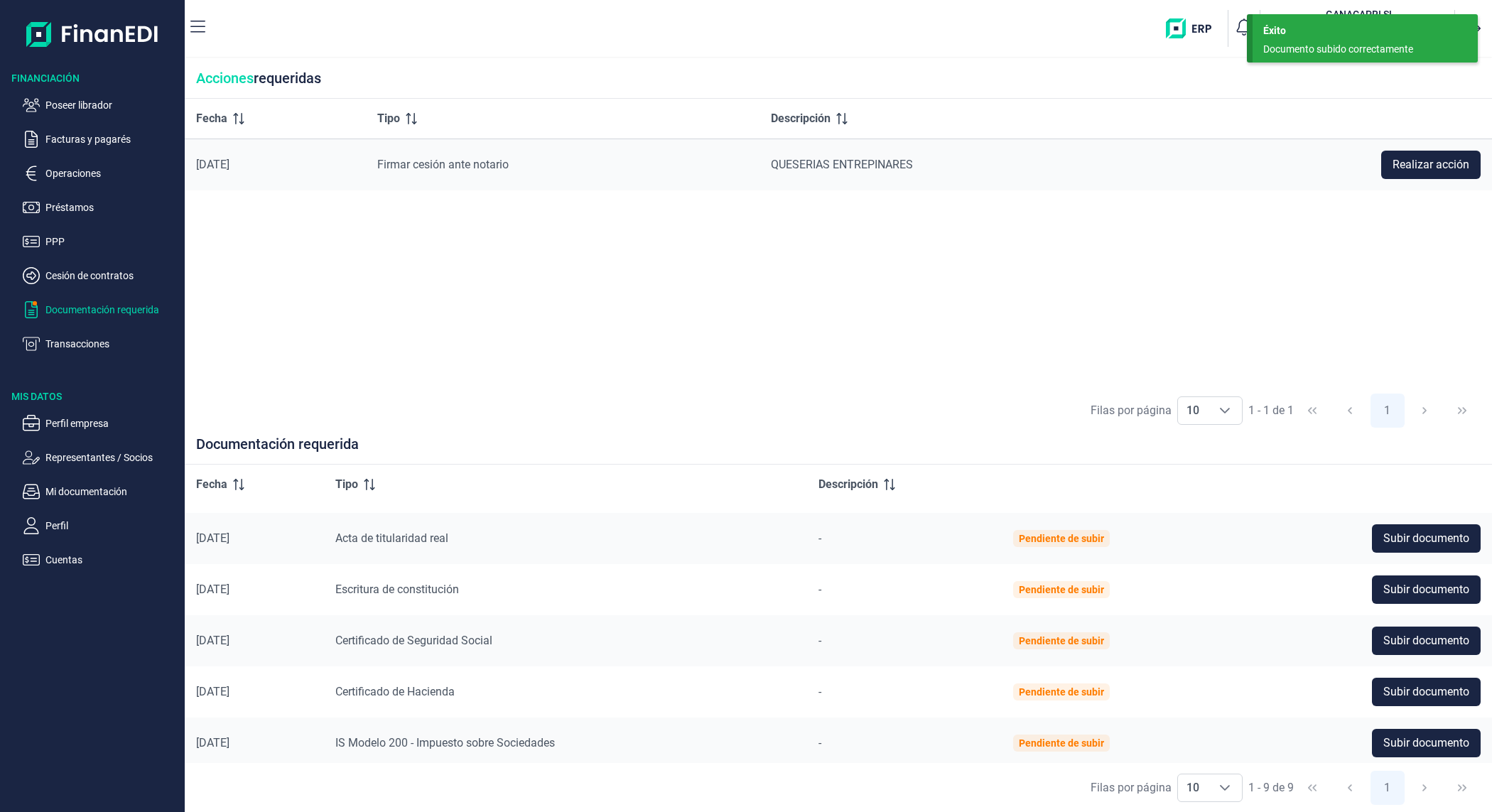
scroll to position [201, 0]
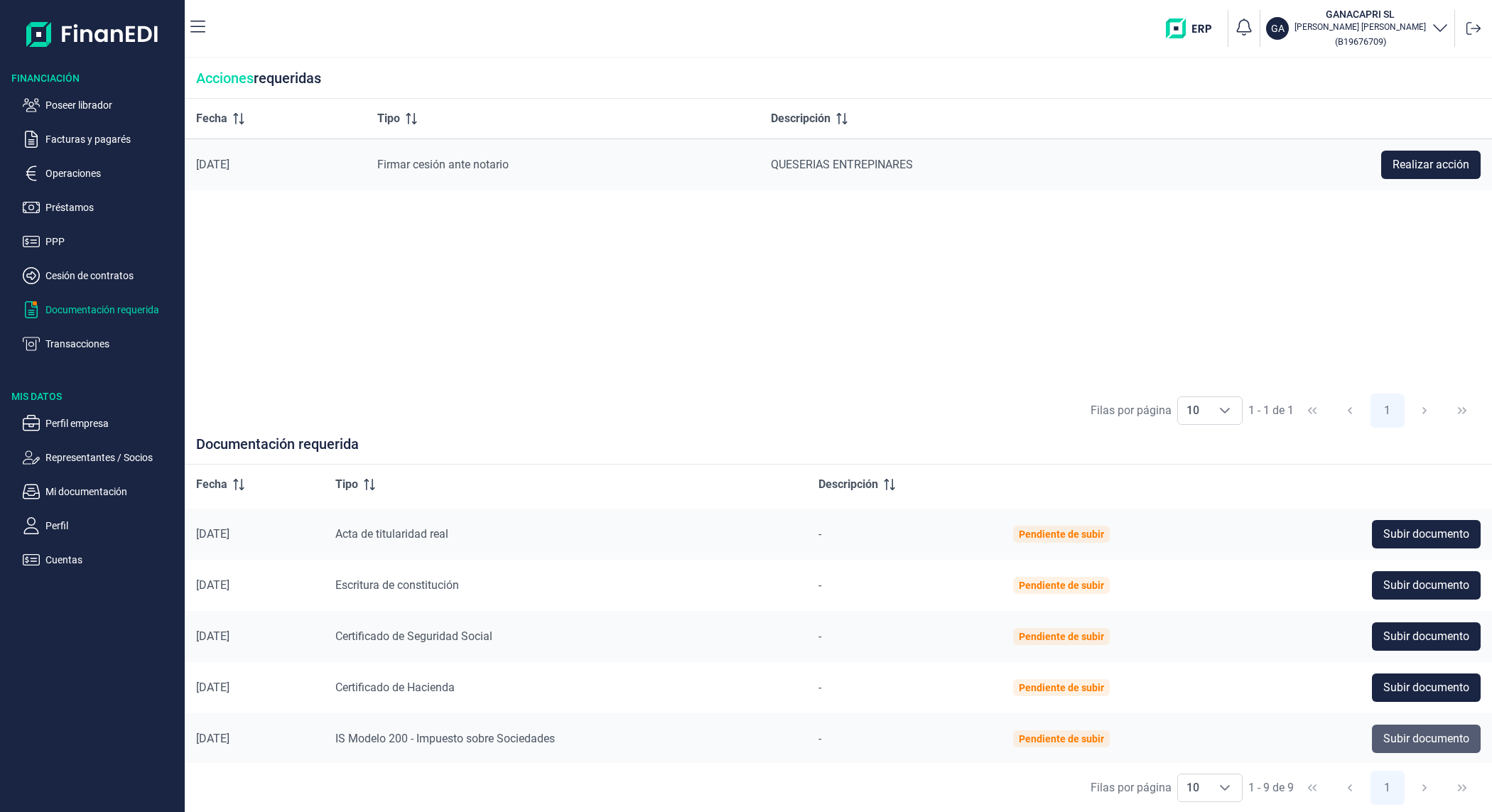
click at [1430, 743] on span "Subir documento" at bounding box center [1427, 738] width 86 height 17
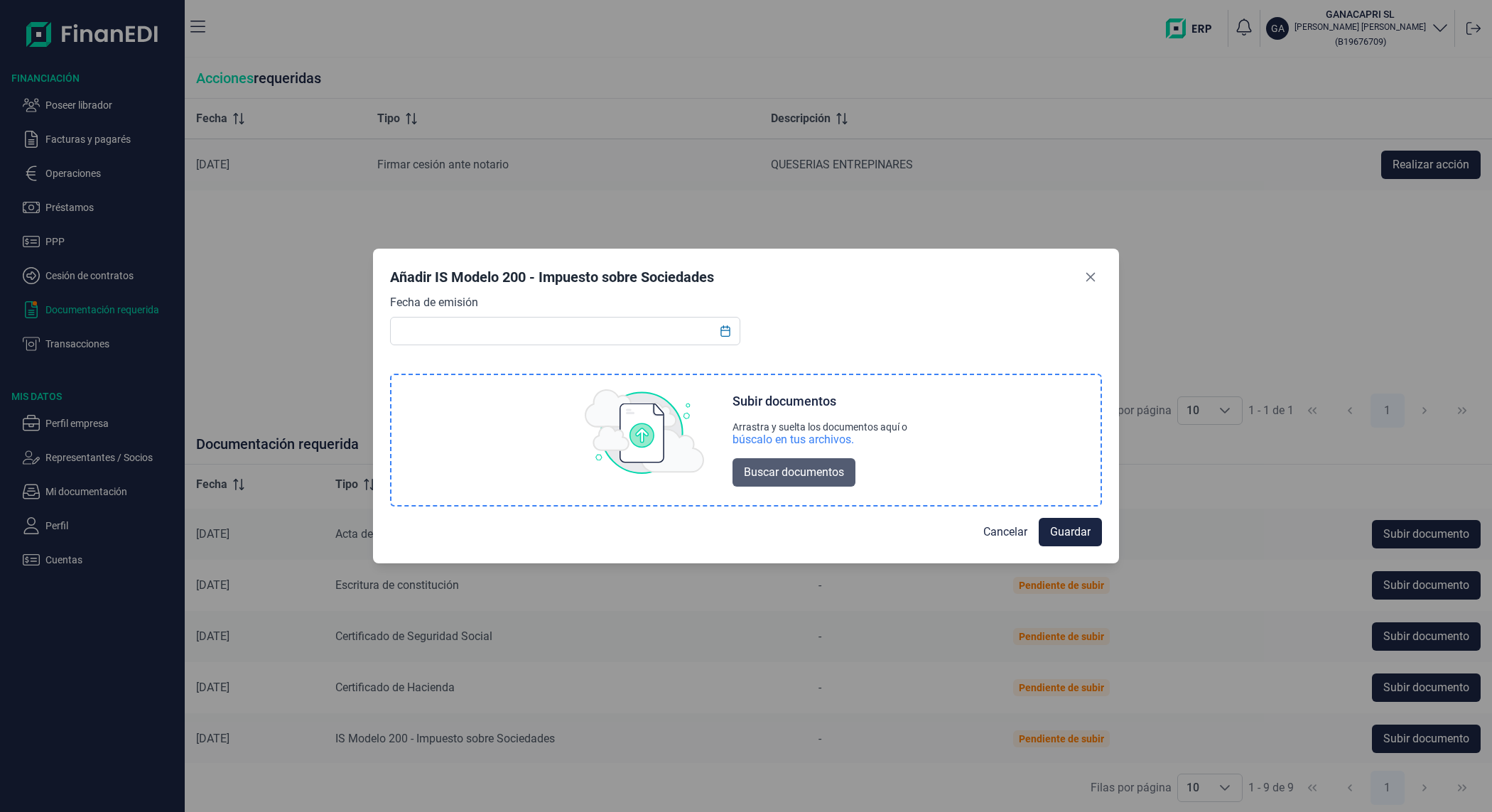
click at [832, 465] on span "Buscar documentos" at bounding box center [793, 472] width 100 height 17
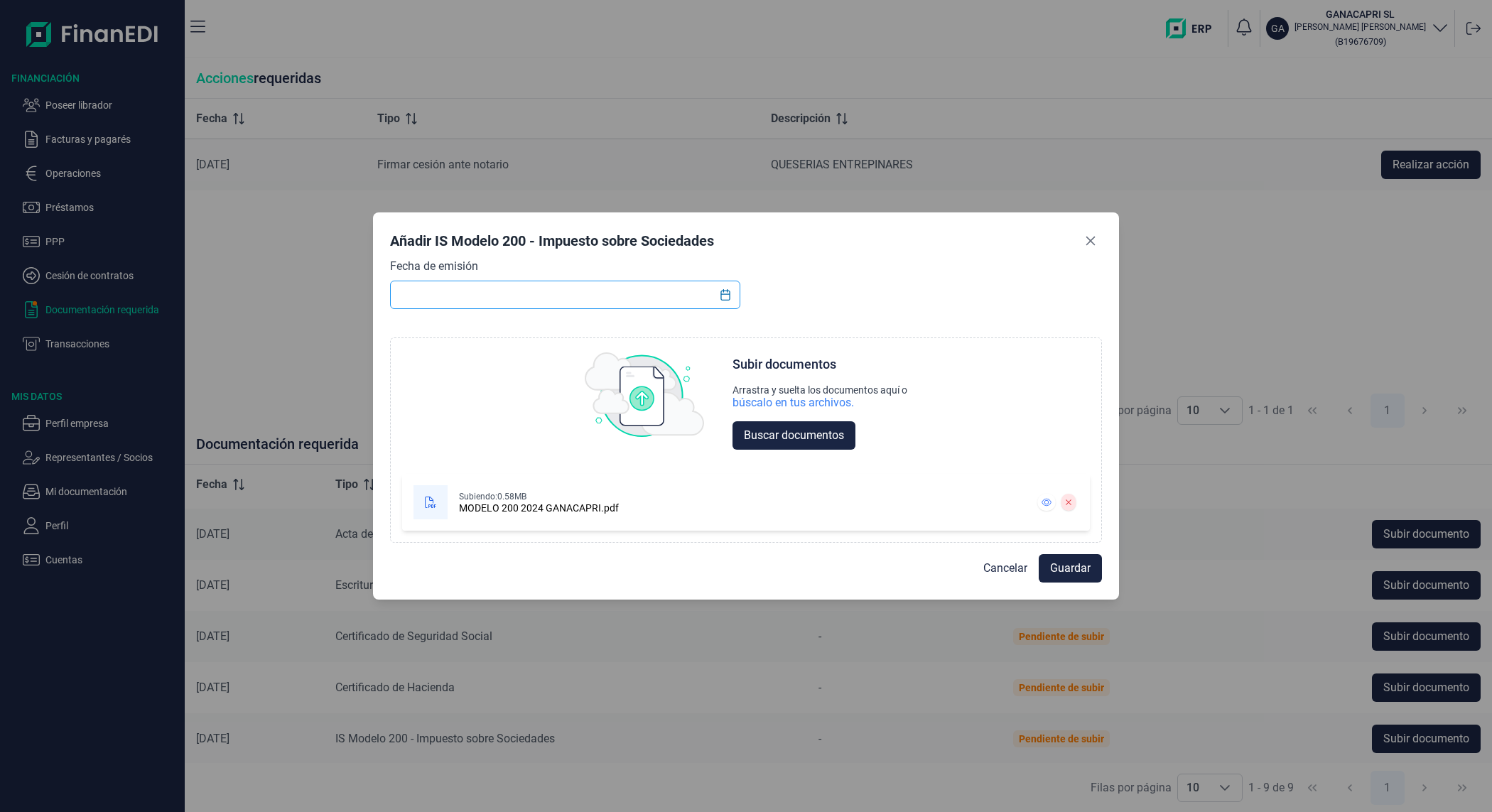
click at [499, 291] on input "text" at bounding box center [564, 295] width 351 height 28
type input "[DATE]"
click at [1052, 573] on span "Guardar" at bounding box center [1070, 568] width 41 height 17
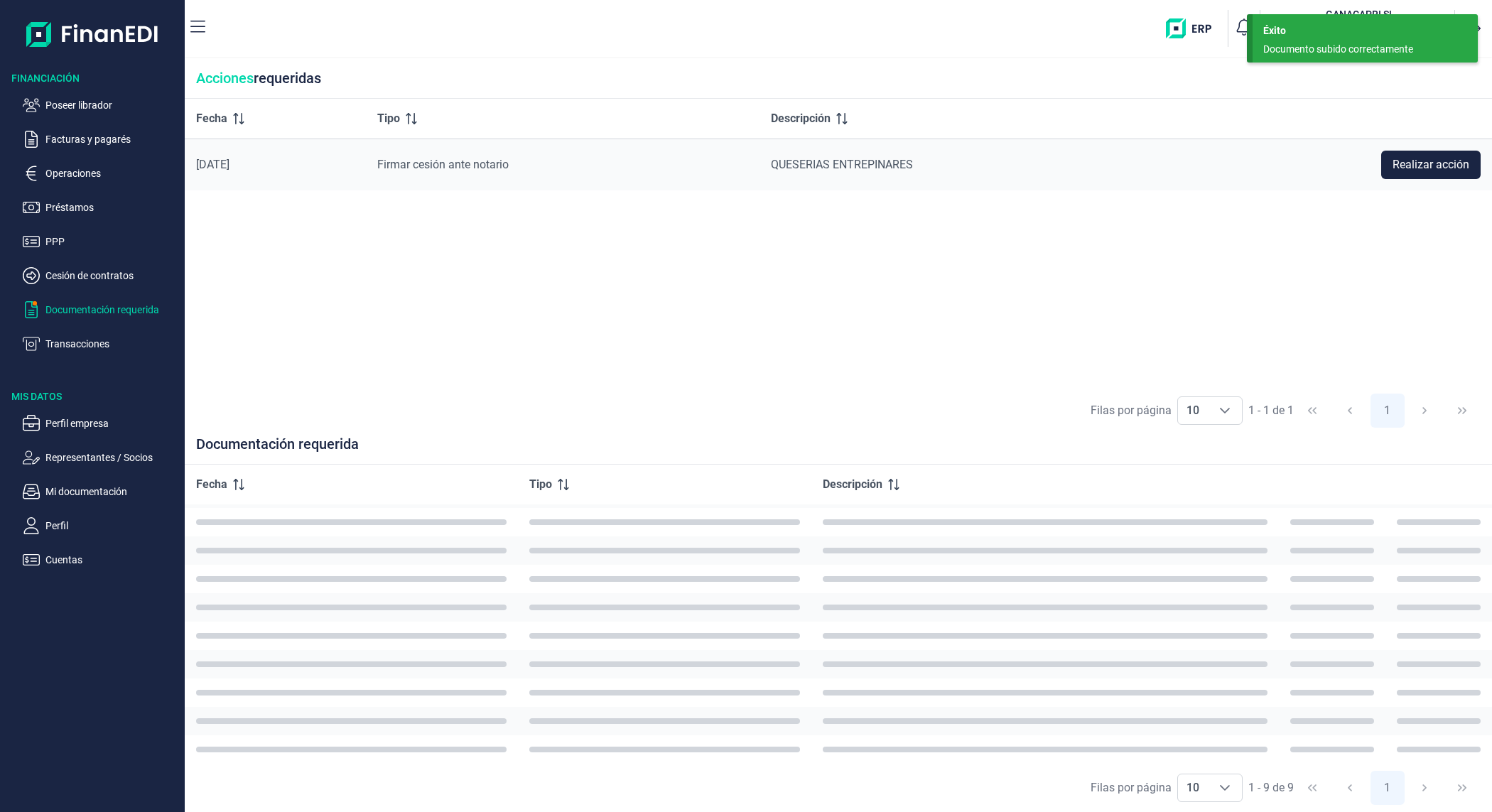
scroll to position [150, 0]
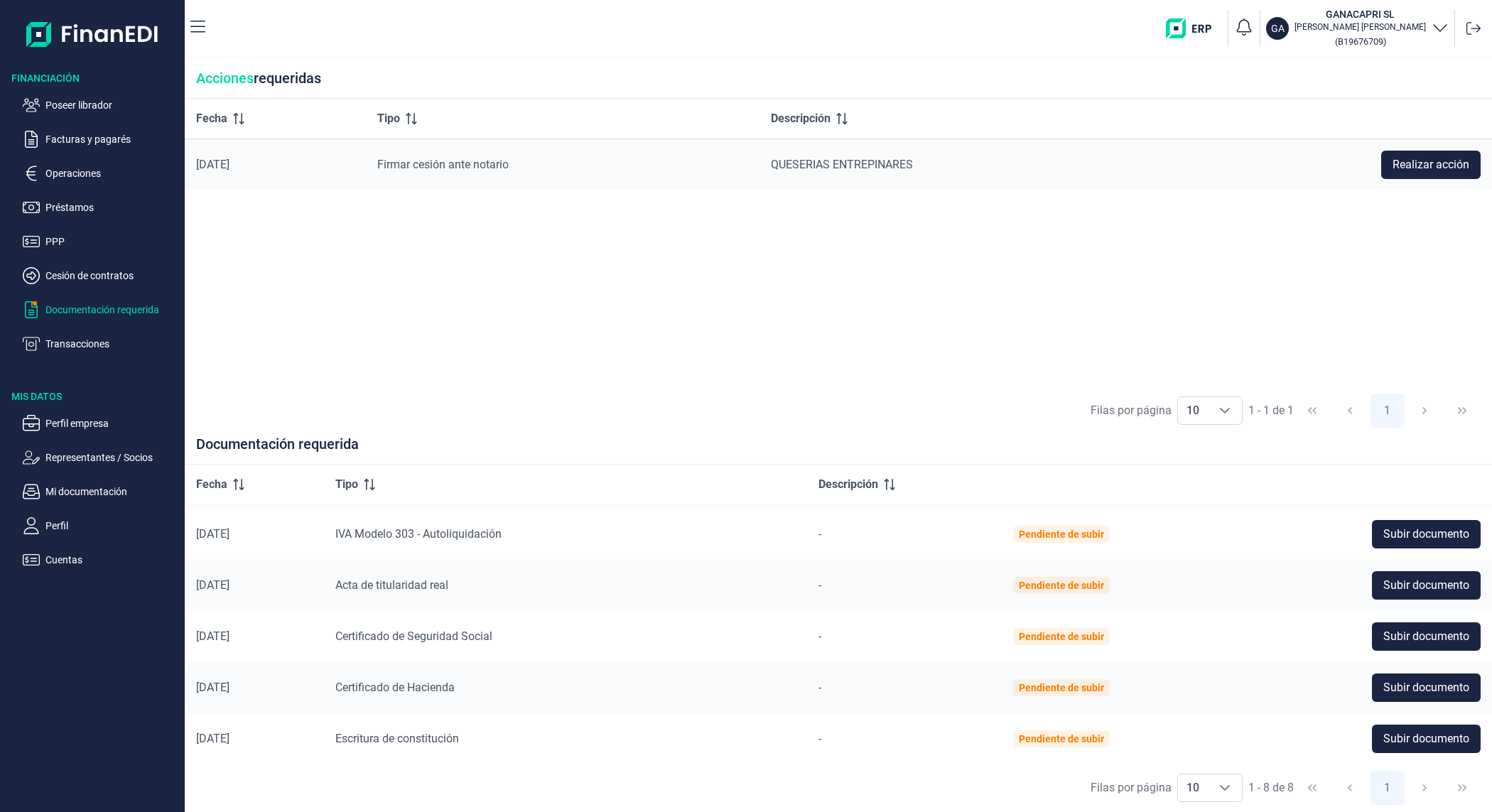
click at [556, 360] on div "Fecha Tipo Descripción [DATE] Firmar cesión [PERSON_NAME] QUESERIAS ENTREPINARE…" at bounding box center [838, 242] width 1307 height 288
click at [1373, 739] on button "Subir documento" at bounding box center [1426, 738] width 109 height 28
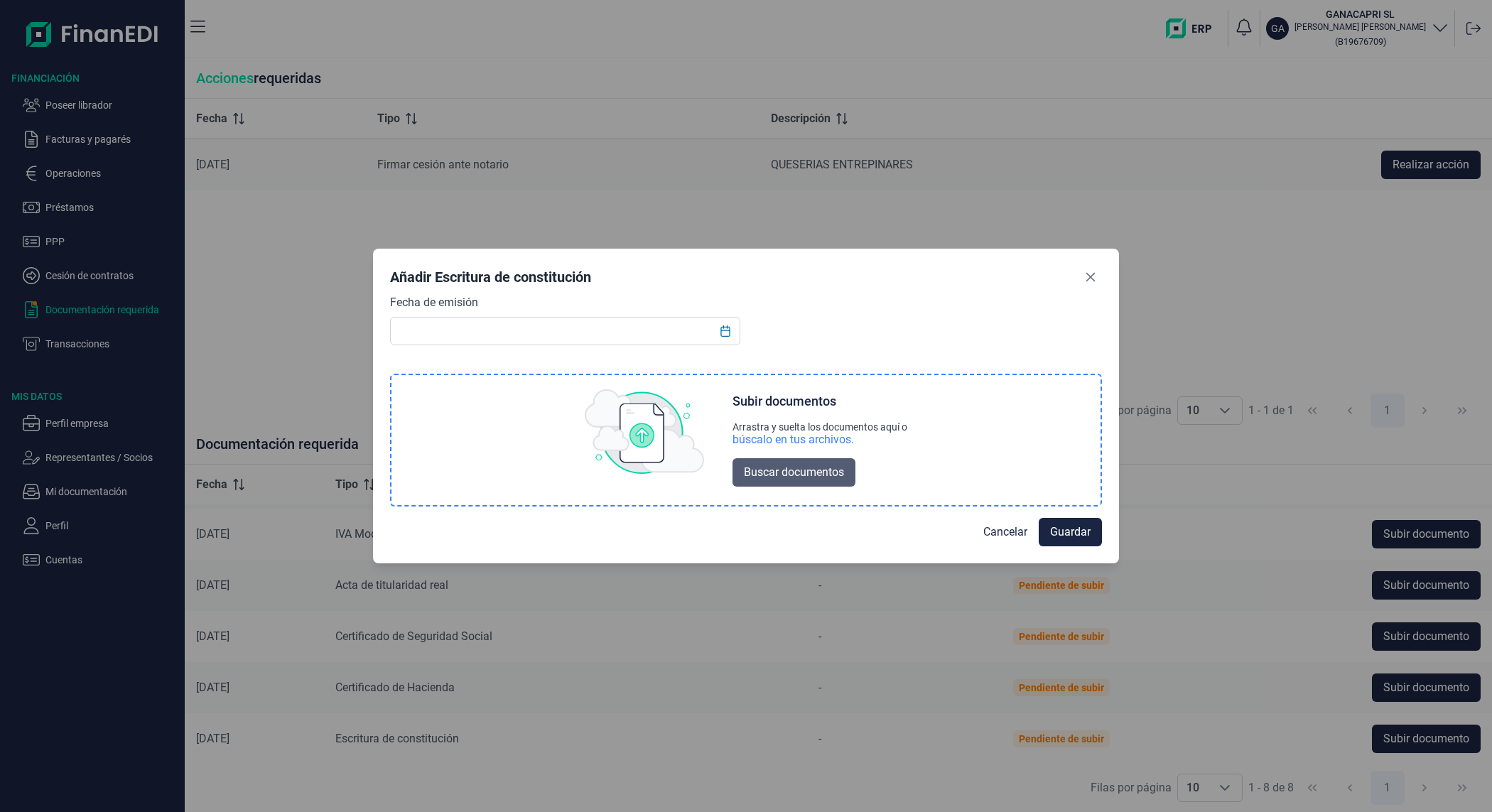
click at [768, 480] on span "Buscar documentos" at bounding box center [793, 472] width 100 height 17
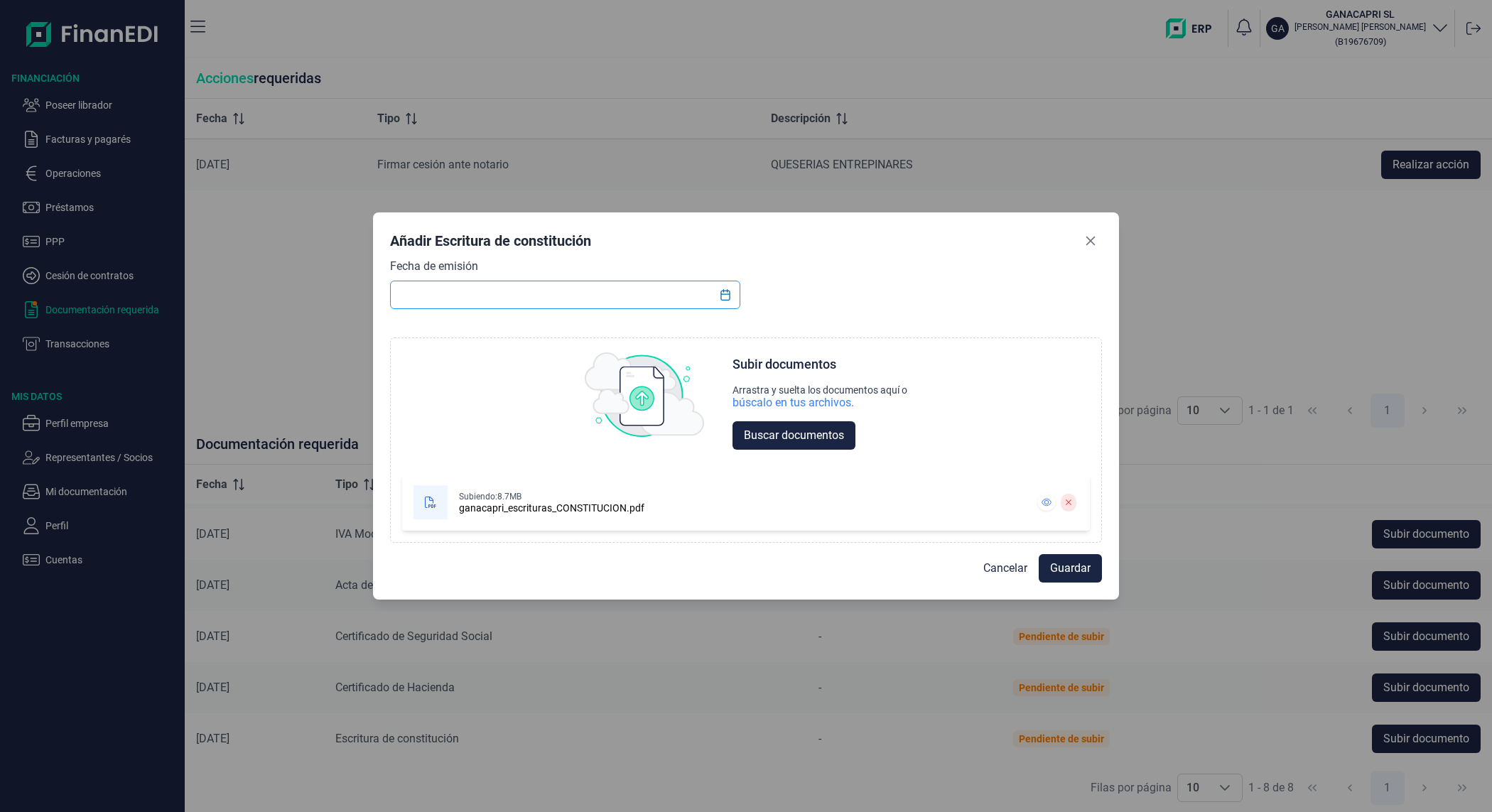
click at [501, 299] on input "text" at bounding box center [564, 295] width 351 height 28
type input "[DATE]"
click at [1056, 576] on span "Guardar" at bounding box center [1070, 568] width 41 height 17
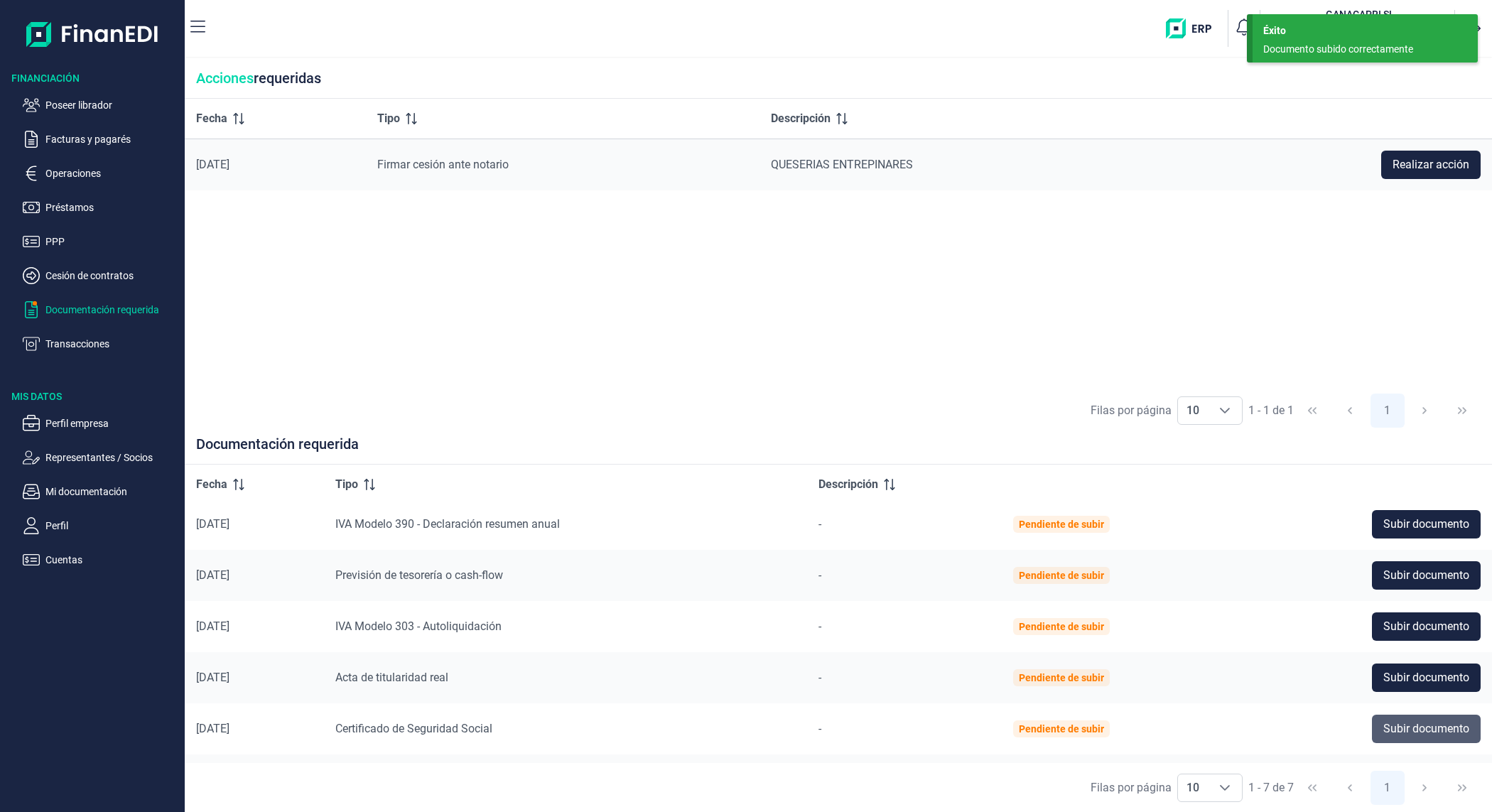
scroll to position [0, 0]
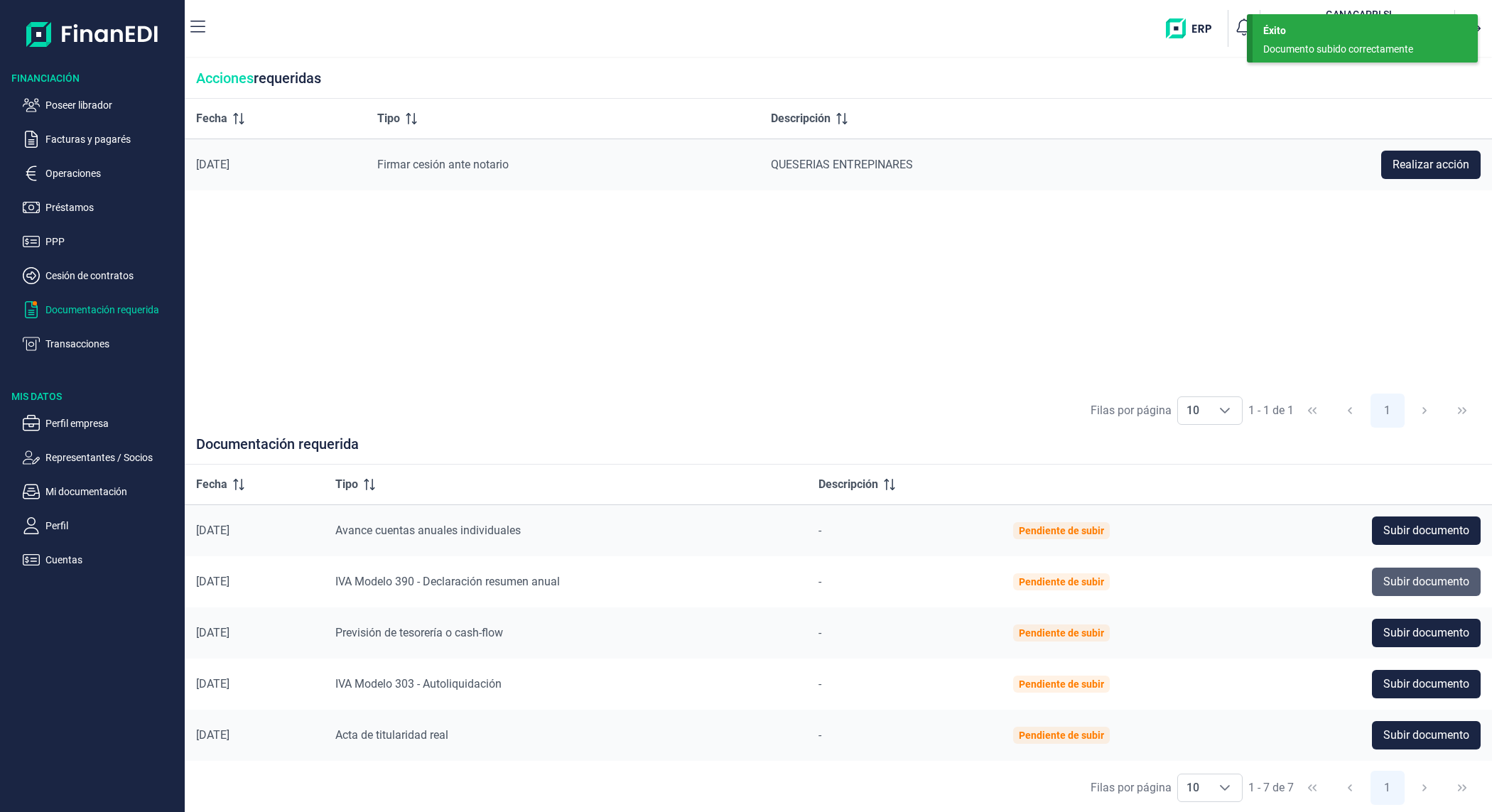
click at [1408, 583] on span "Subir documento" at bounding box center [1427, 582] width 86 height 17
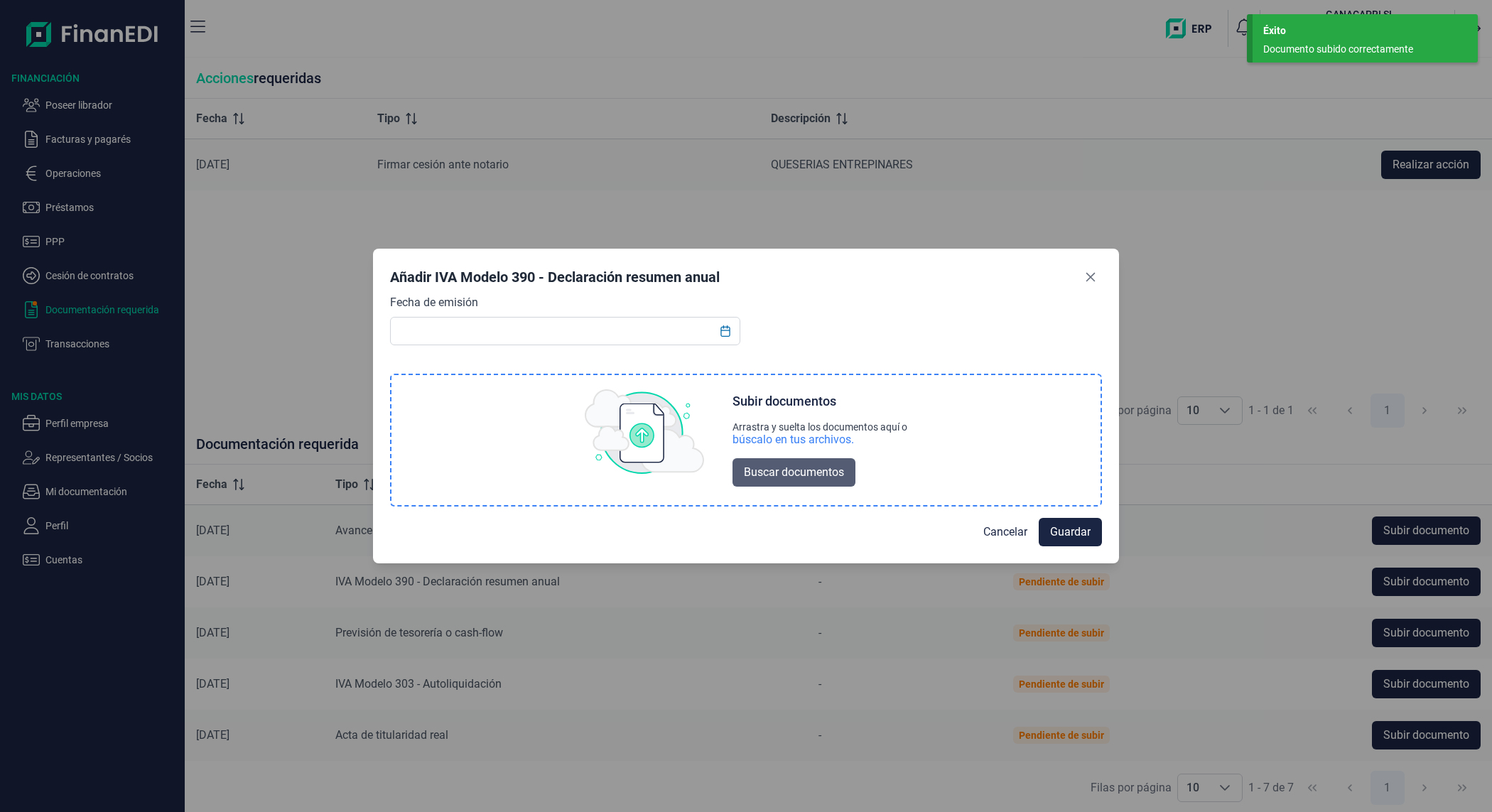
click at [783, 473] on span "Buscar documentos" at bounding box center [793, 472] width 100 height 17
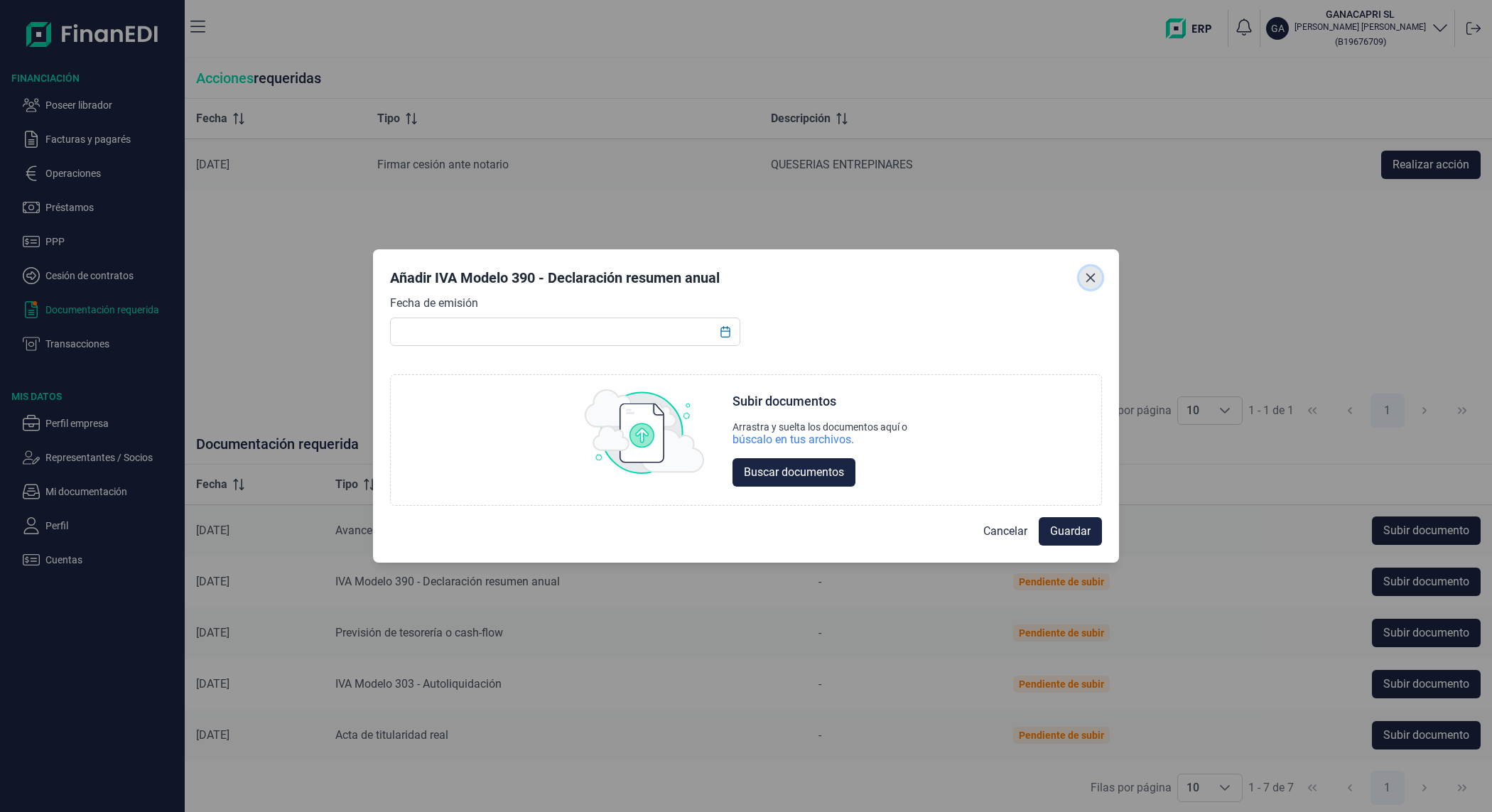
click at [1088, 279] on icon "Close" at bounding box center [1090, 277] width 9 height 9
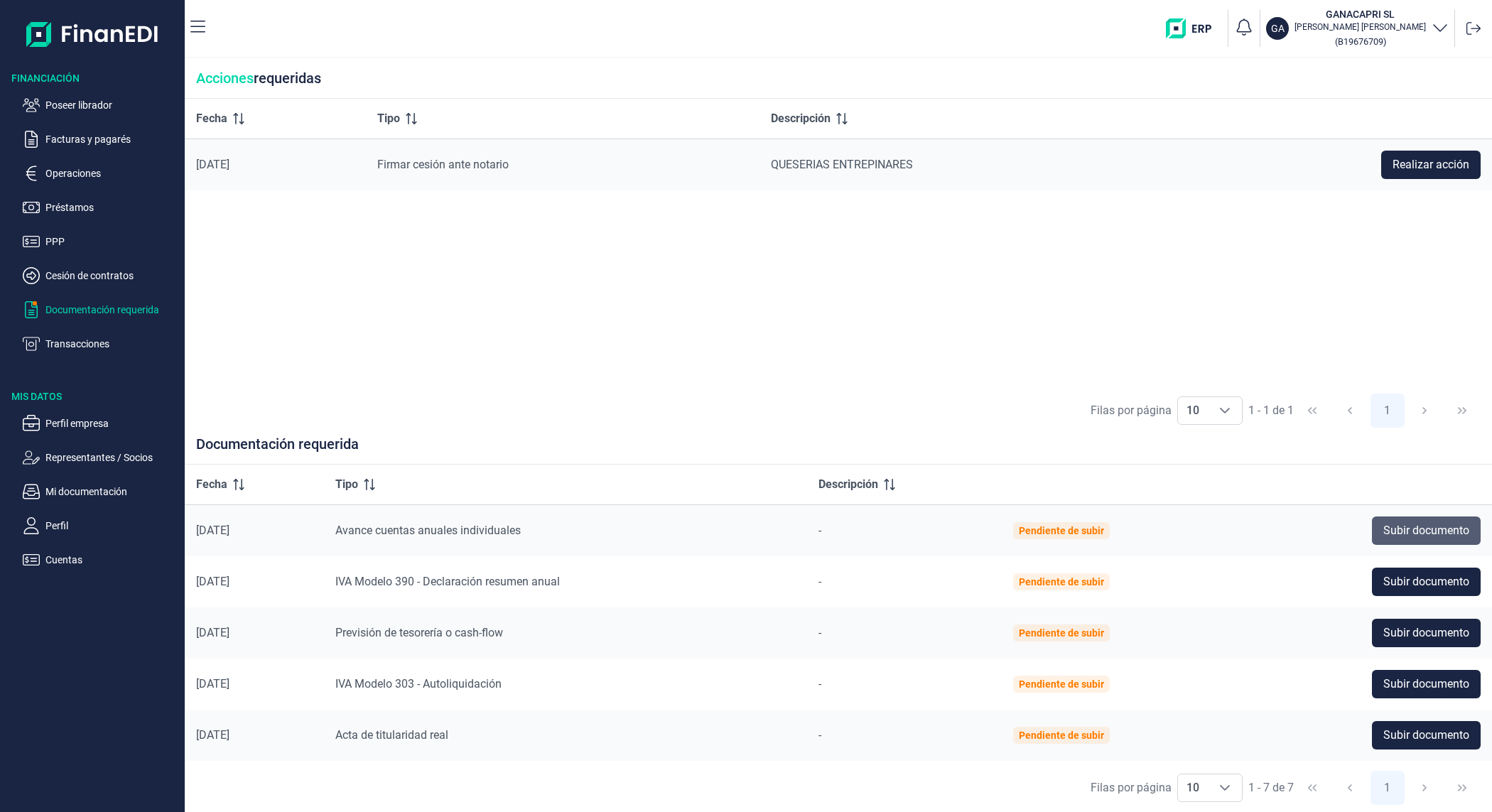
click at [1414, 529] on span "Subir documento" at bounding box center [1427, 530] width 86 height 17
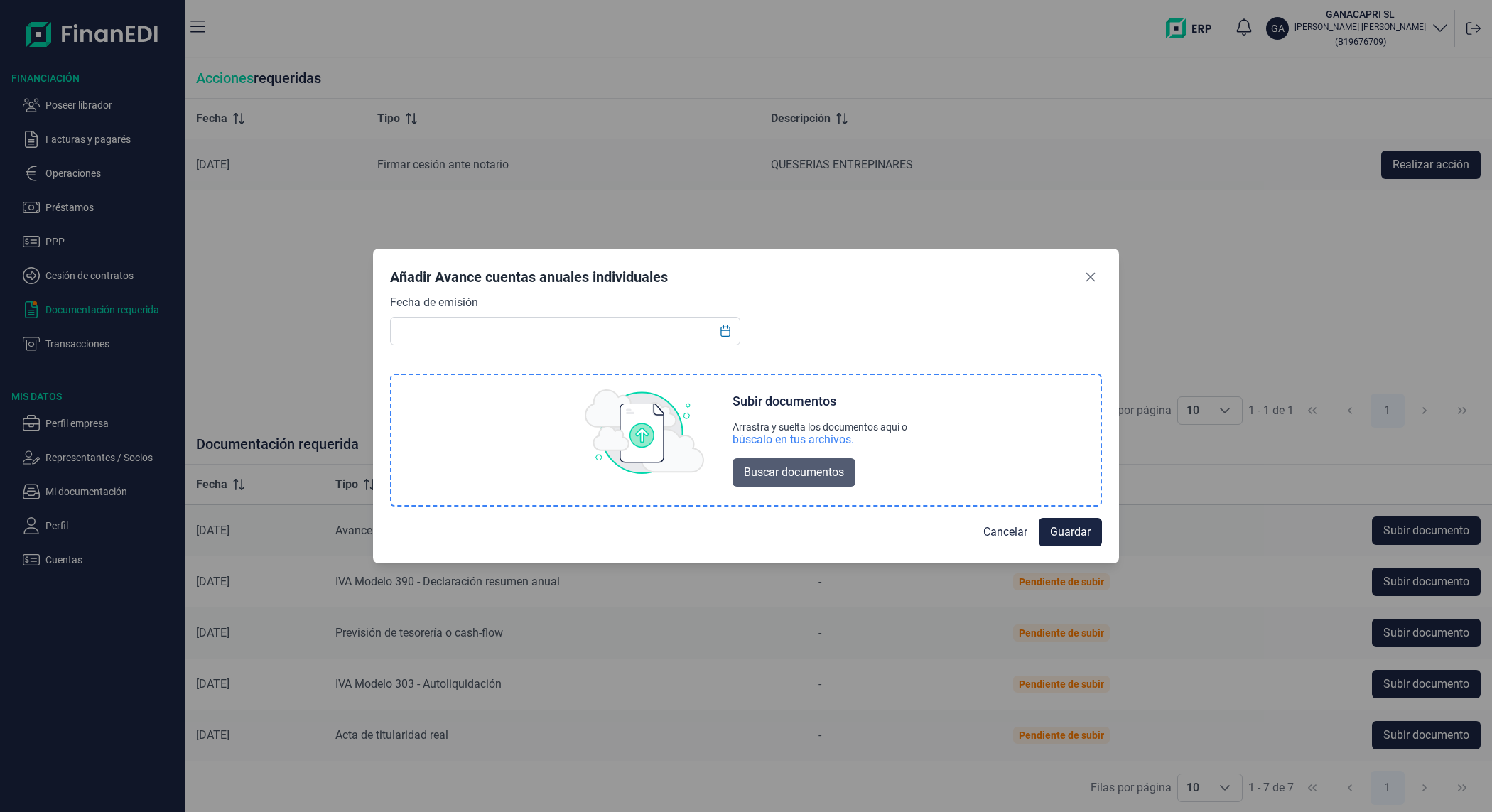
click at [785, 480] on span "Buscar documentos" at bounding box center [793, 472] width 100 height 17
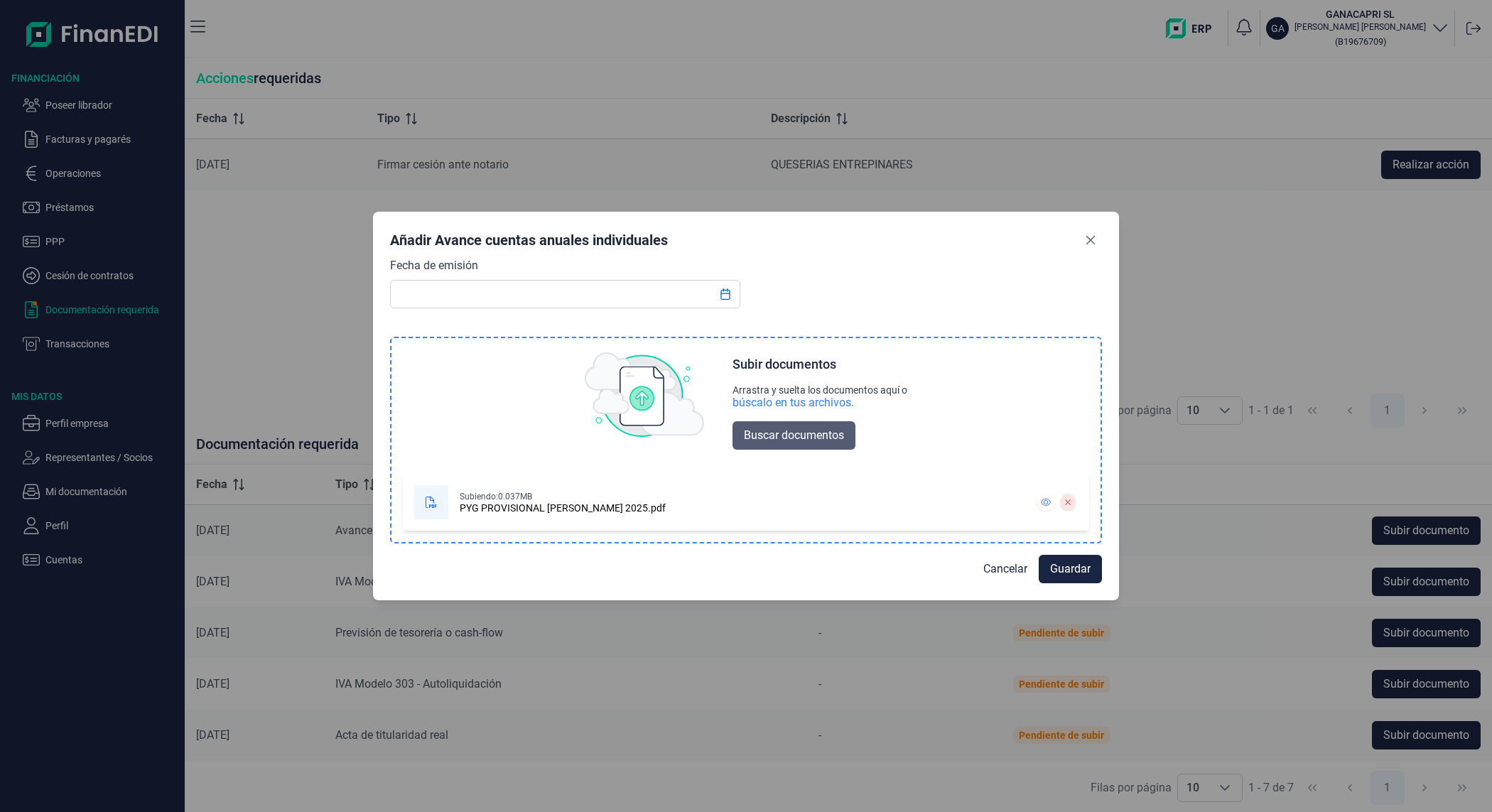
click at [847, 444] on button "Buscar documentos" at bounding box center [794, 435] width 123 height 28
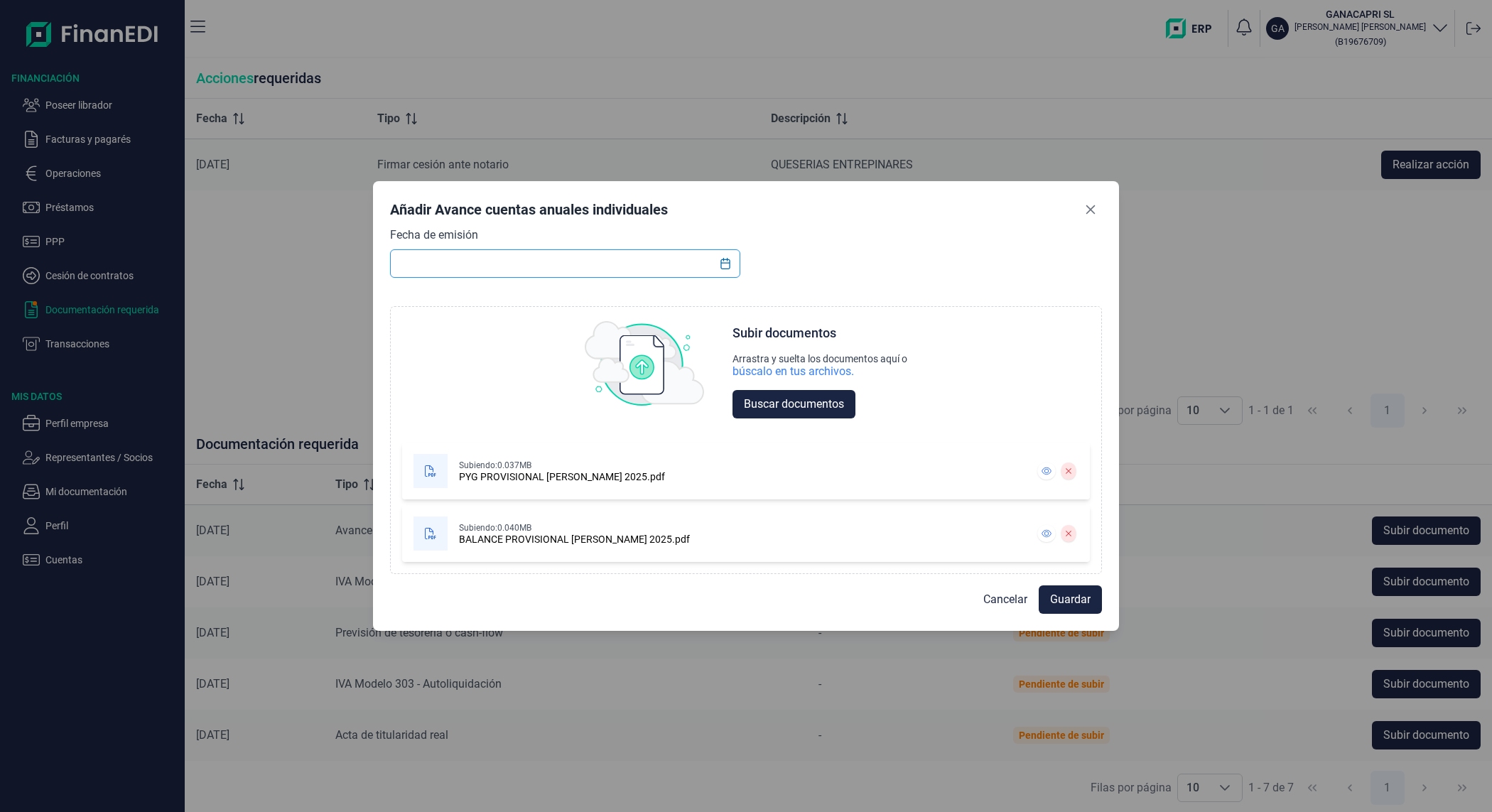
click at [445, 272] on input "text" at bounding box center [564, 263] width 351 height 28
click at [727, 264] on icon "Choose Date" at bounding box center [725, 263] width 12 height 12
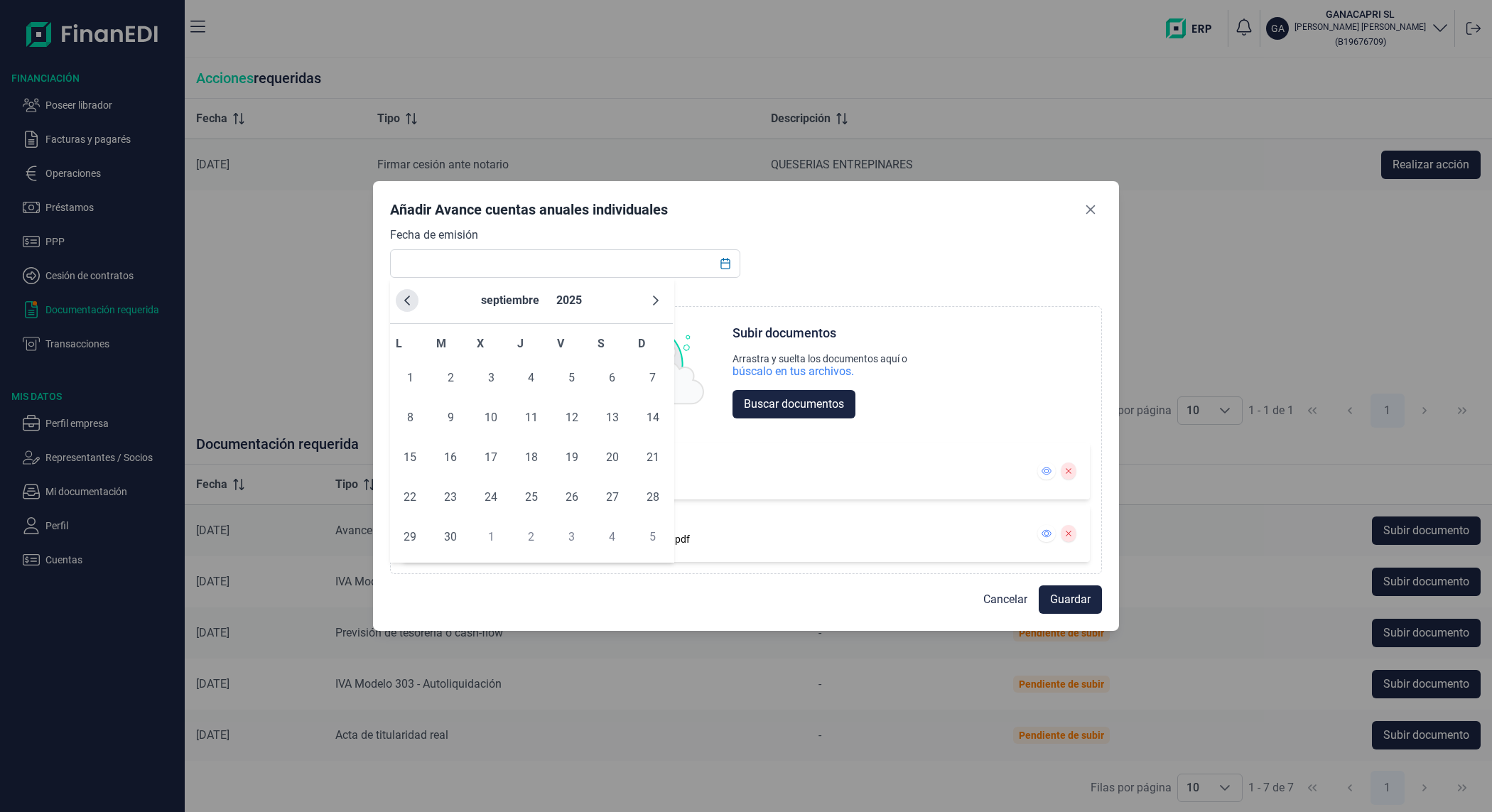
drag, startPoint x: 395, startPoint y: 296, endPoint x: 403, endPoint y: 301, distance: 9.4
click at [400, 299] on div "septiembre 2025" at bounding box center [530, 301] width 283 height 46
click at [409, 303] on icon "Previous Month" at bounding box center [407, 301] width 12 height 12
click at [526, 524] on span "31" at bounding box center [531, 537] width 28 height 28
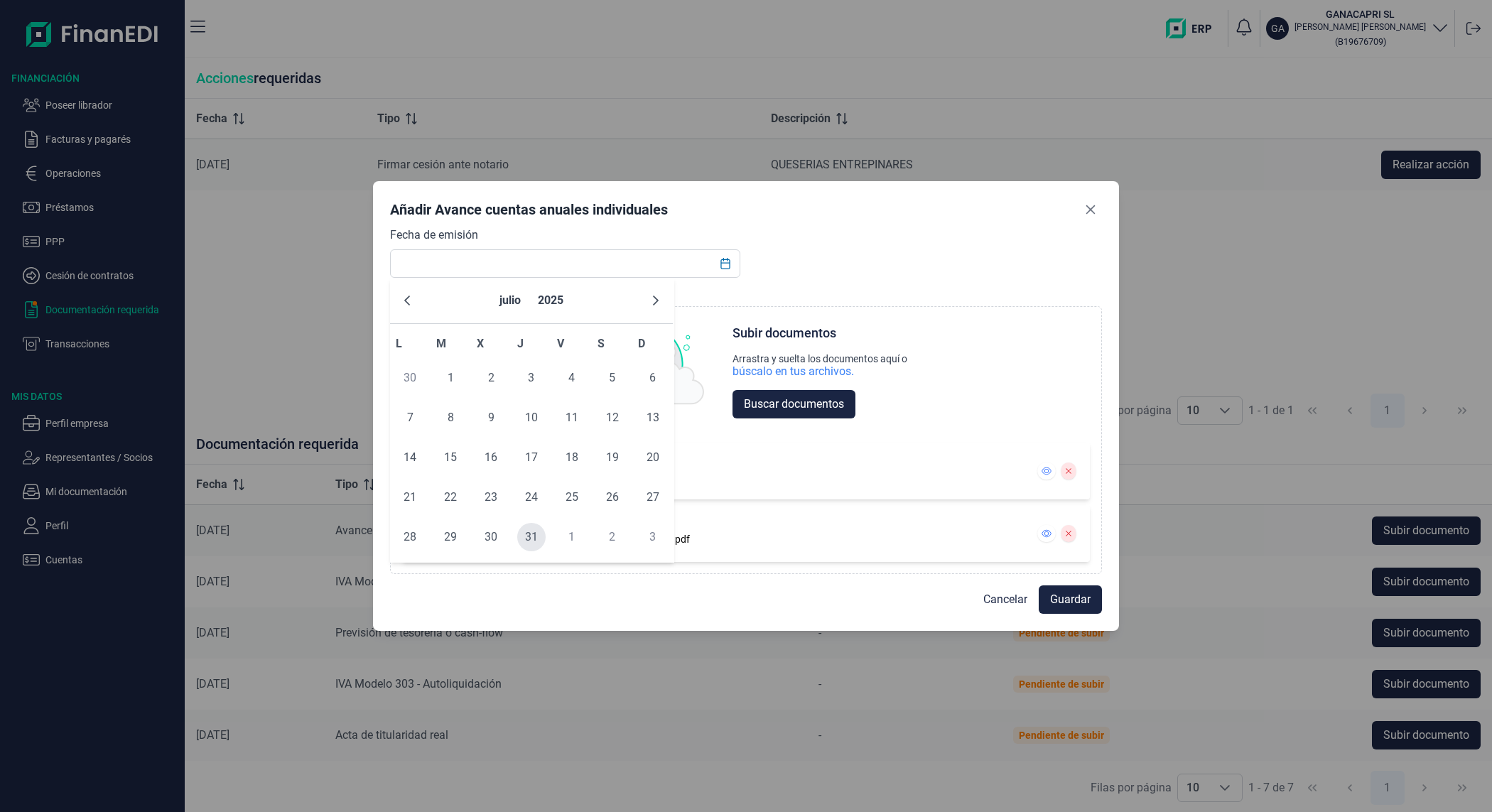
type input "[DATE]"
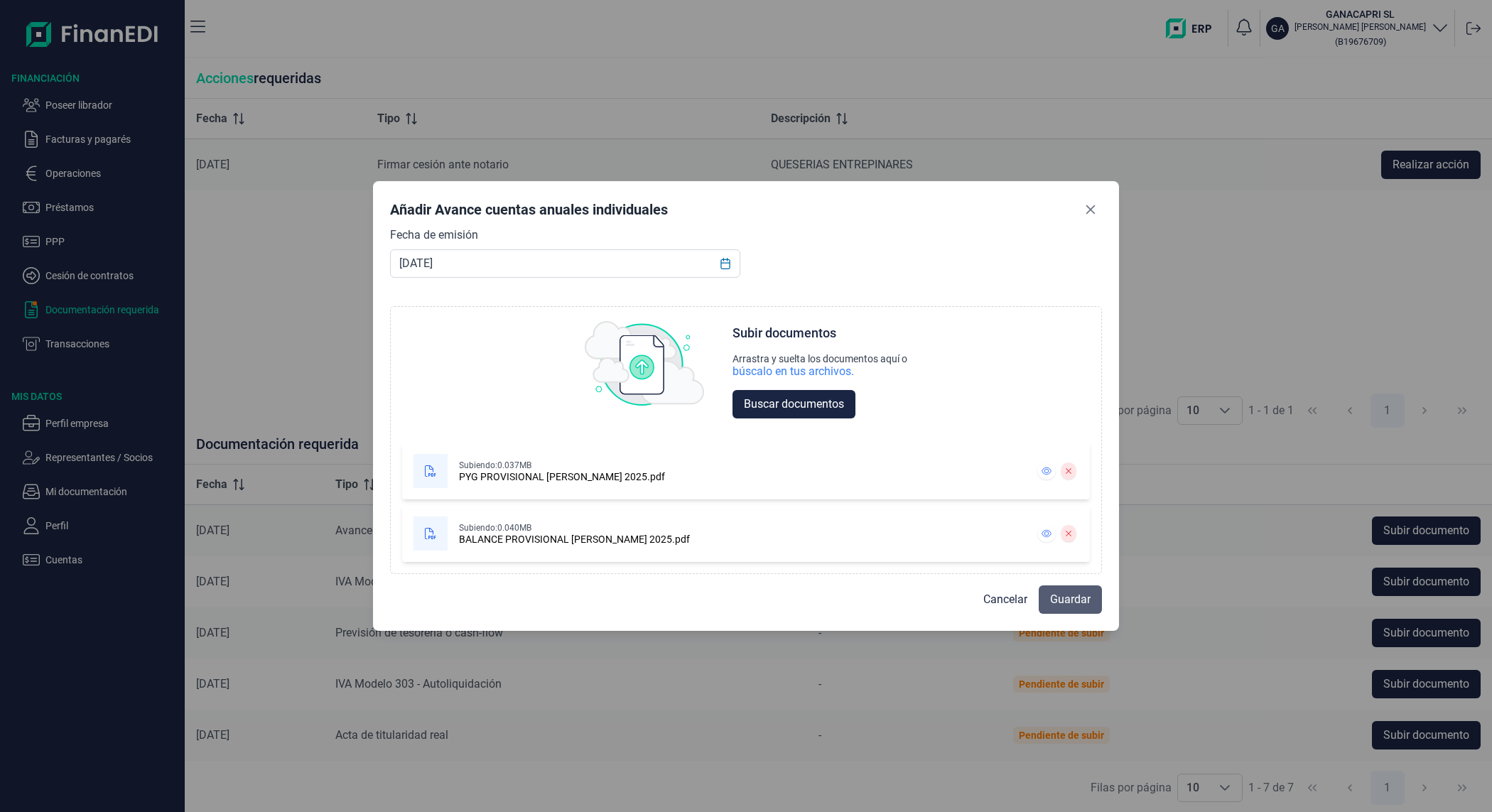
click at [1054, 600] on span "Guardar" at bounding box center [1070, 599] width 41 height 17
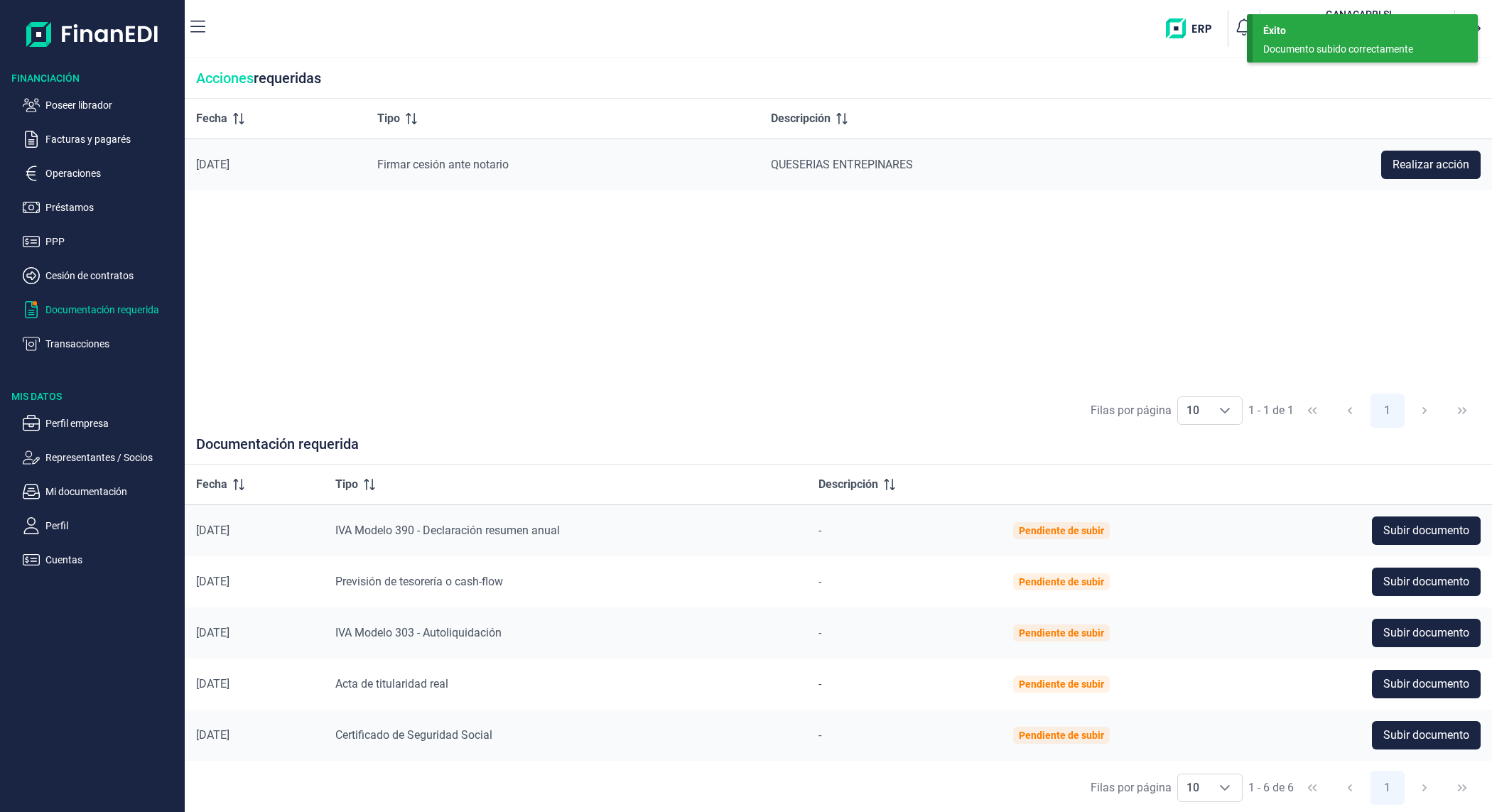
scroll to position [47, 0]
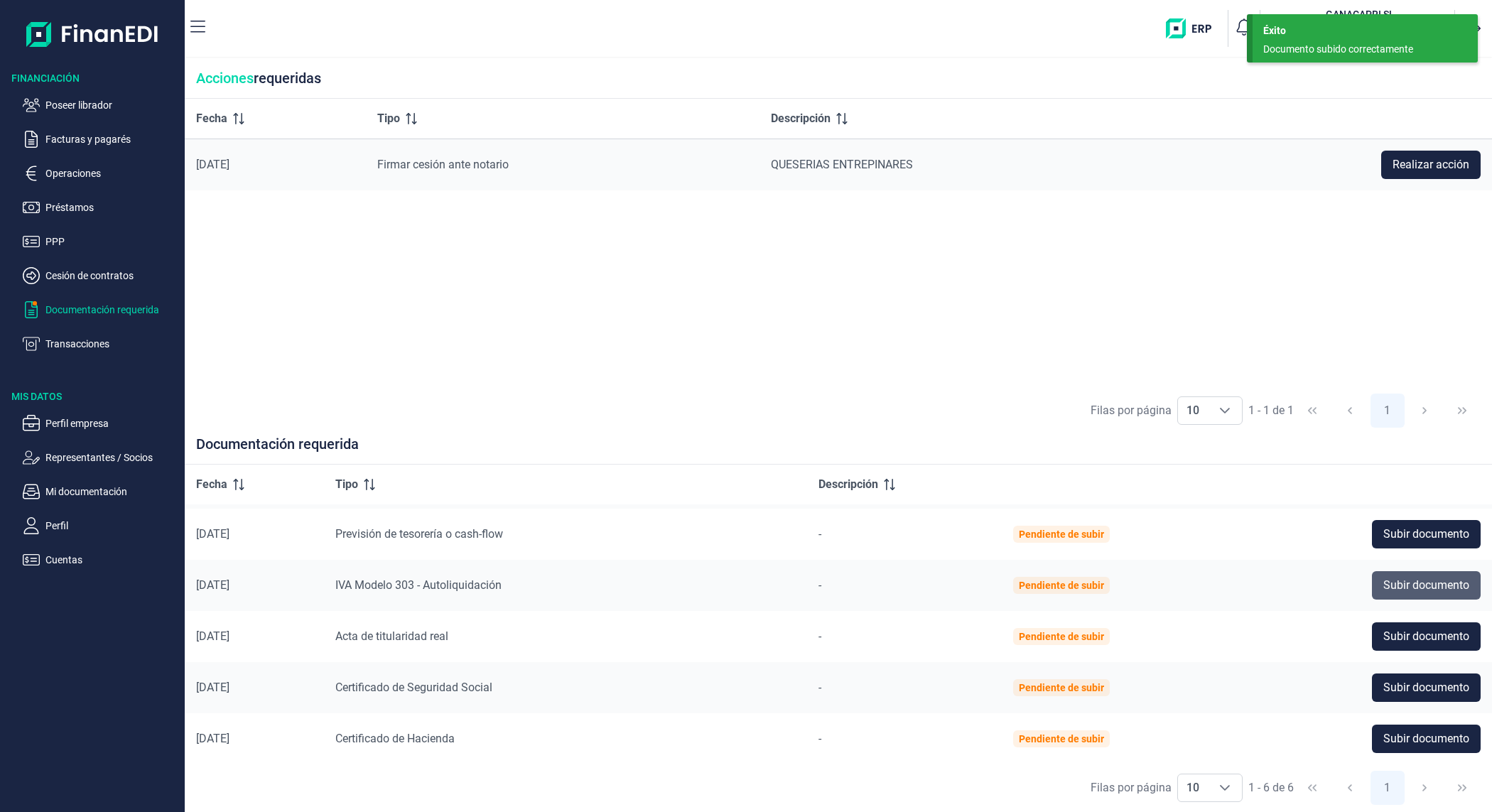
click at [1396, 581] on span "Subir documento" at bounding box center [1427, 585] width 86 height 17
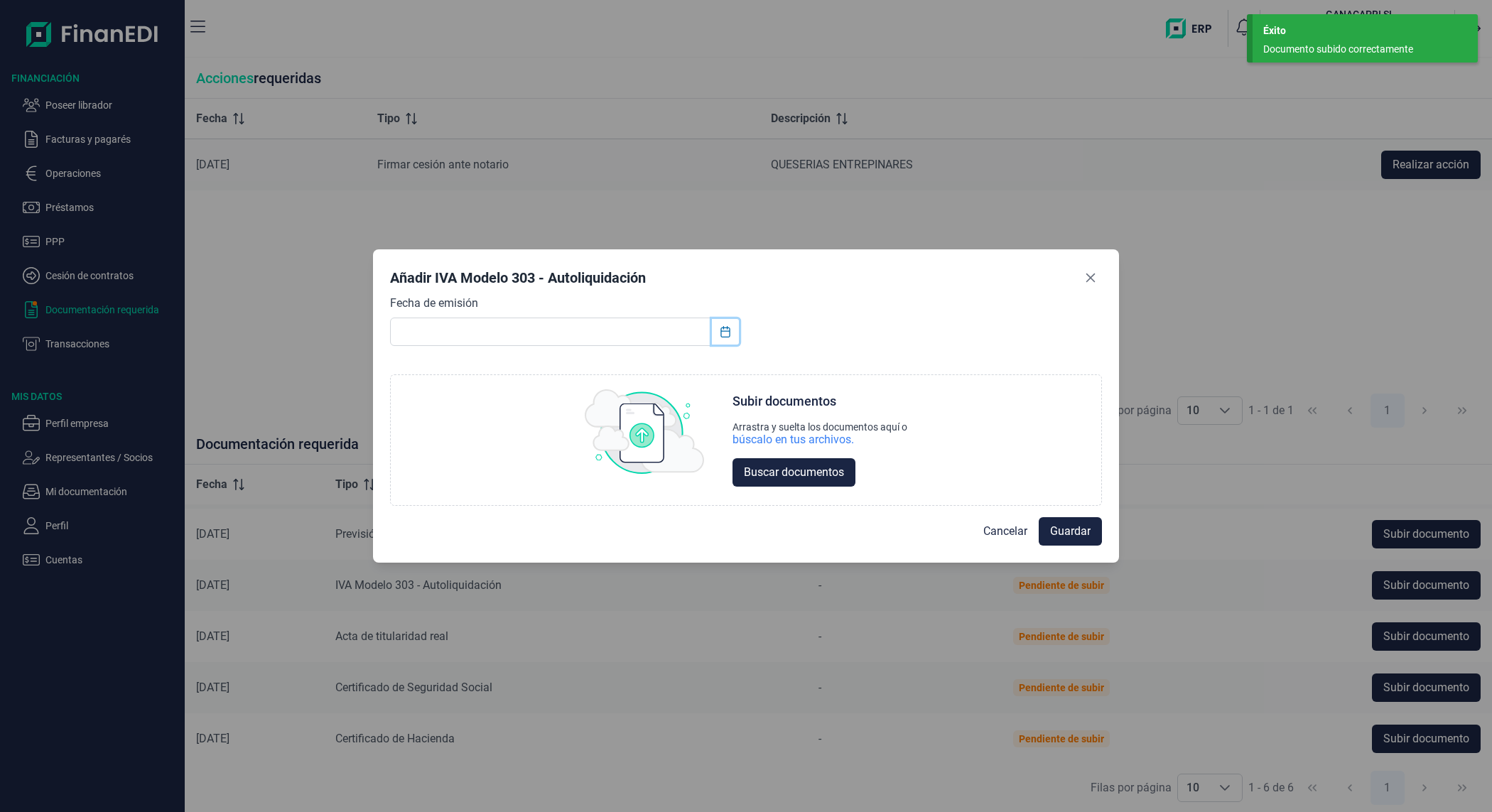
click at [728, 332] on icon "Choose Date" at bounding box center [725, 331] width 12 height 12
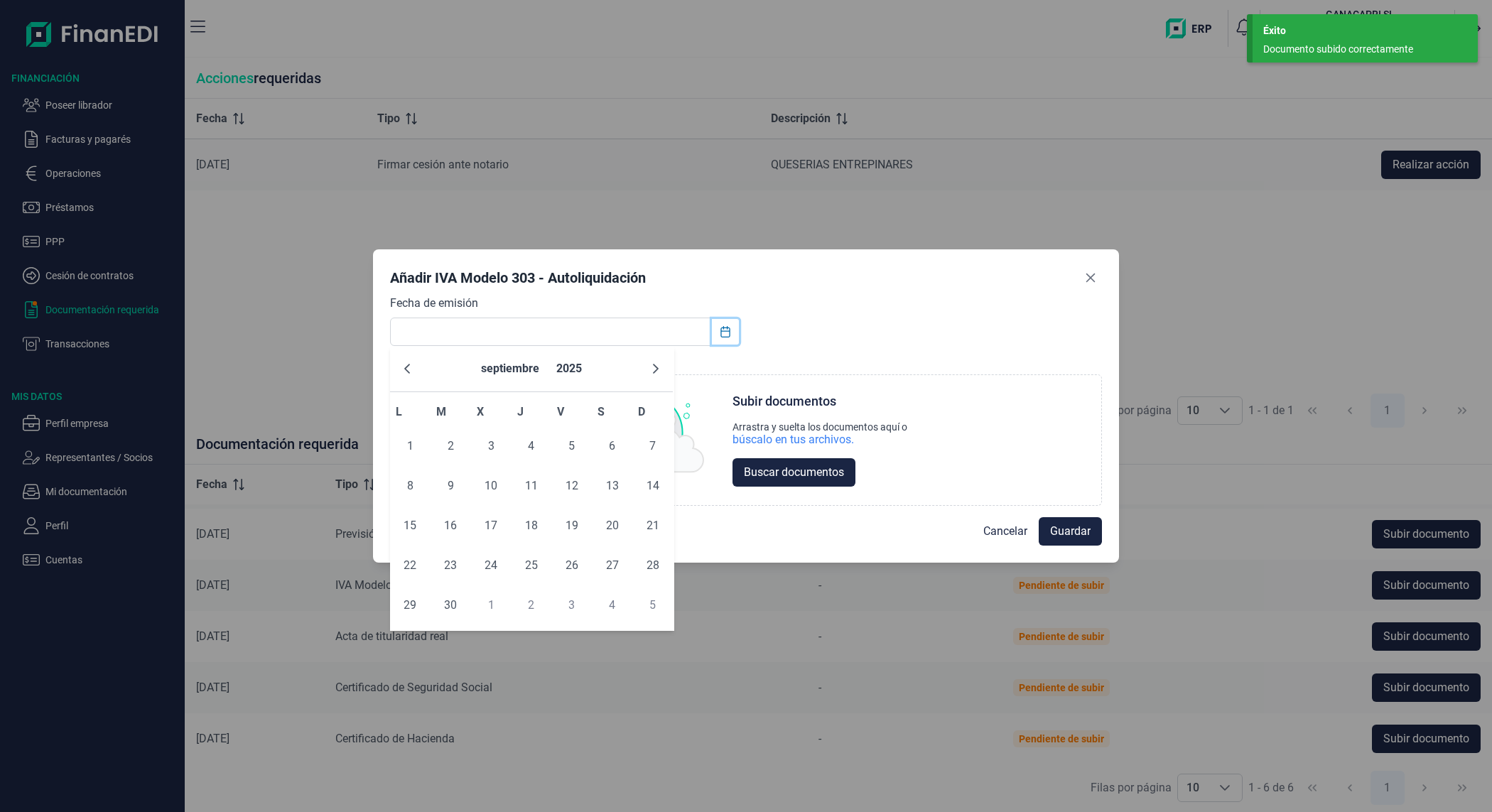
click at [728, 332] on icon "Choose Date" at bounding box center [725, 331] width 12 height 12
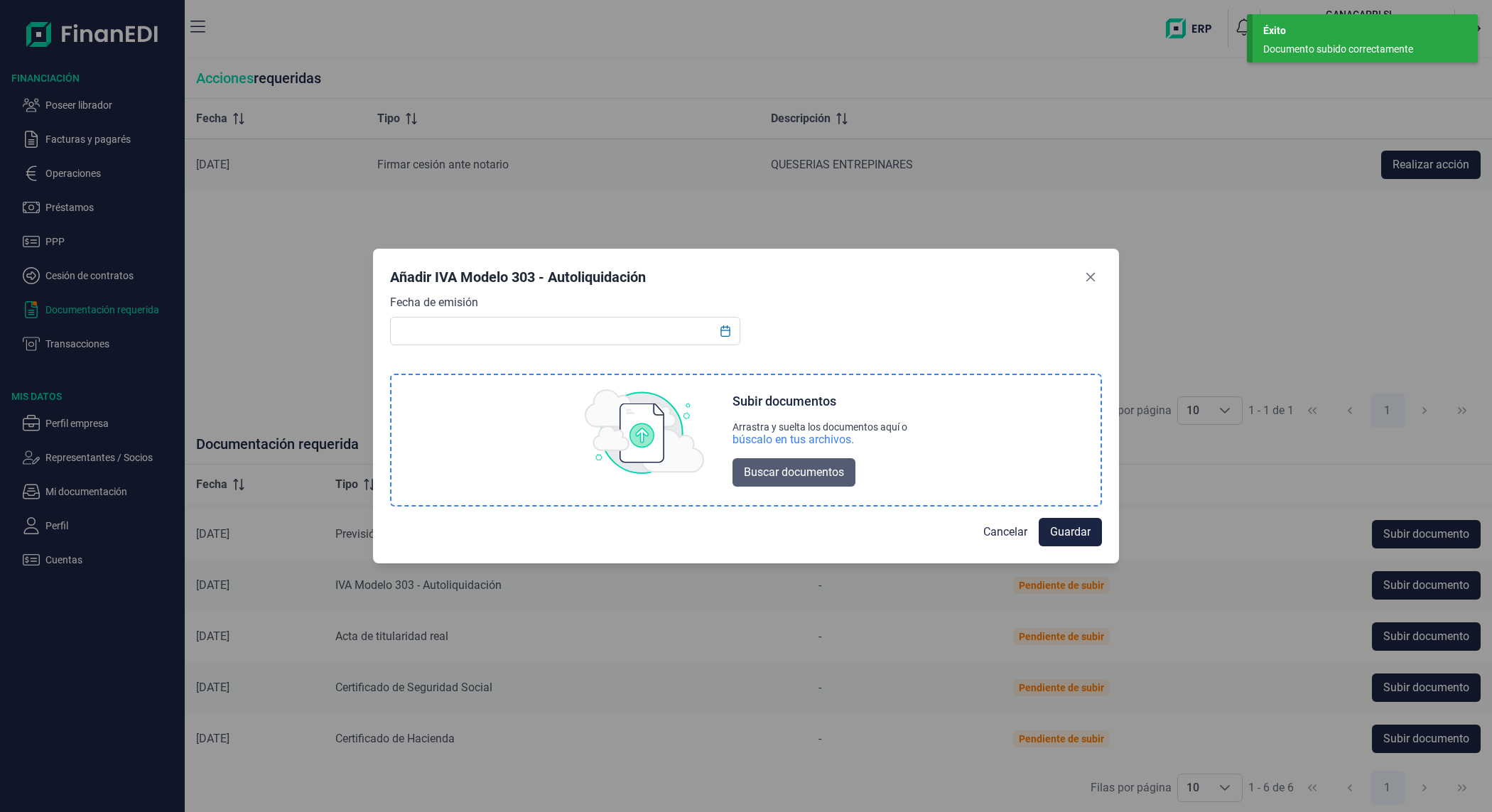
click at [755, 465] on span "Buscar documentos" at bounding box center [793, 472] width 100 height 17
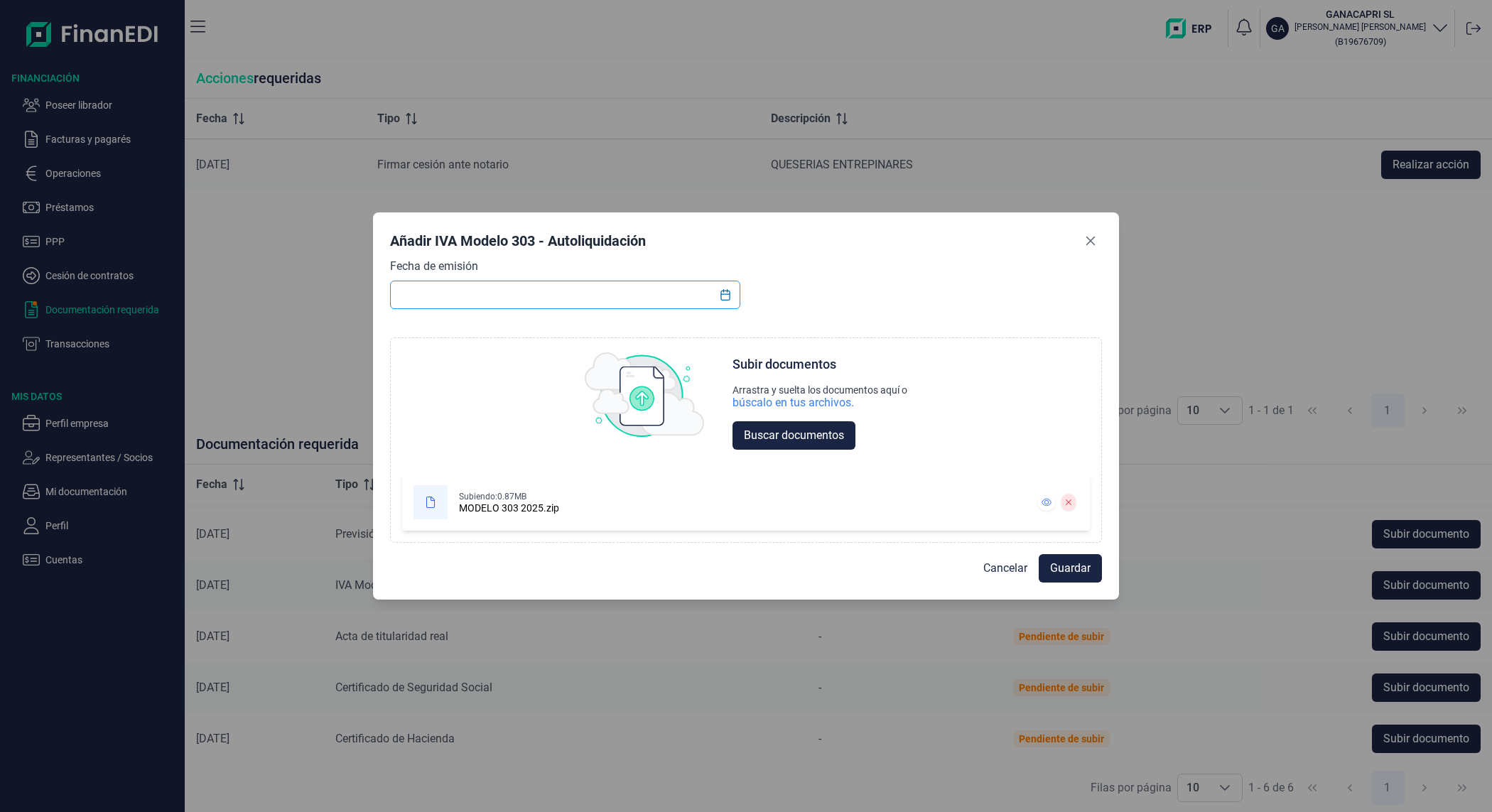
click at [429, 296] on input "text" at bounding box center [564, 295] width 351 height 28
click at [729, 291] on icon "Choose Date" at bounding box center [724, 295] width 9 height 12
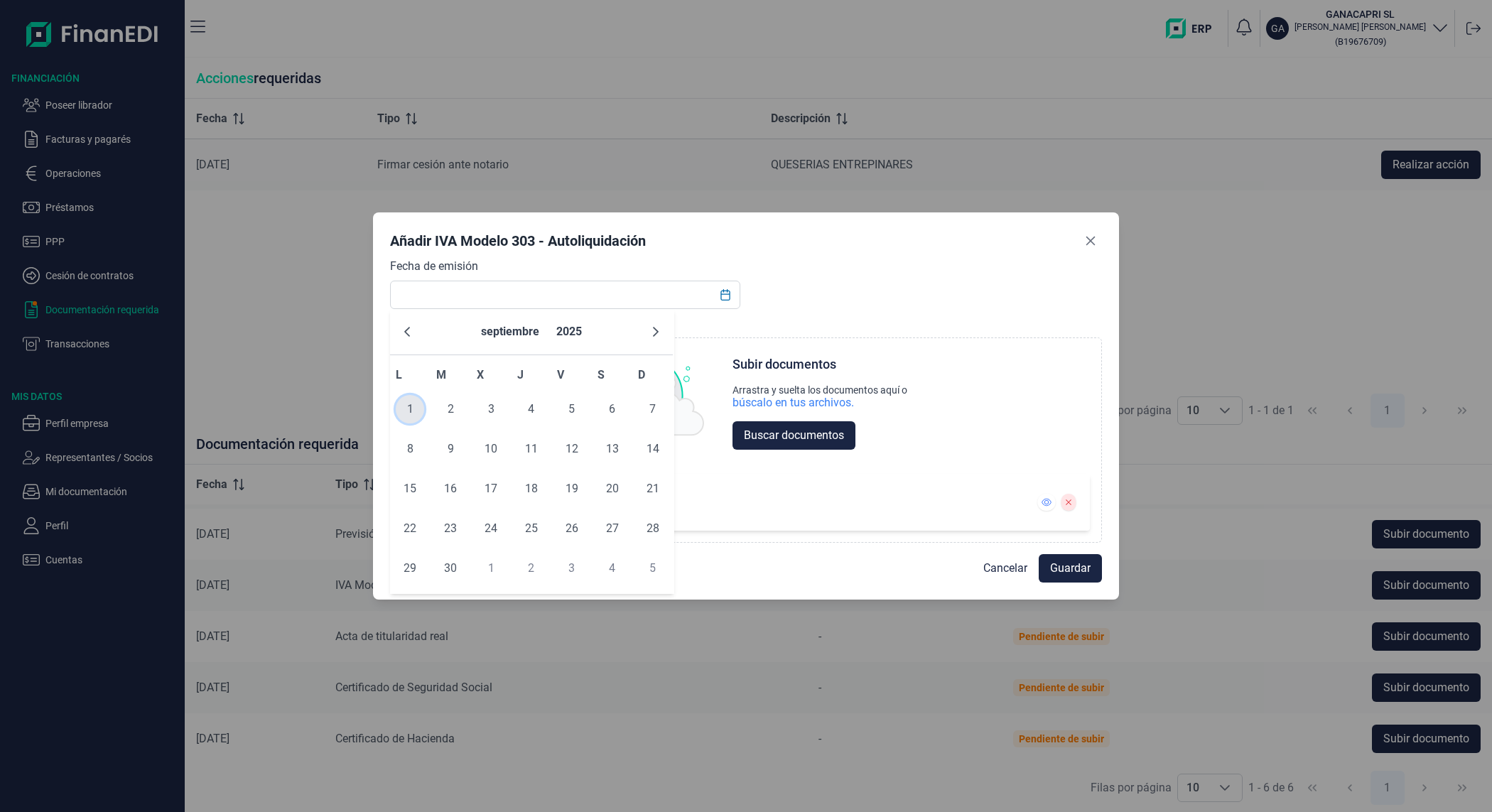
click at [410, 405] on span "1" at bounding box center [409, 408] width 28 height 28
type input "[DATE]"
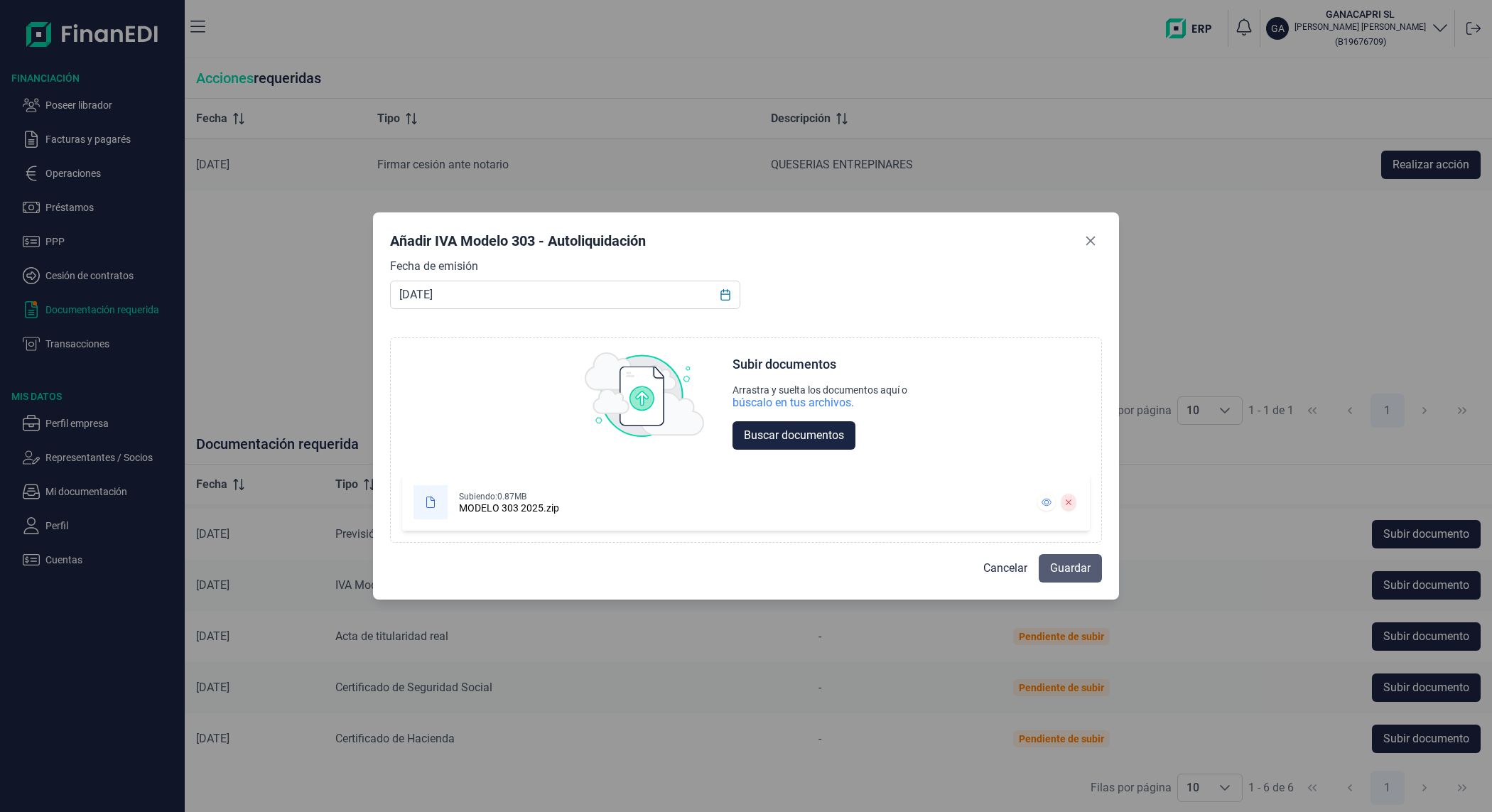
click at [1098, 578] on button "Guardar" at bounding box center [1070, 568] width 63 height 28
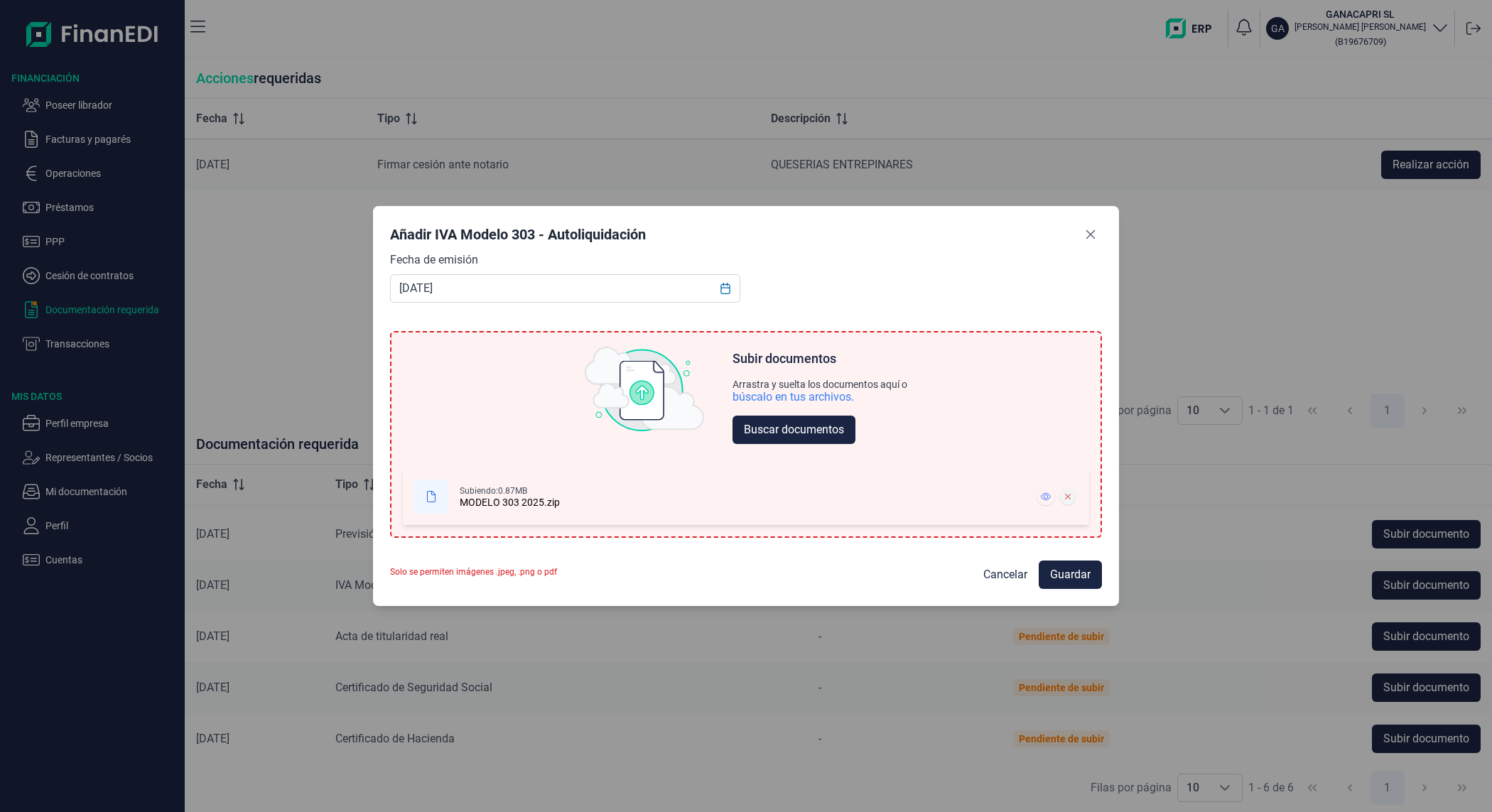
click at [1069, 497] on icon at bounding box center [1068, 496] width 7 height 8
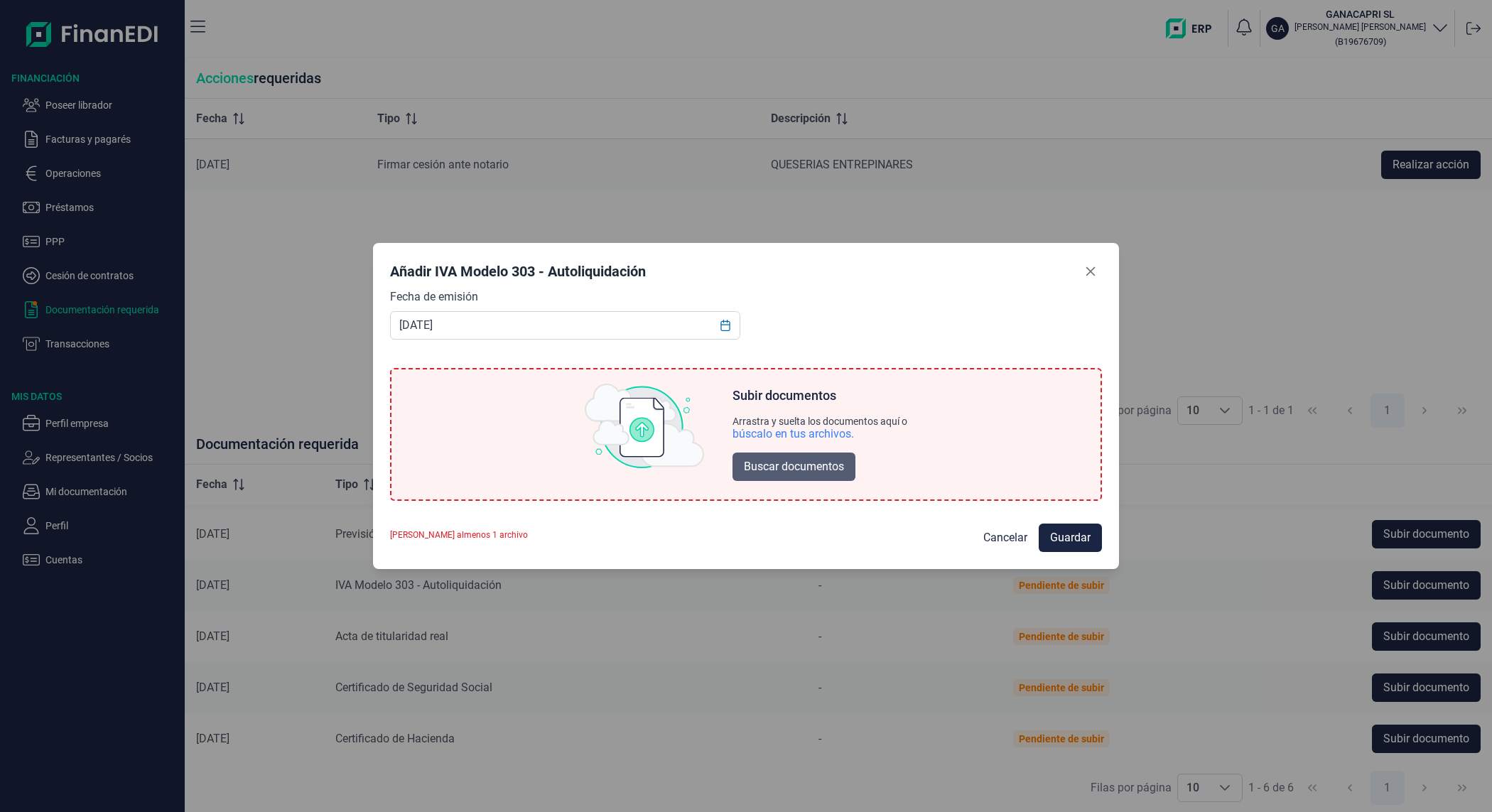
click at [768, 470] on span "Buscar documentos" at bounding box center [793, 466] width 100 height 17
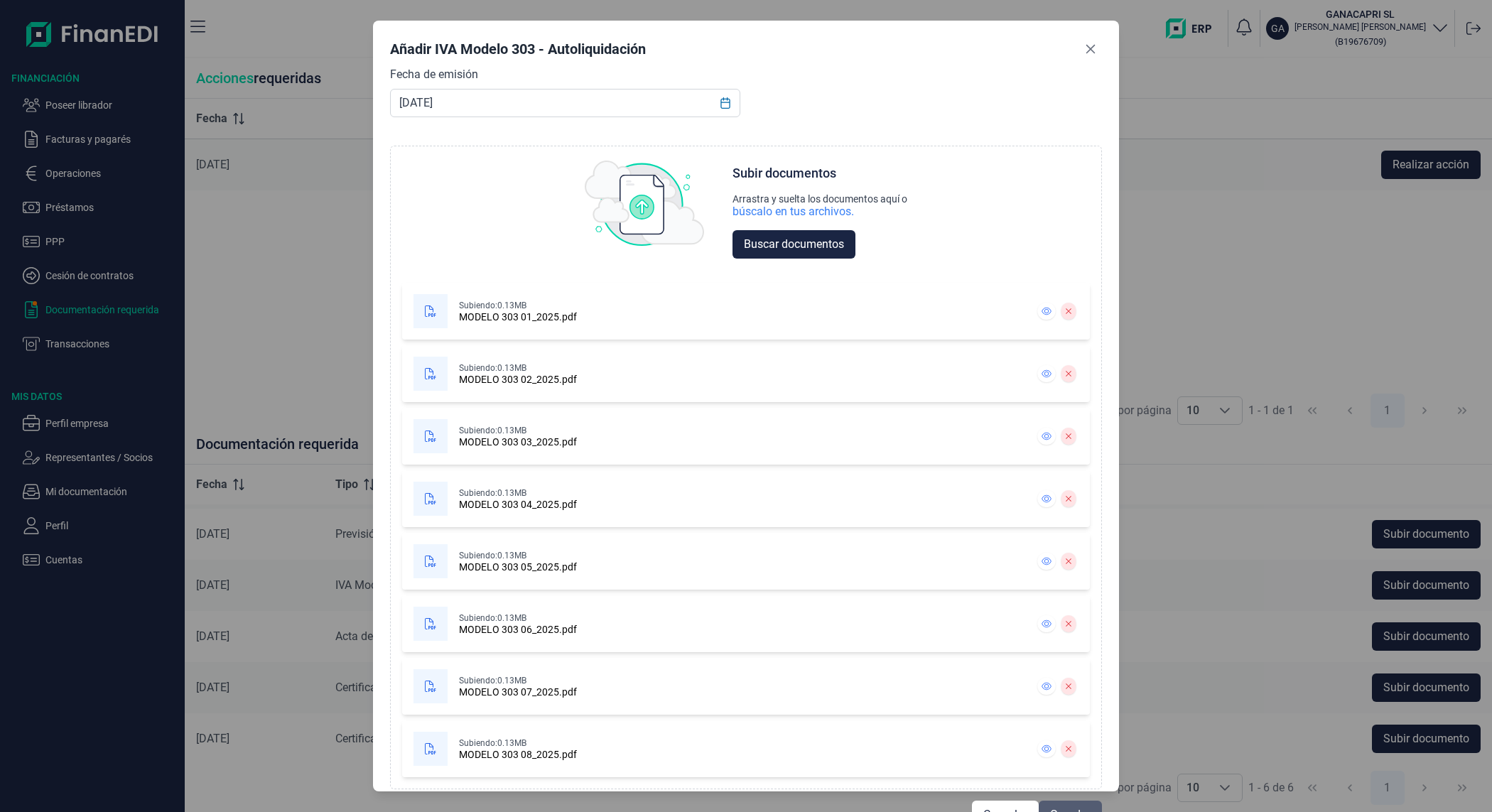
click at [1080, 802] on button "Guardar" at bounding box center [1070, 814] width 63 height 28
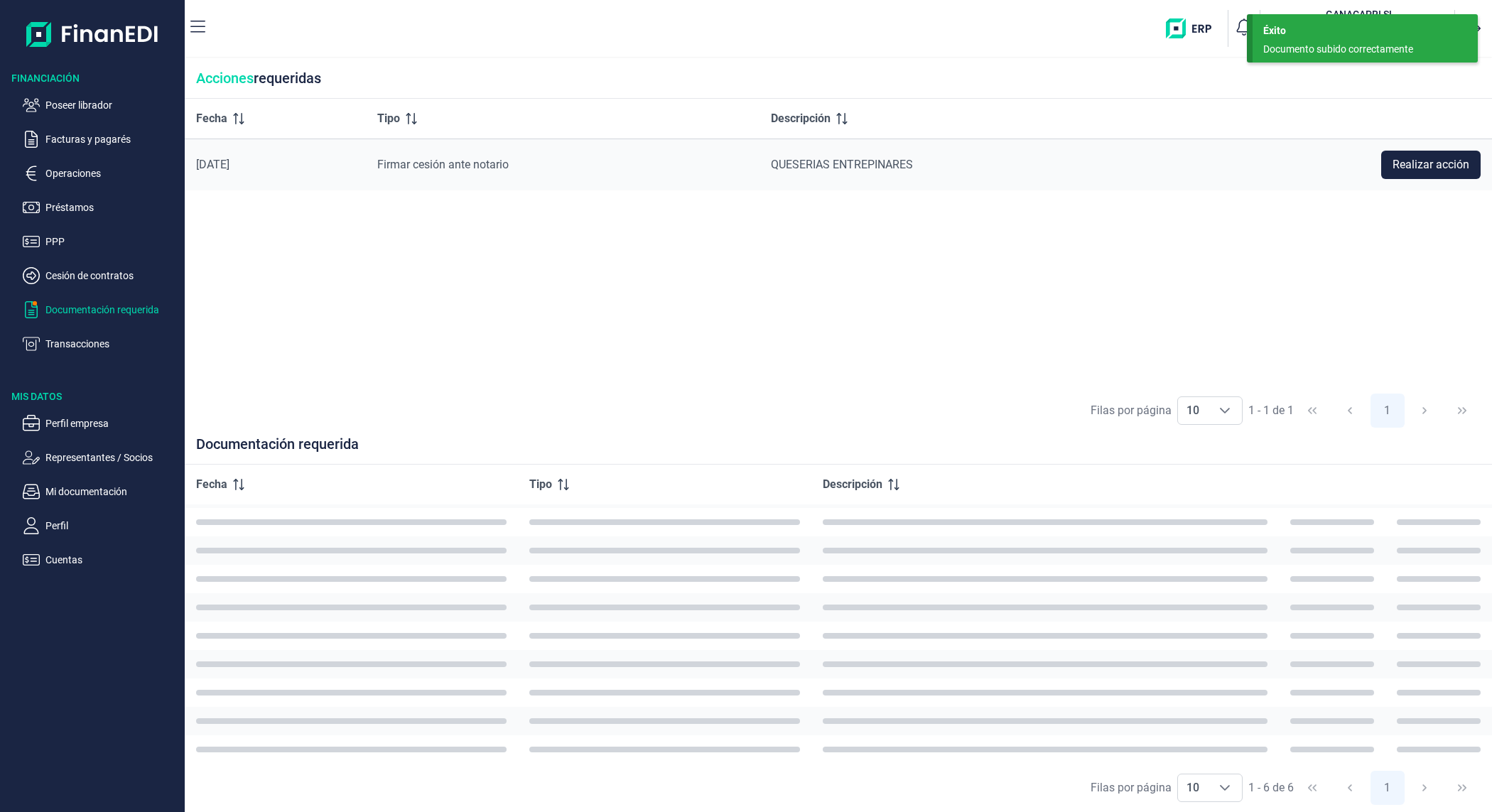
scroll to position [0, 0]
